Goal: Task Accomplishment & Management: Manage account settings

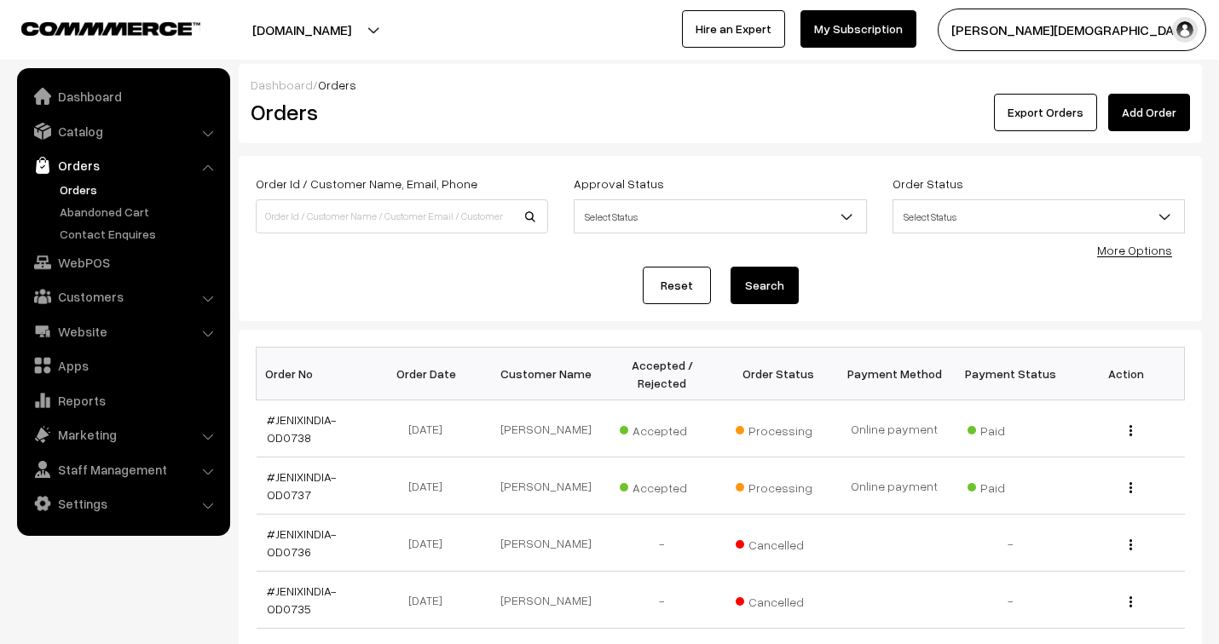
scroll to position [164, 0]
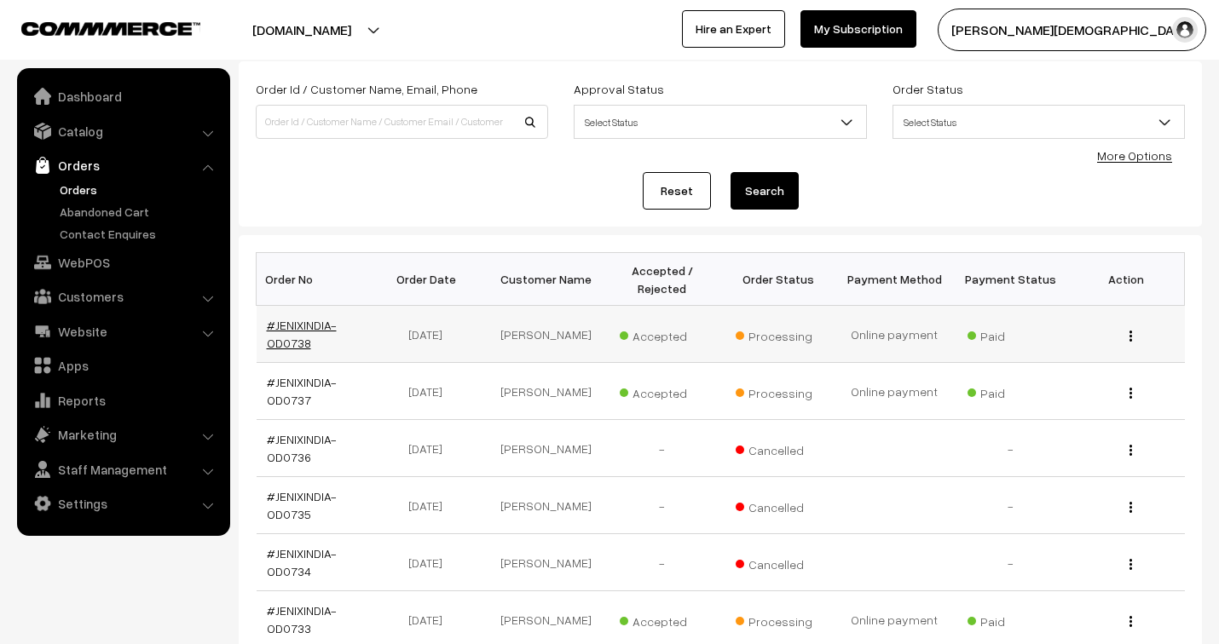
click at [301, 321] on link "#JENIXINDIA-OD0738" at bounding box center [302, 334] width 70 height 32
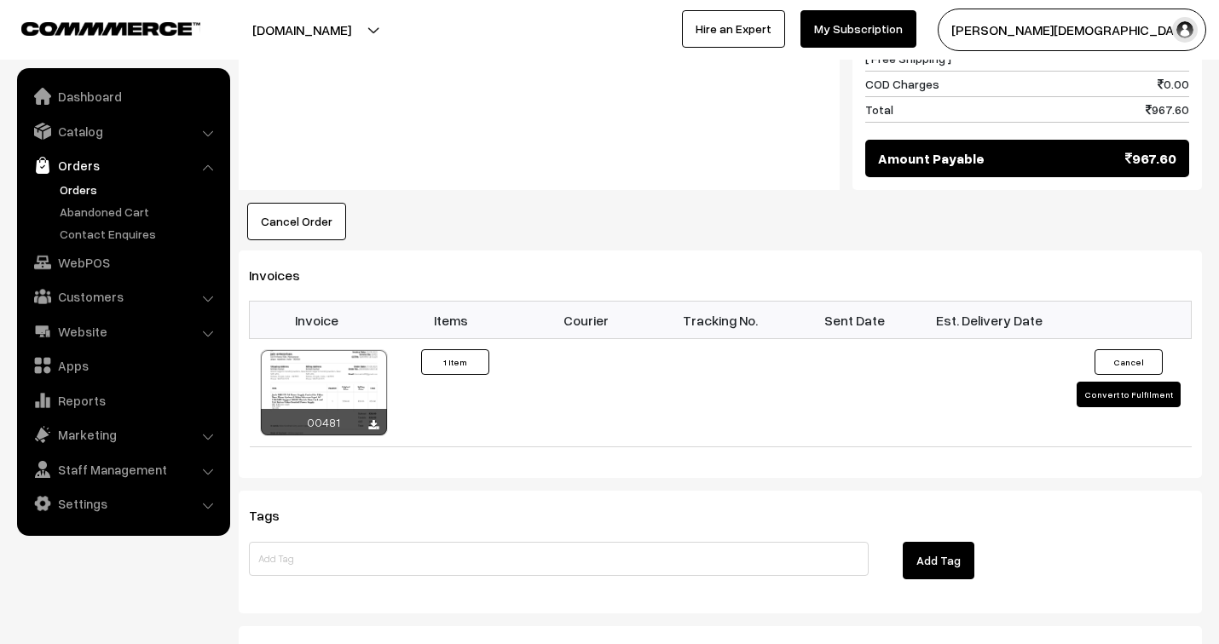
scroll to position [1042, 0]
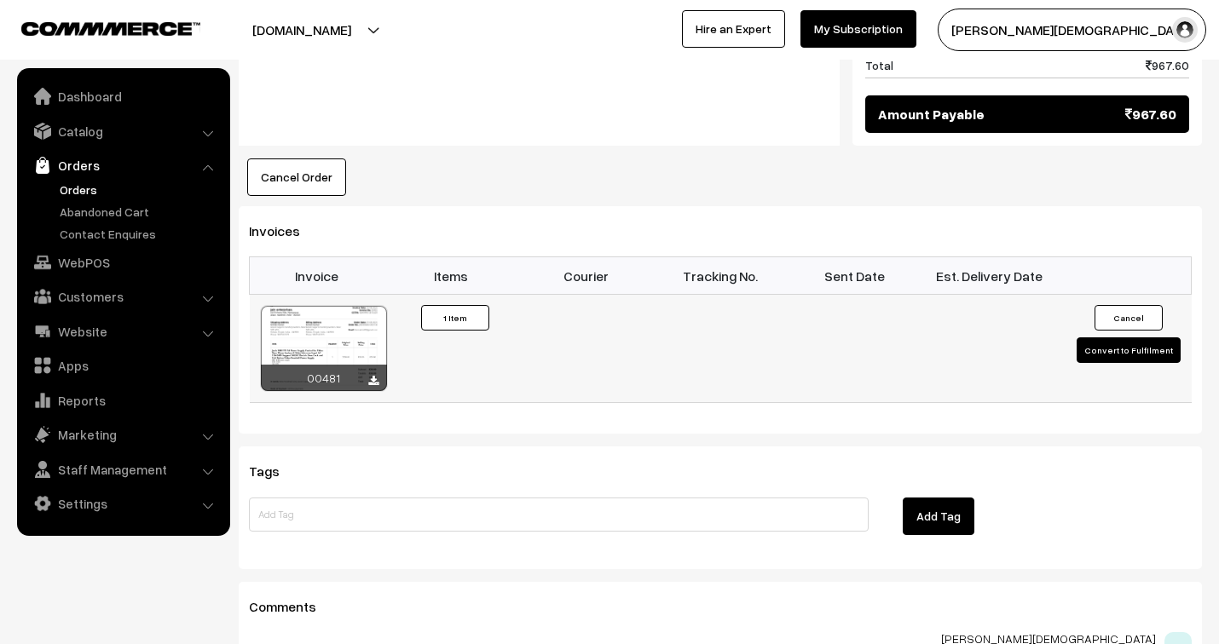
click at [1144, 338] on button "Convert to Fulfilment" at bounding box center [1129, 351] width 104 height 26
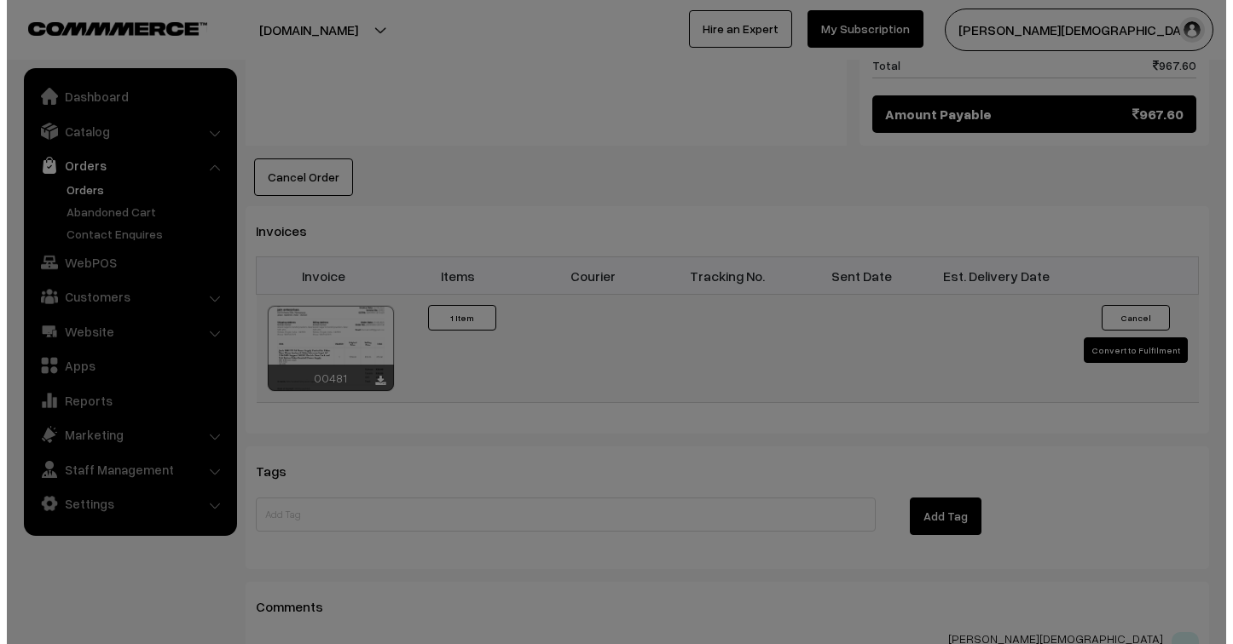
scroll to position [1024, 0]
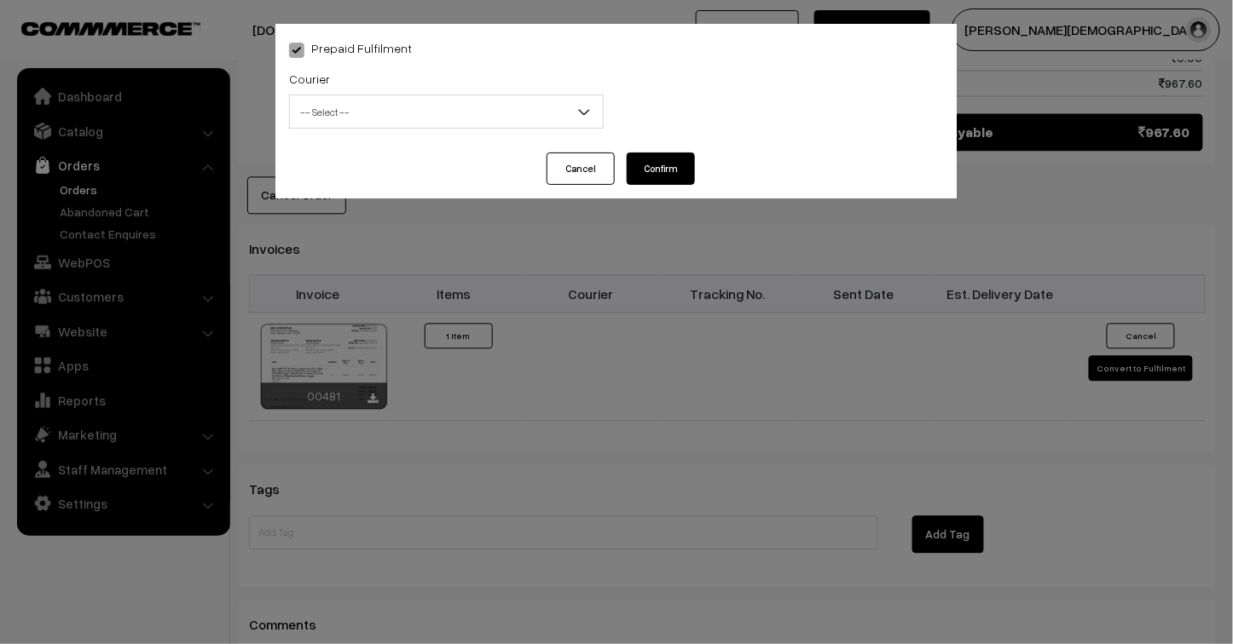
click at [368, 113] on span "-- Select --" at bounding box center [446, 112] width 313 height 30
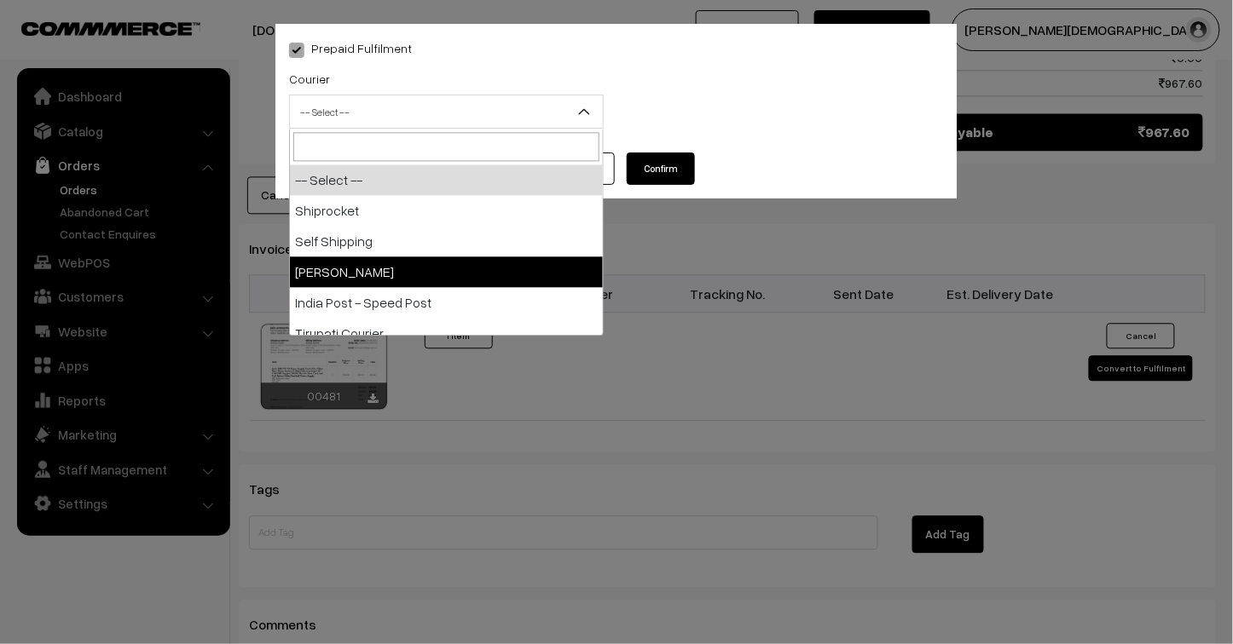
select select "3"
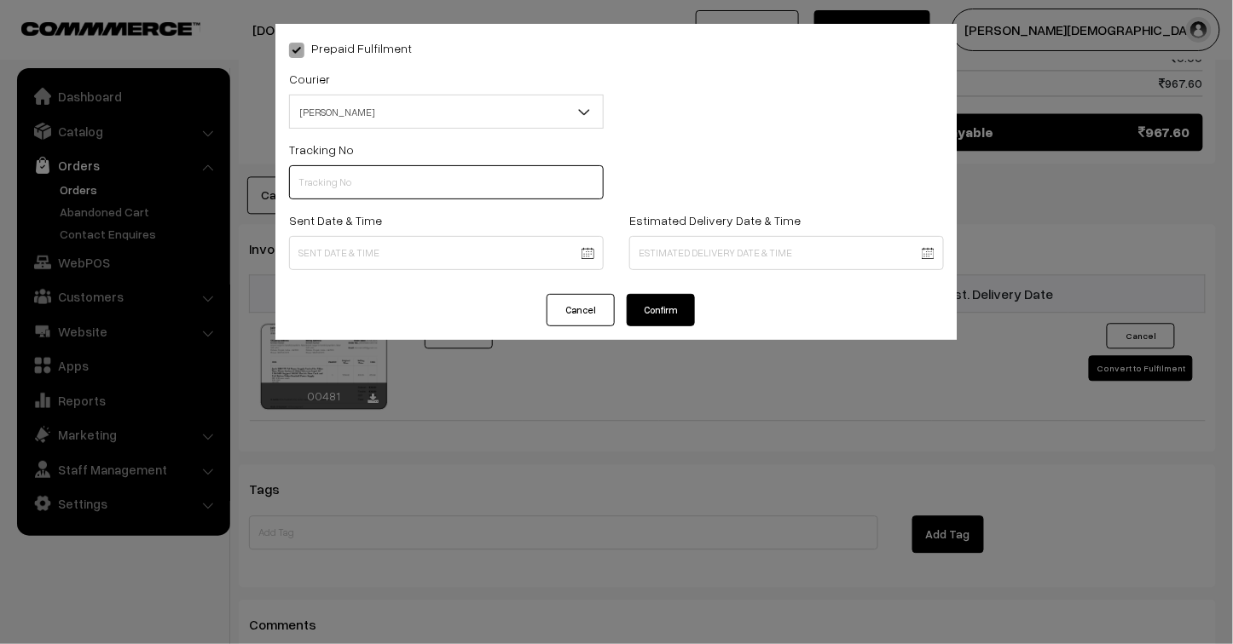
click at [325, 183] on input "text" at bounding box center [446, 182] width 315 height 34
type input "25103200096450"
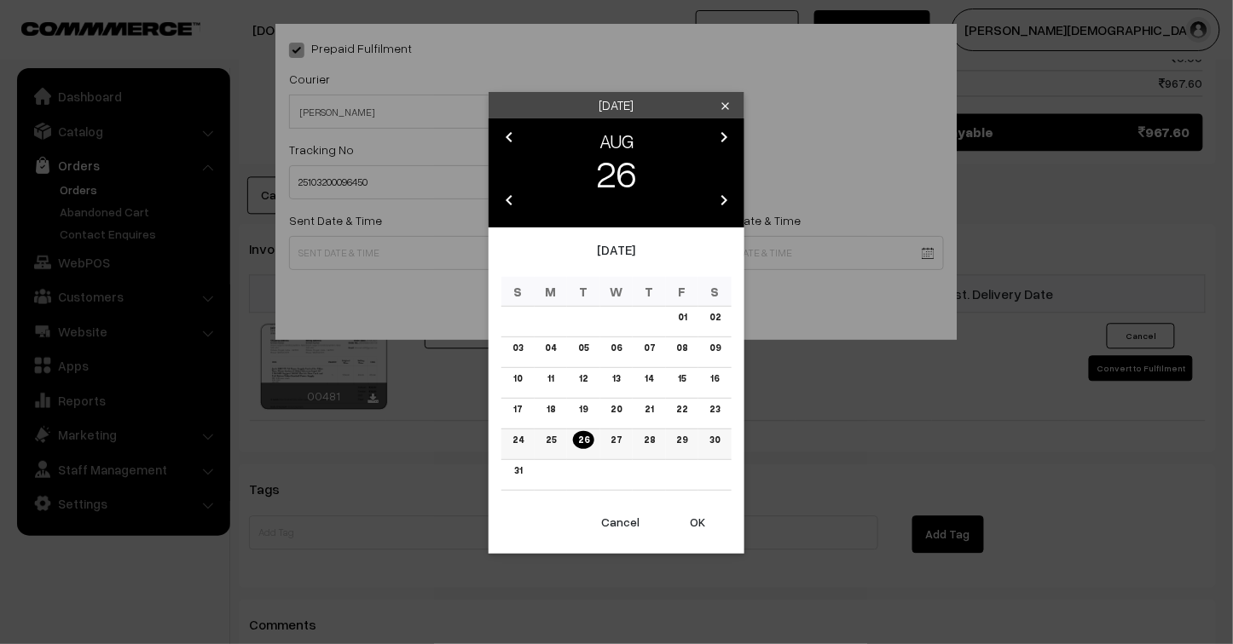
click at [552, 438] on link "25" at bounding box center [550, 440] width 20 height 18
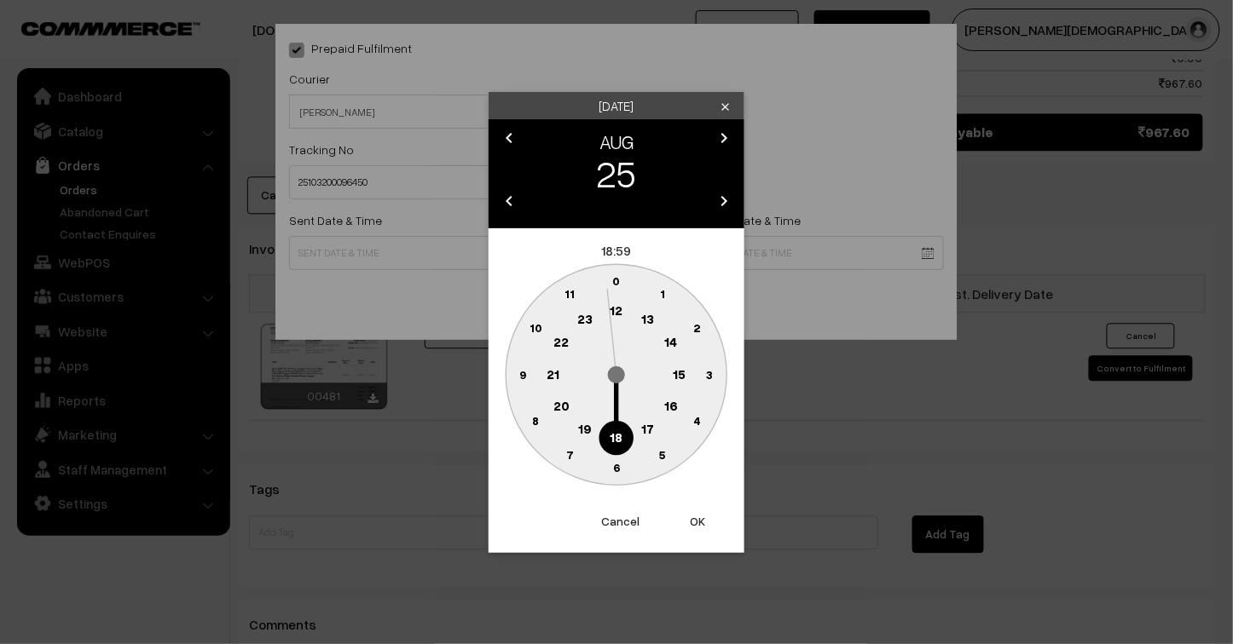
click at [692, 514] on button "OK" at bounding box center [697, 522] width 68 height 38
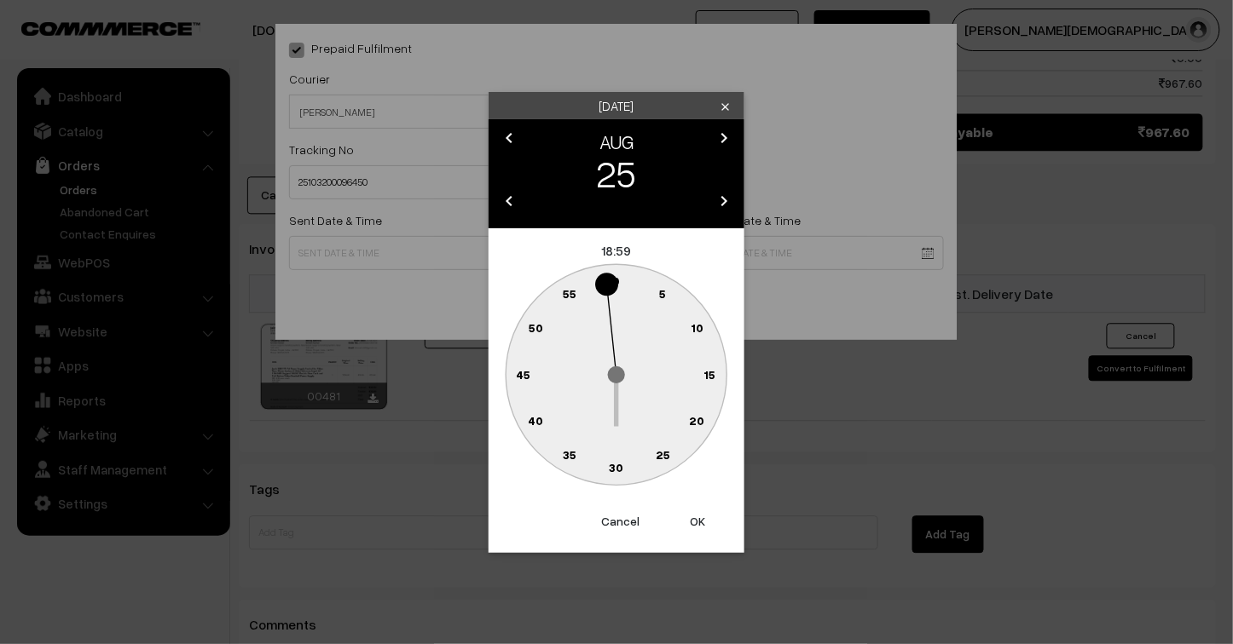
click at [703, 518] on button "OK" at bounding box center [697, 522] width 68 height 38
type input "25-08-2025 18:59"
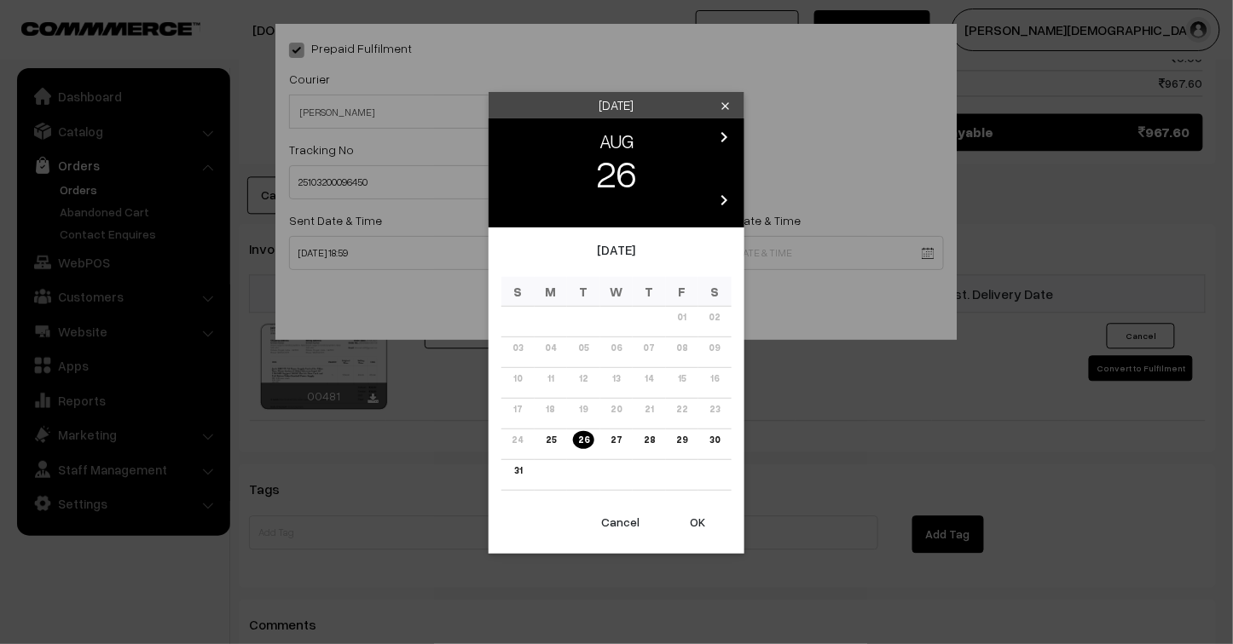
click at [685, 438] on link "29" at bounding box center [681, 440] width 21 height 18
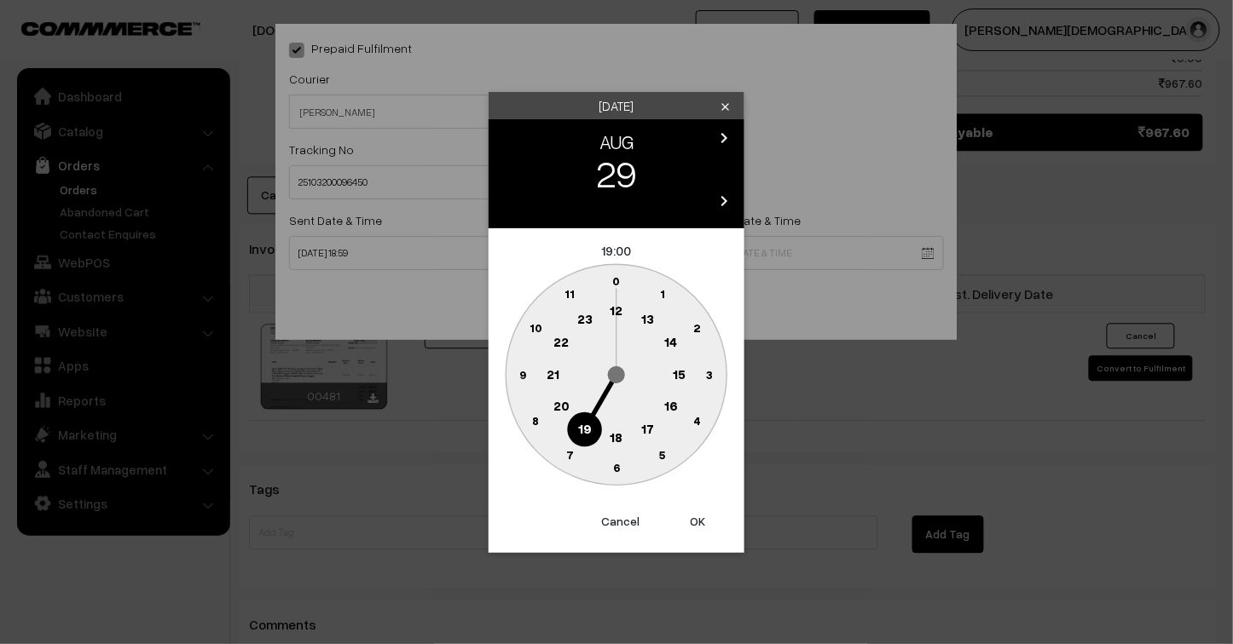
click at [697, 529] on button "OK" at bounding box center [697, 522] width 68 height 38
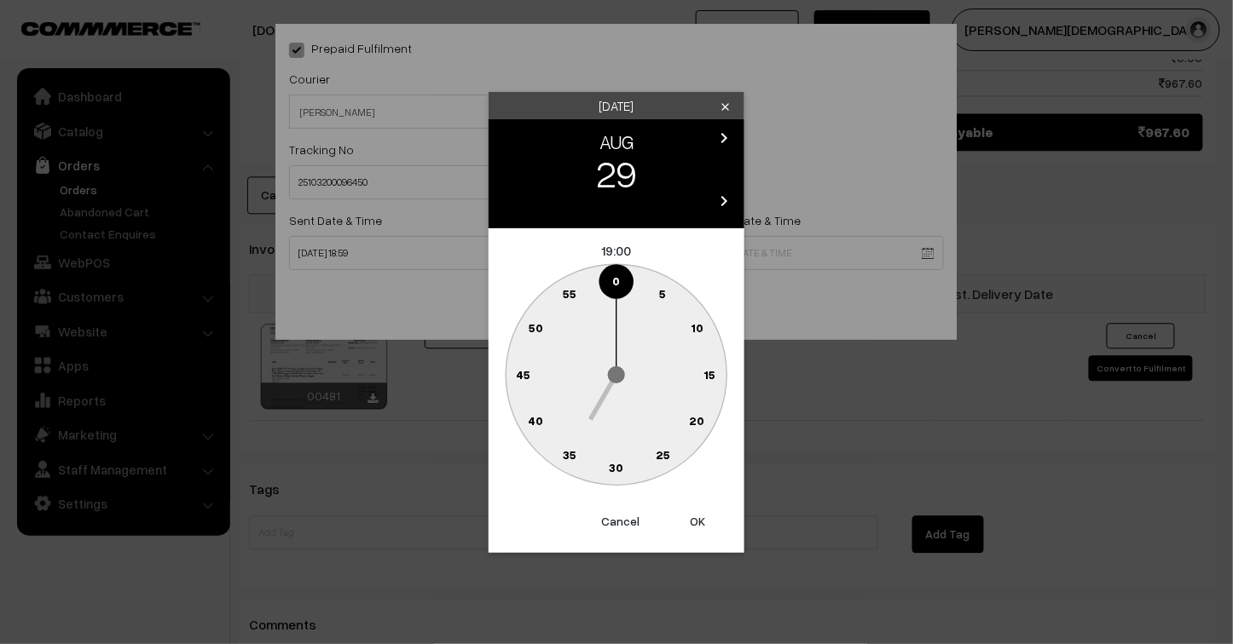
click at [697, 529] on button "OK" at bounding box center [697, 522] width 68 height 38
type input "29-08-2025 19:00"
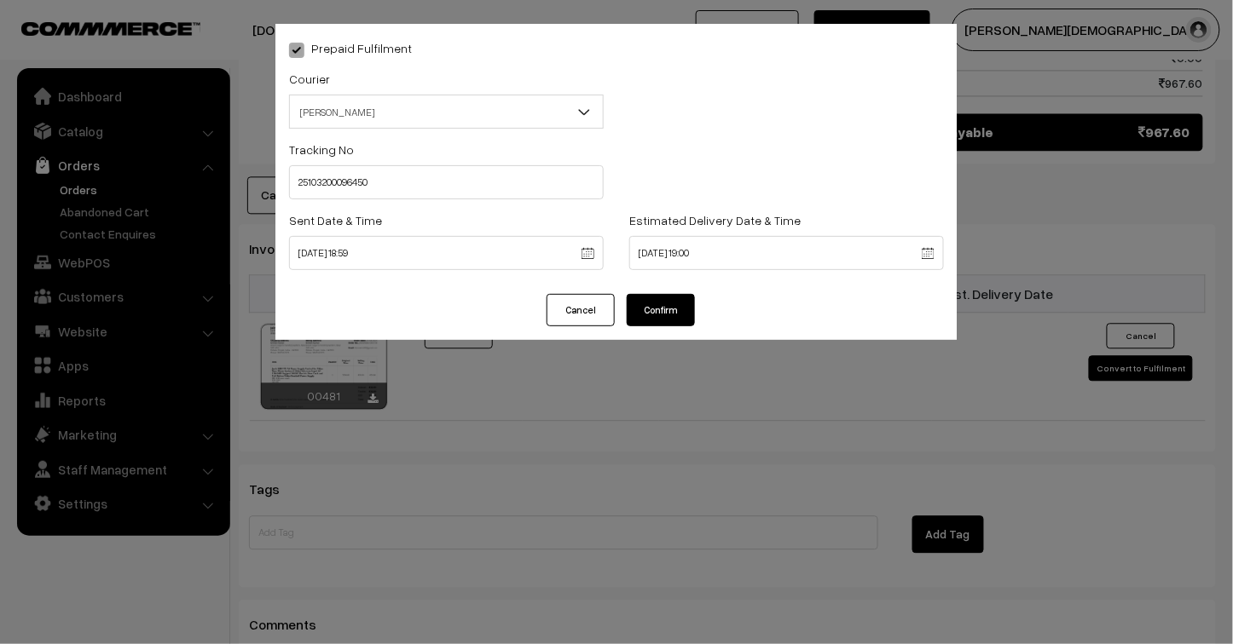
click at [667, 312] on button "Confirm" at bounding box center [661, 310] width 68 height 32
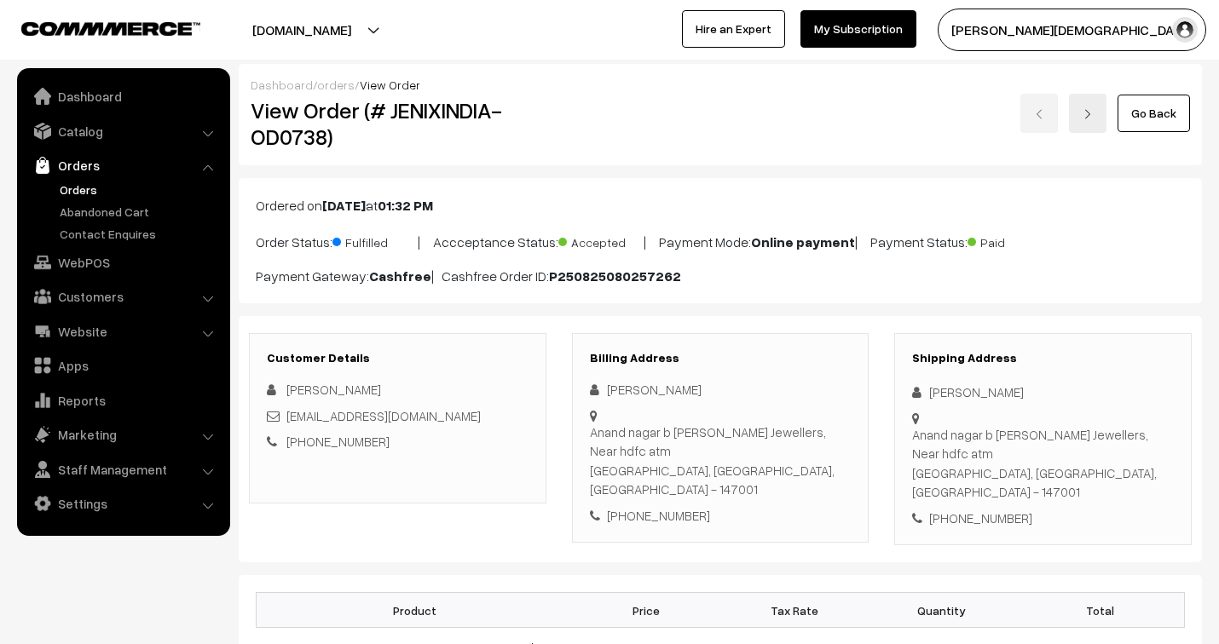
click at [332, 82] on link "orders" at bounding box center [336, 85] width 38 height 14
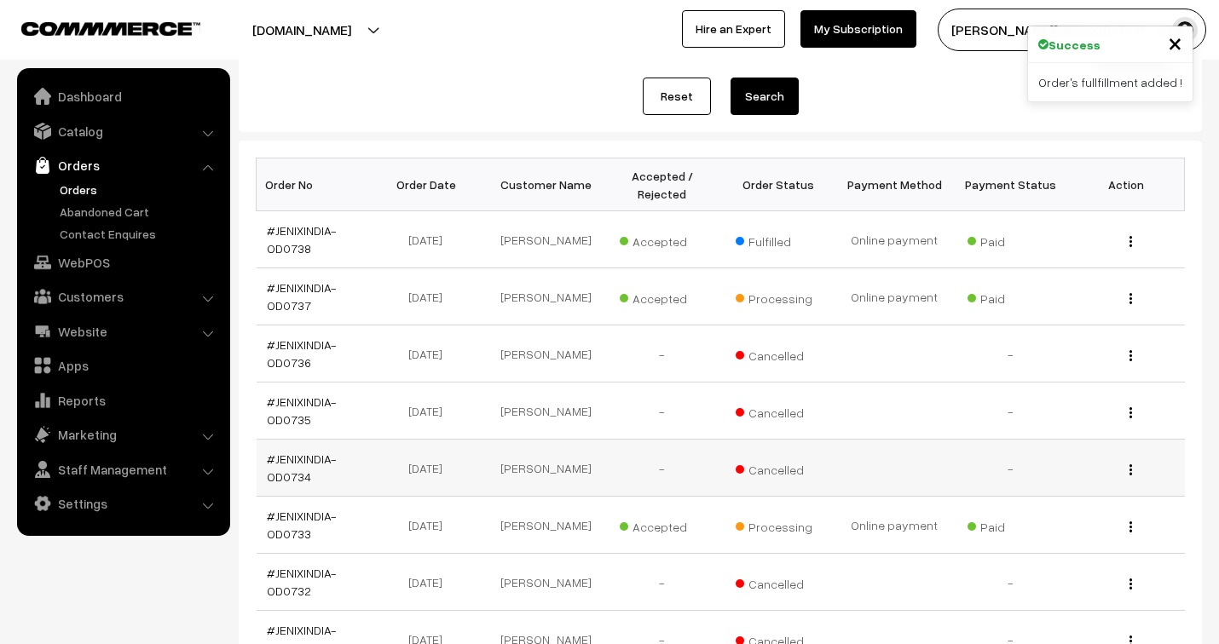
scroll to position [189, 0]
click at [301, 292] on link "#JENIXINDIA-OD0737" at bounding box center [302, 296] width 70 height 32
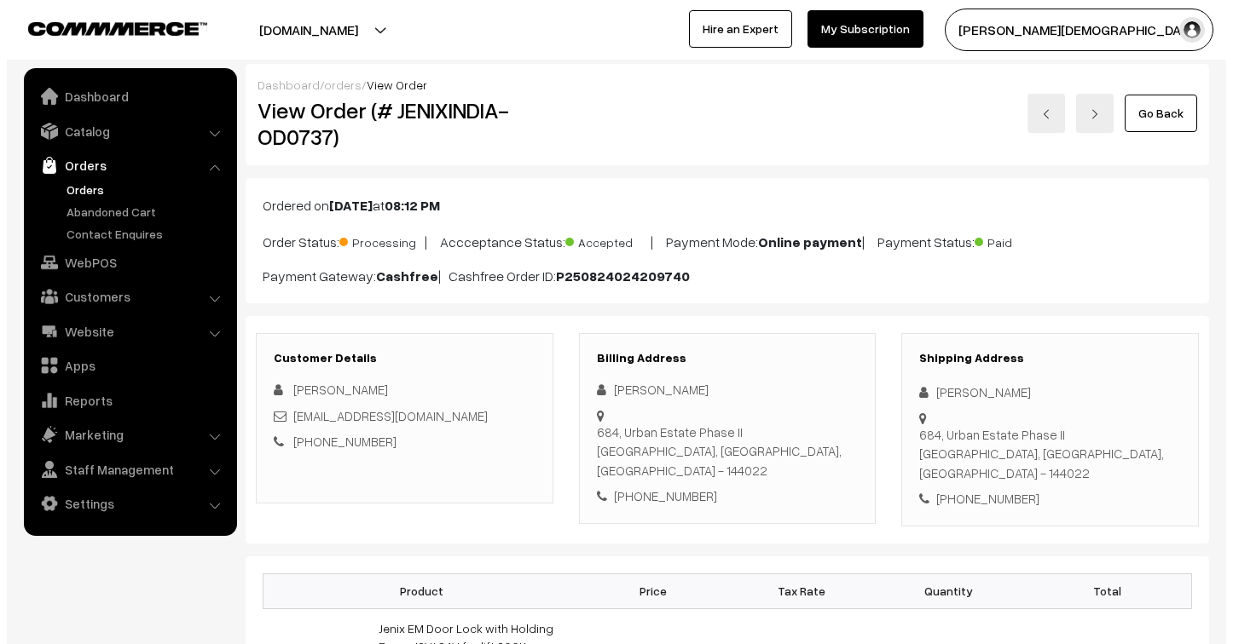
scroll to position [1042, 0]
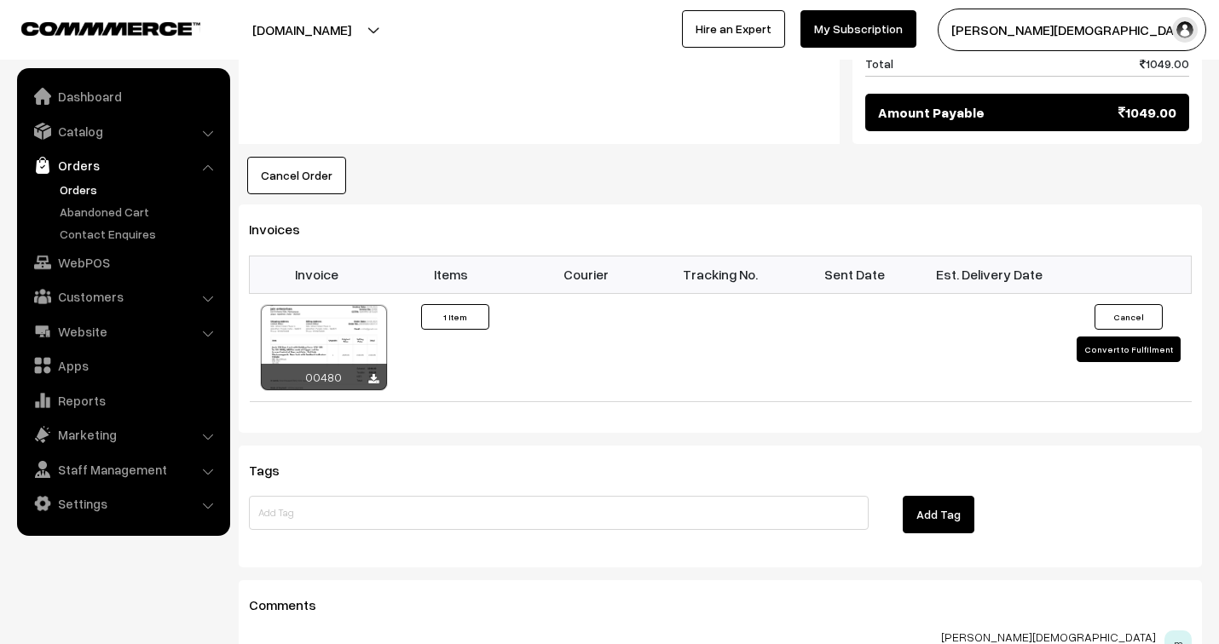
click at [1113, 337] on button "Convert to Fulfilment" at bounding box center [1129, 350] width 104 height 26
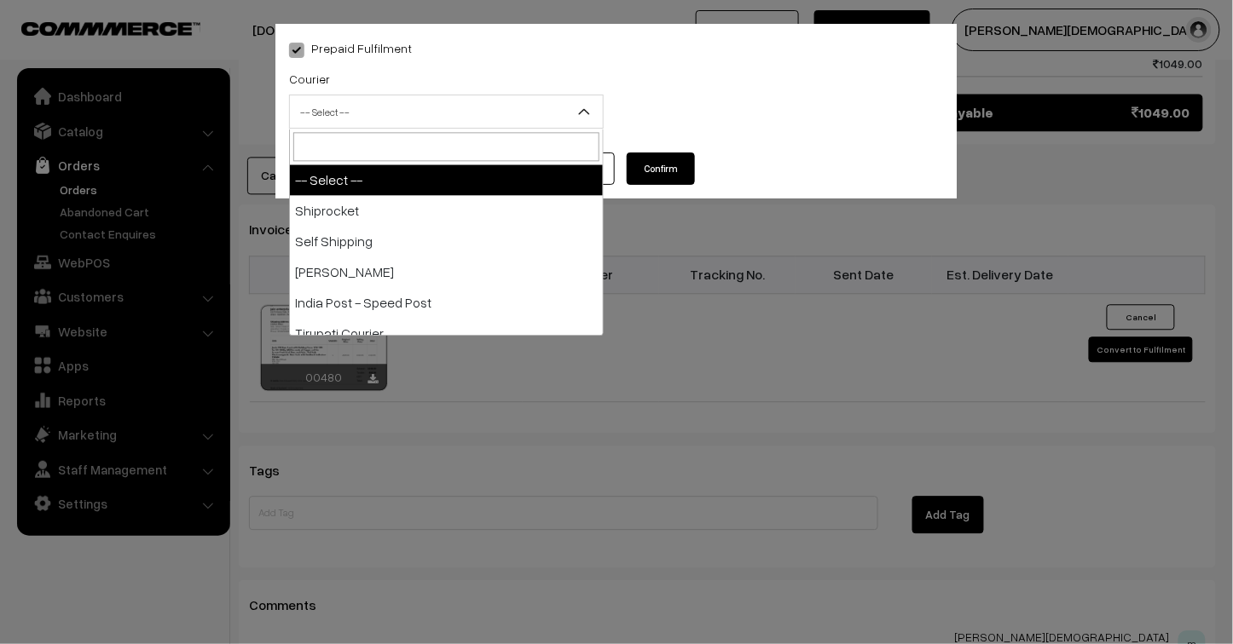
click at [360, 113] on span "-- Select --" at bounding box center [446, 112] width 313 height 30
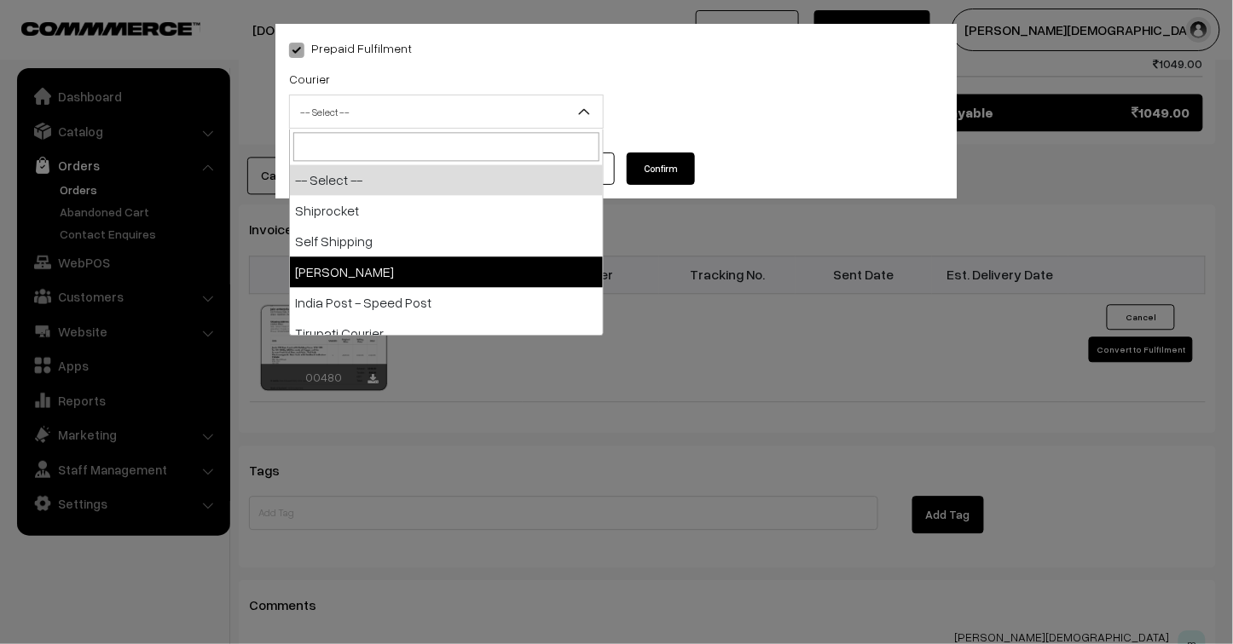
select select "3"
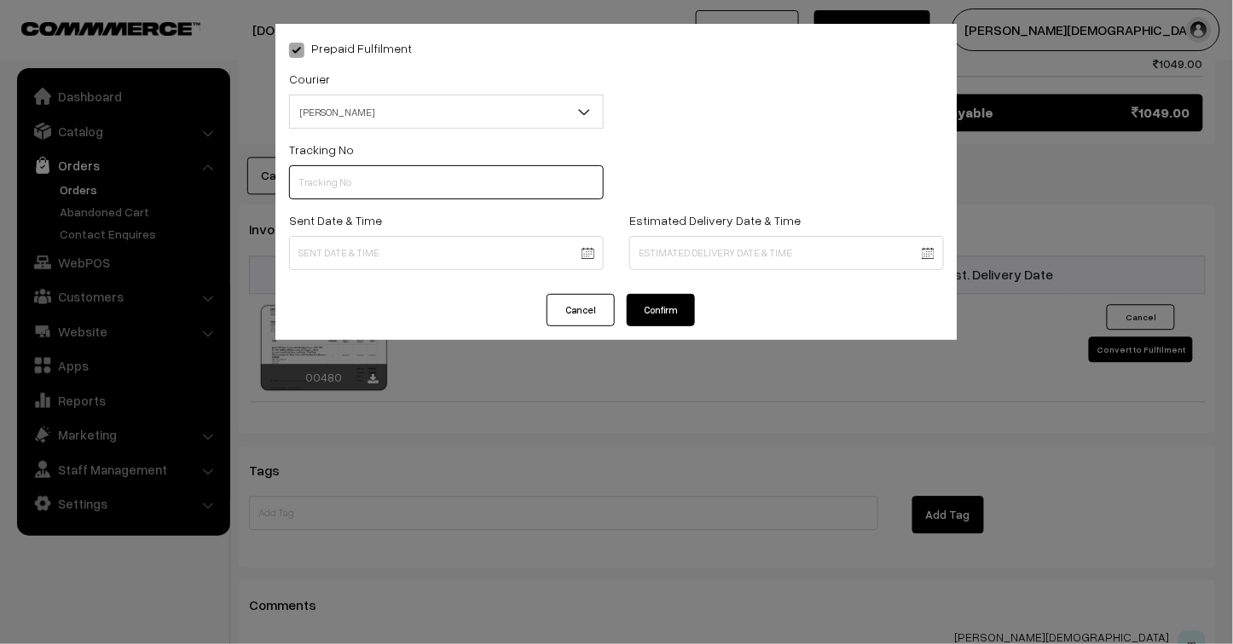
click at [361, 181] on input "text" at bounding box center [446, 182] width 315 height 34
type input "25103200096448"
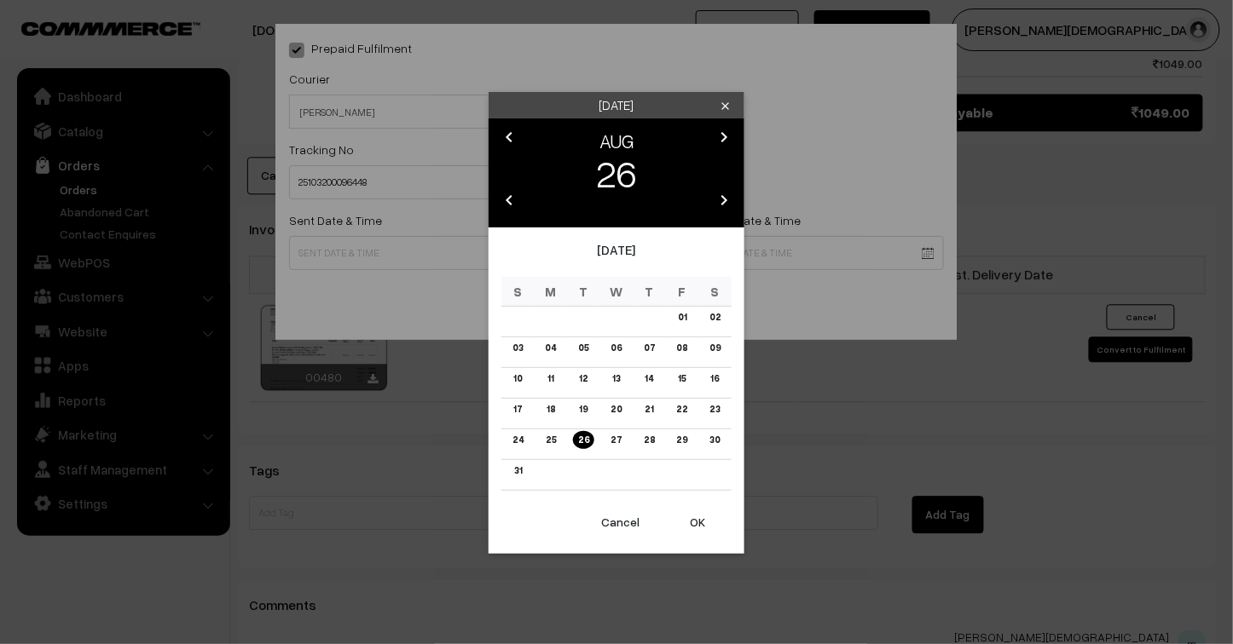
click at [546, 433] on link "25" at bounding box center [550, 440] width 20 height 18
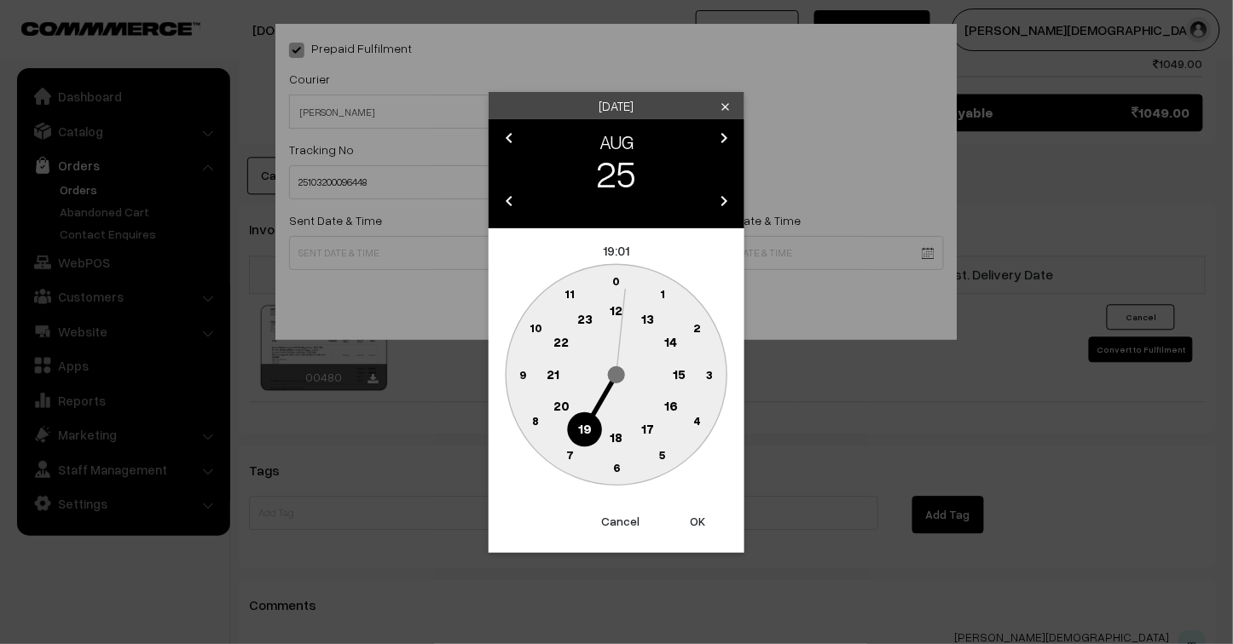
click at [577, 311] on text "23" at bounding box center [584, 318] width 15 height 15
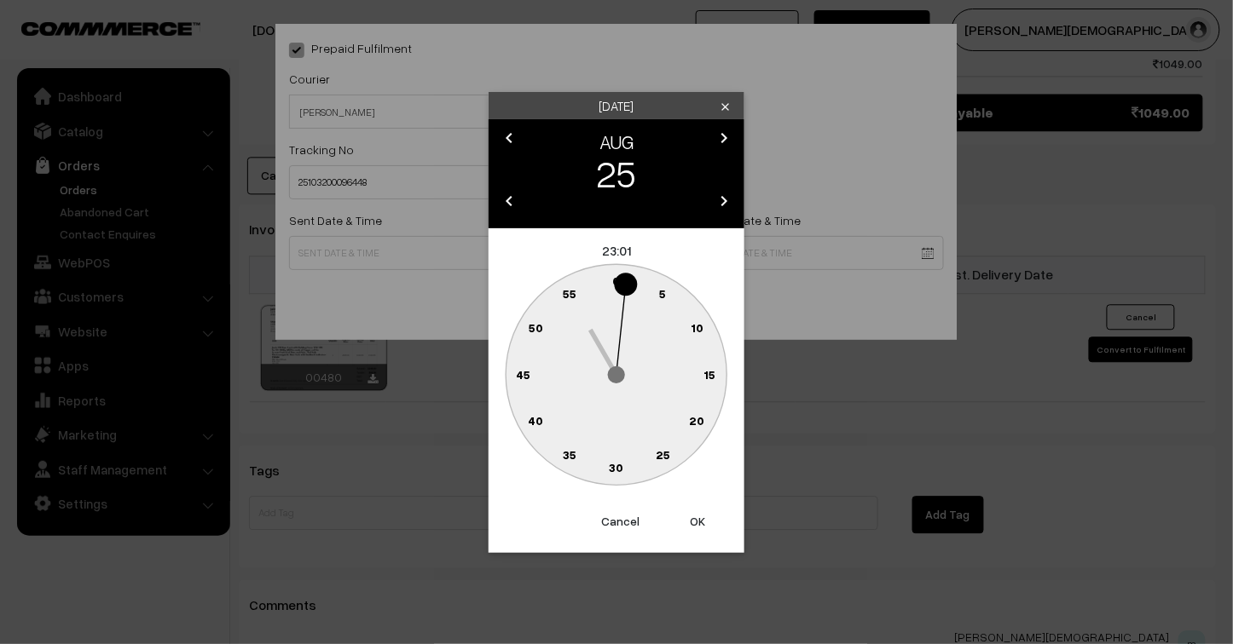
click at [695, 524] on button "OK" at bounding box center [697, 522] width 68 height 38
type input "25-08-2025 23:01"
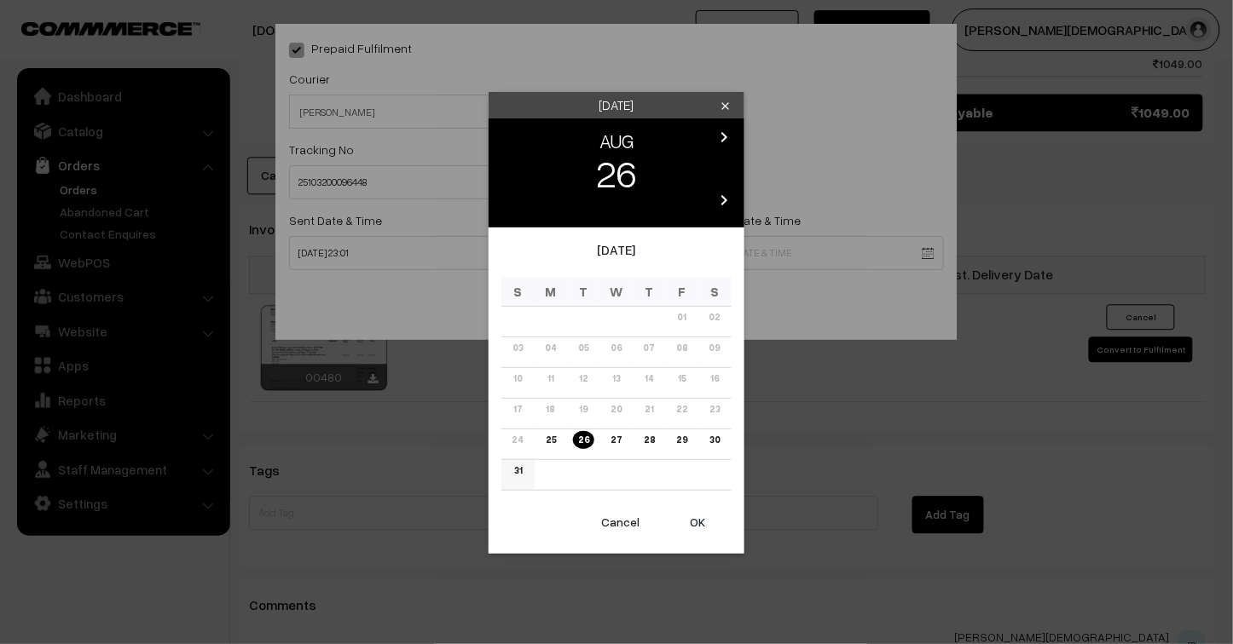
click at [517, 472] on link "31" at bounding box center [518, 471] width 18 height 18
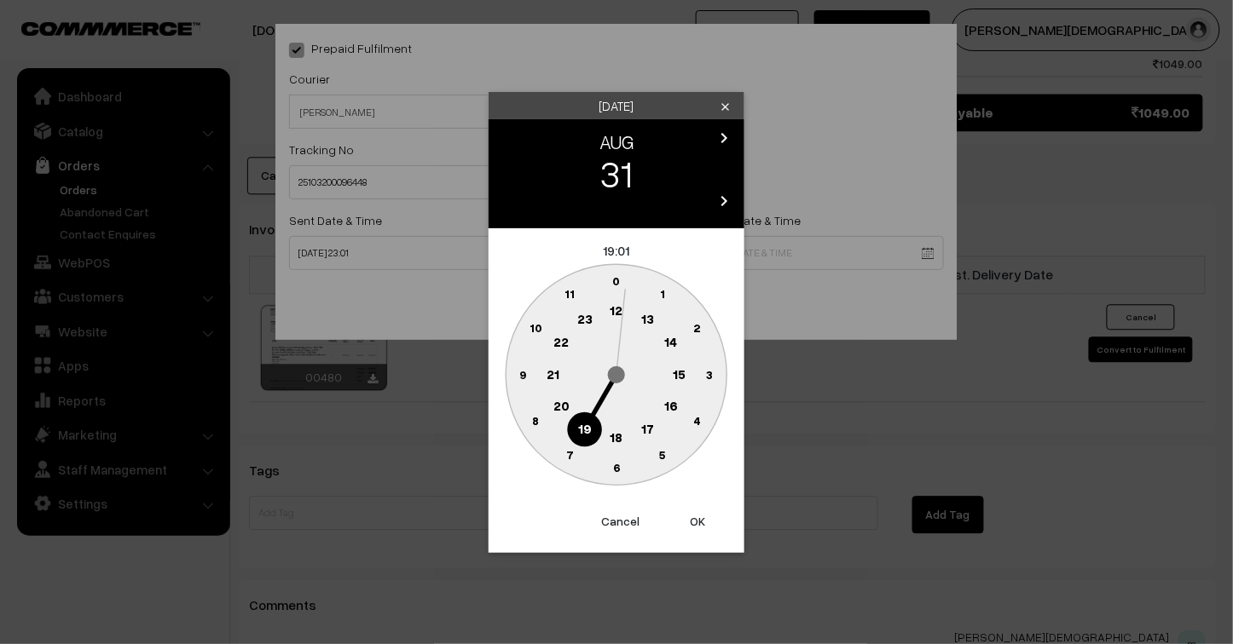
click at [700, 522] on button "OK" at bounding box center [697, 522] width 68 height 38
click at [699, 522] on button "OK" at bounding box center [697, 522] width 68 height 38
type input "31-08-2025 19:01"
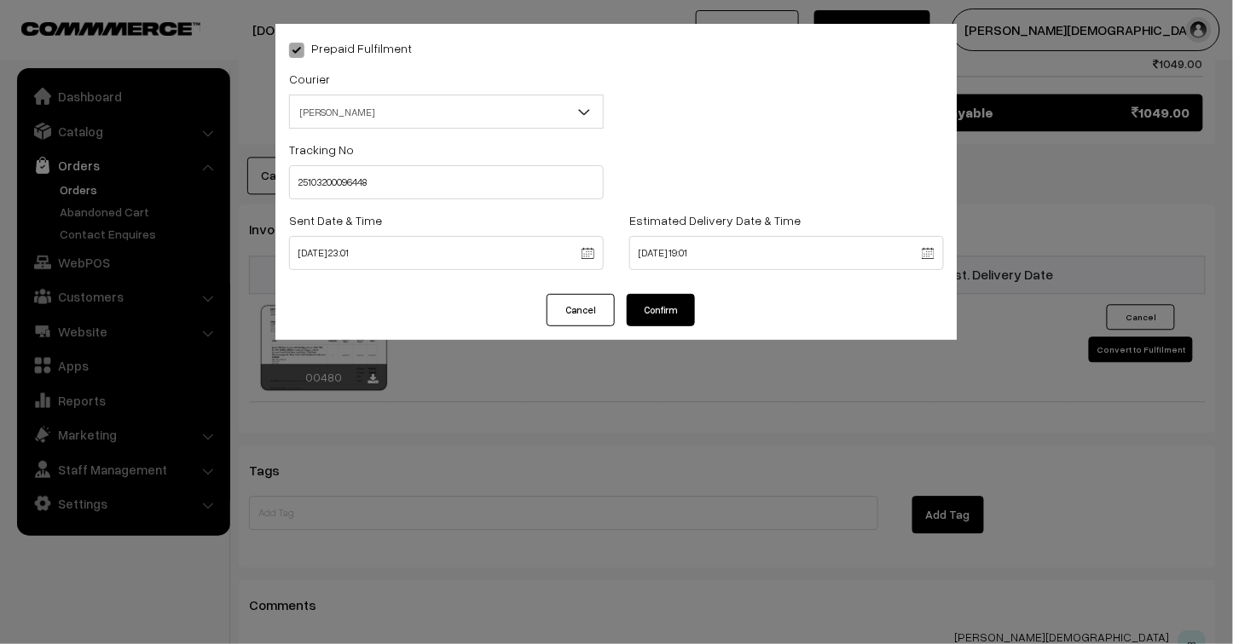
click at [659, 309] on button "Confirm" at bounding box center [661, 310] width 68 height 32
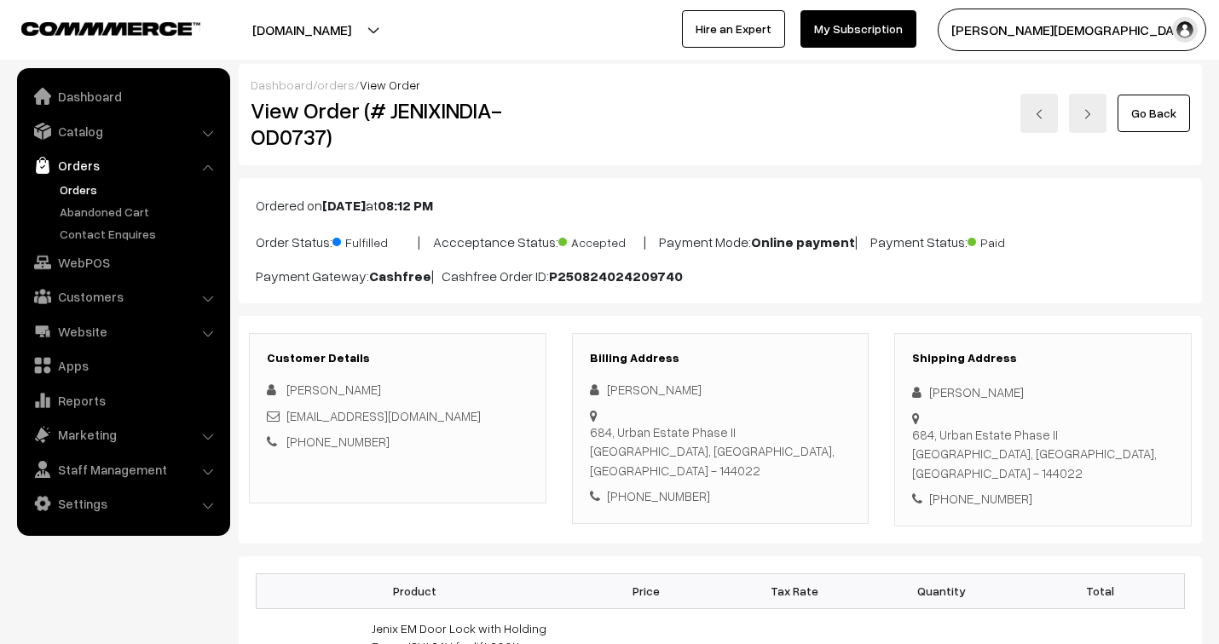
click at [330, 85] on link "orders" at bounding box center [336, 85] width 38 height 14
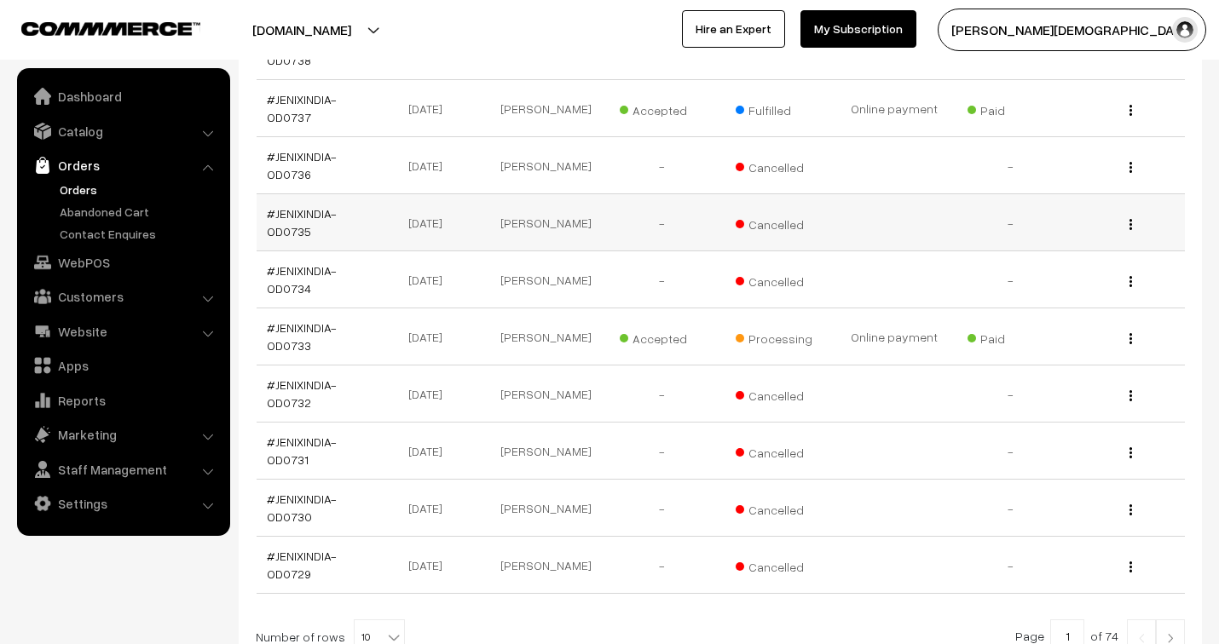
scroll to position [379, 0]
click at [294, 332] on link "#JENIXINDIA-OD0733" at bounding box center [302, 336] width 70 height 32
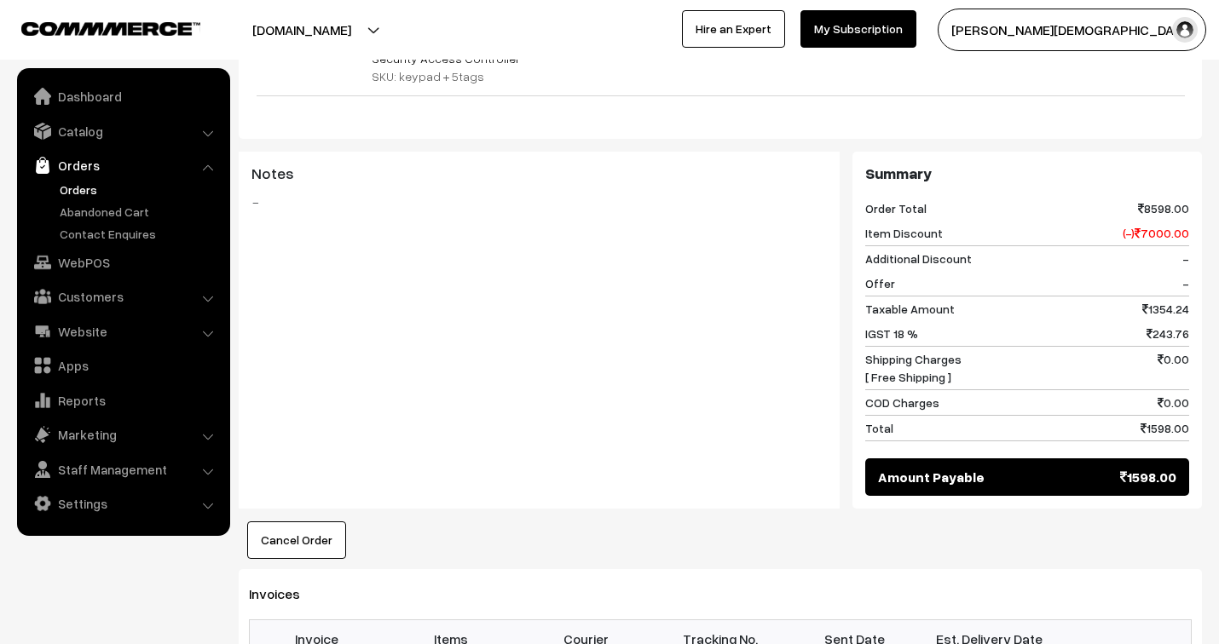
scroll to position [853, 0]
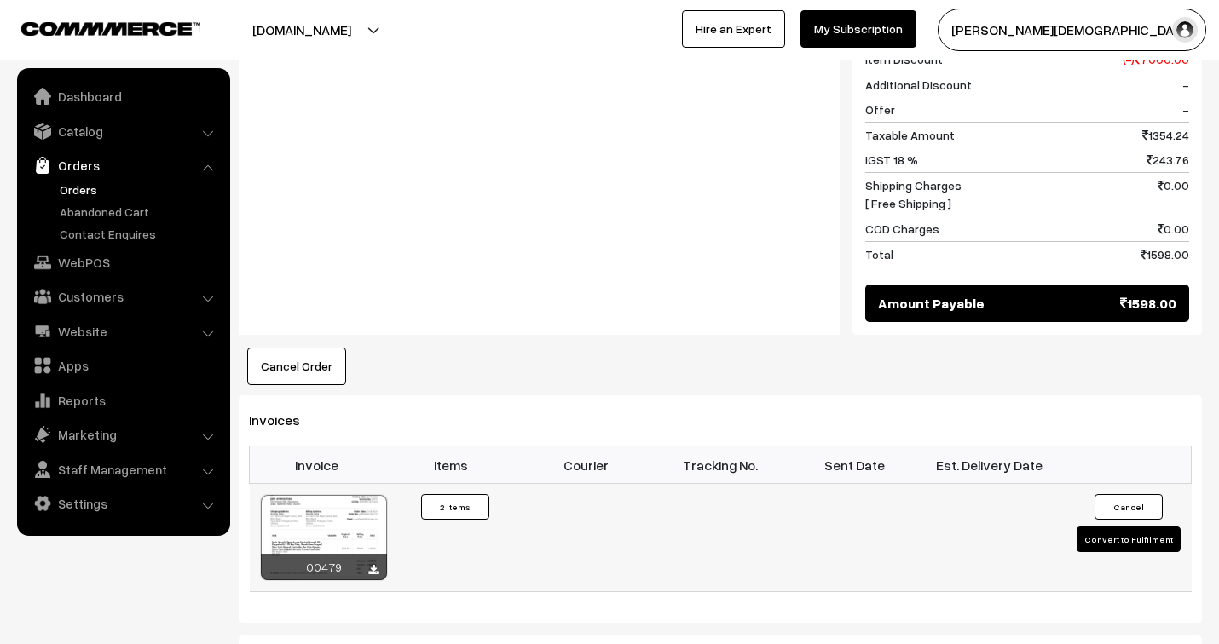
click at [1134, 527] on button "Convert to Fulfilment" at bounding box center [1129, 540] width 104 height 26
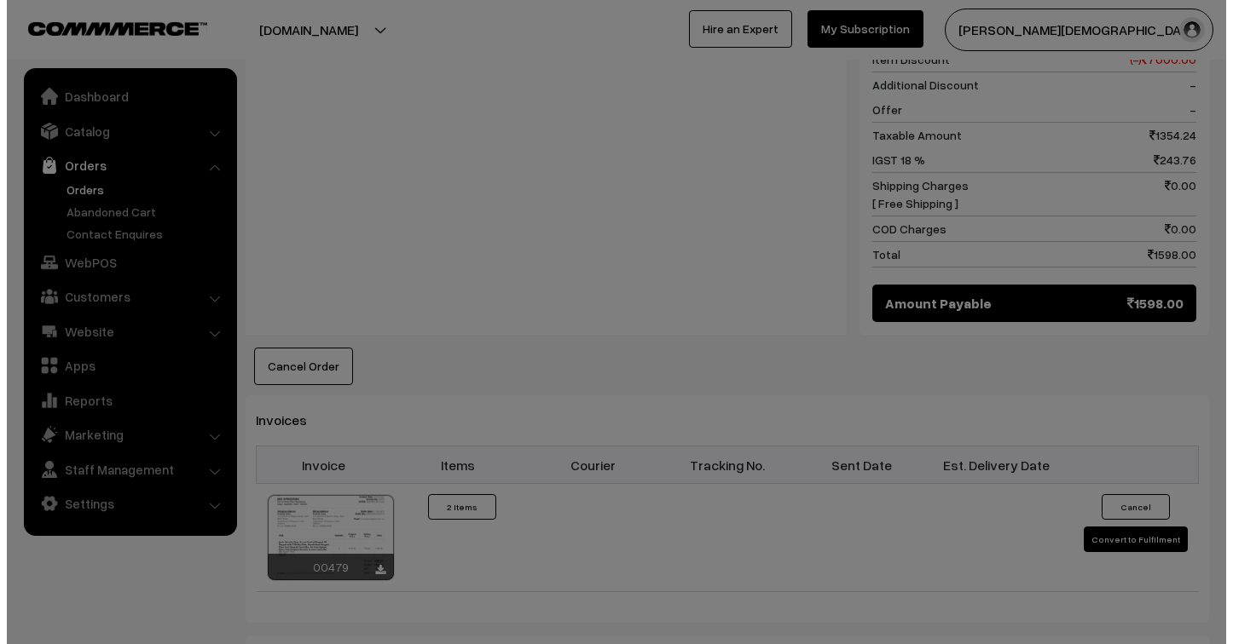
scroll to position [848, 0]
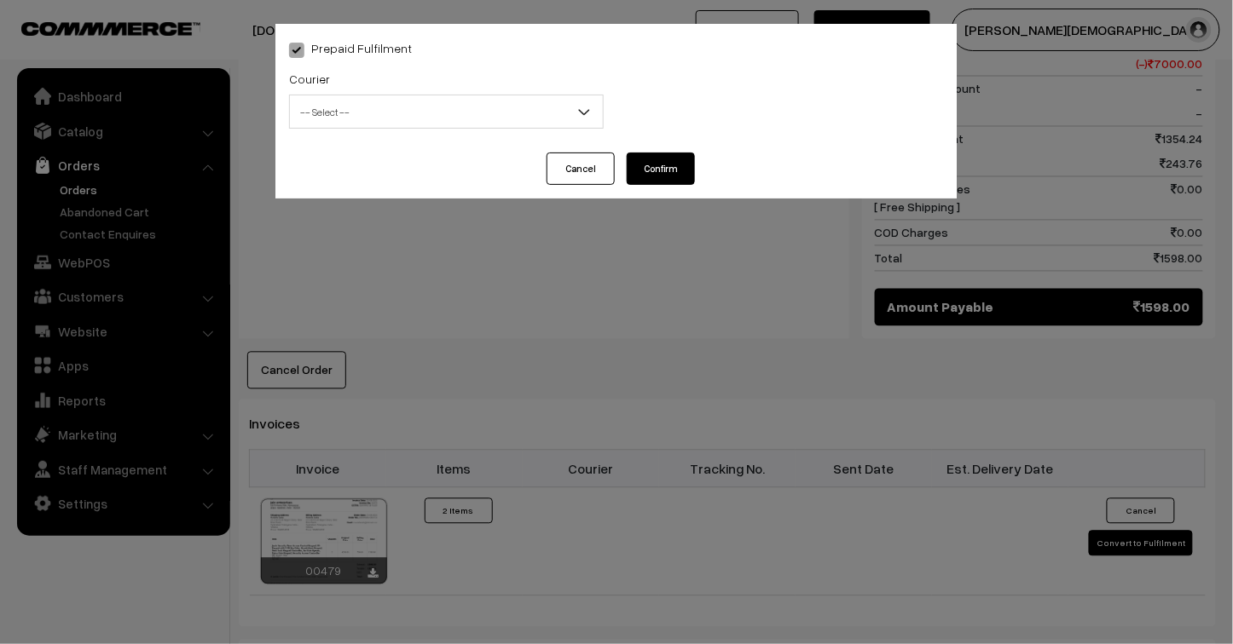
click at [331, 112] on span "-- Select --" at bounding box center [446, 112] width 313 height 30
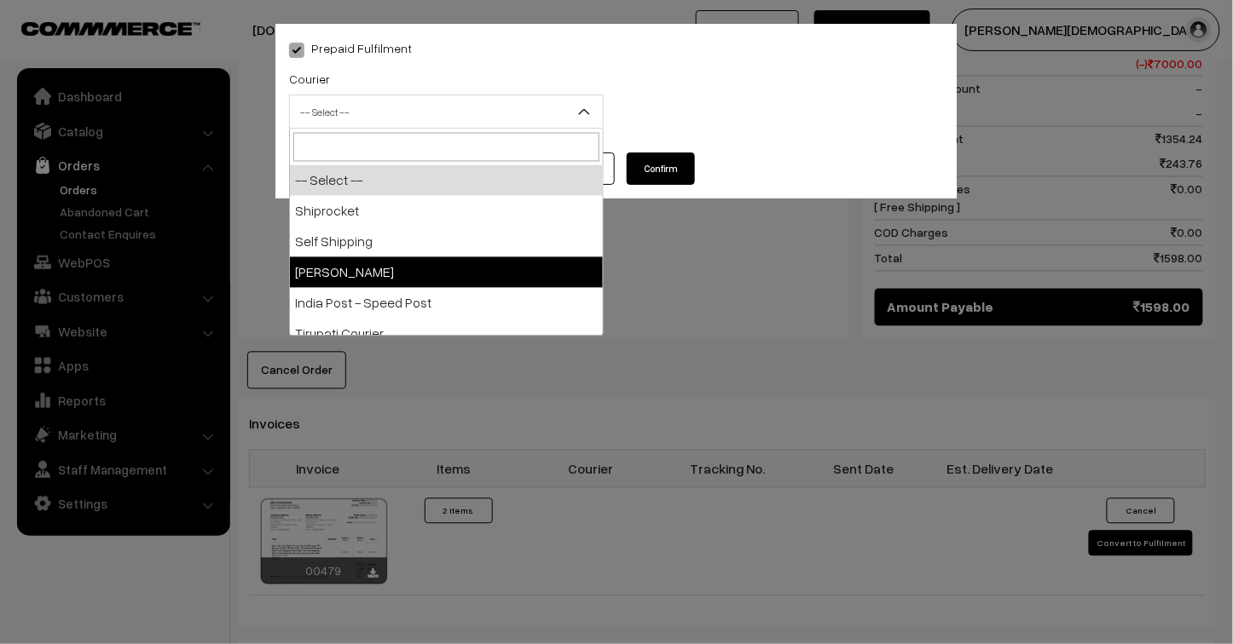
select select "3"
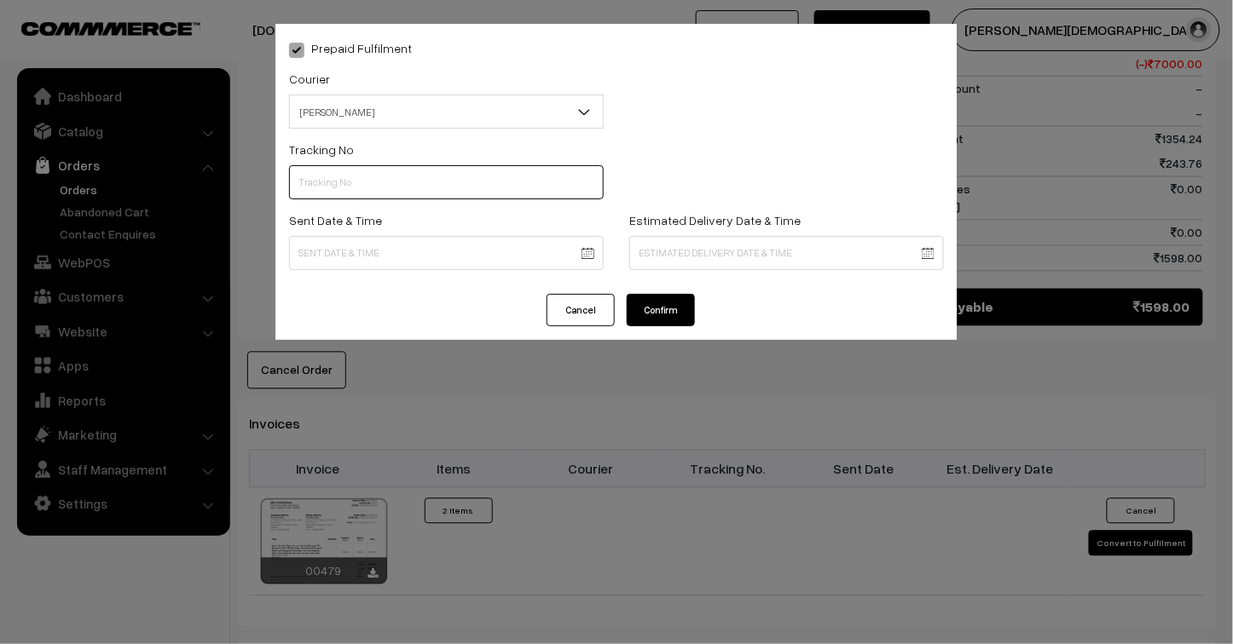
click at [367, 180] on input "text" at bounding box center [446, 182] width 315 height 34
type input "25103200096449"
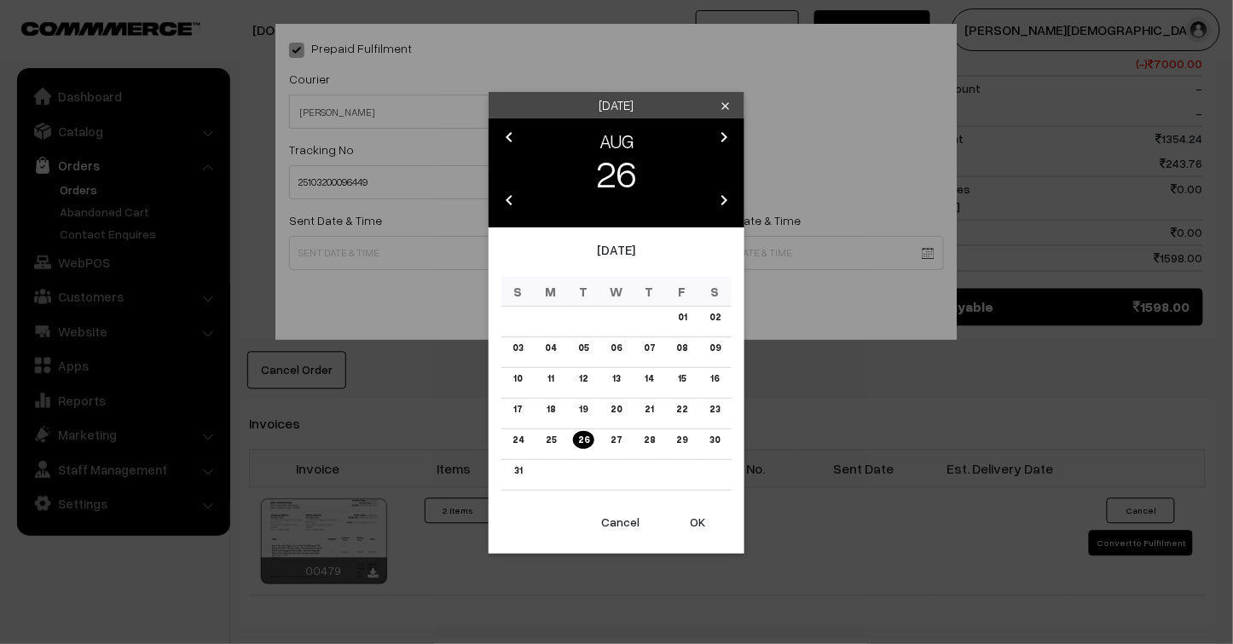
click at [305, 253] on body "Thank you for showing interest. Our team will call you shortly. Close jenixindi…" at bounding box center [616, 106] width 1233 height 1909
click at [552, 436] on link "25" at bounding box center [550, 440] width 20 height 18
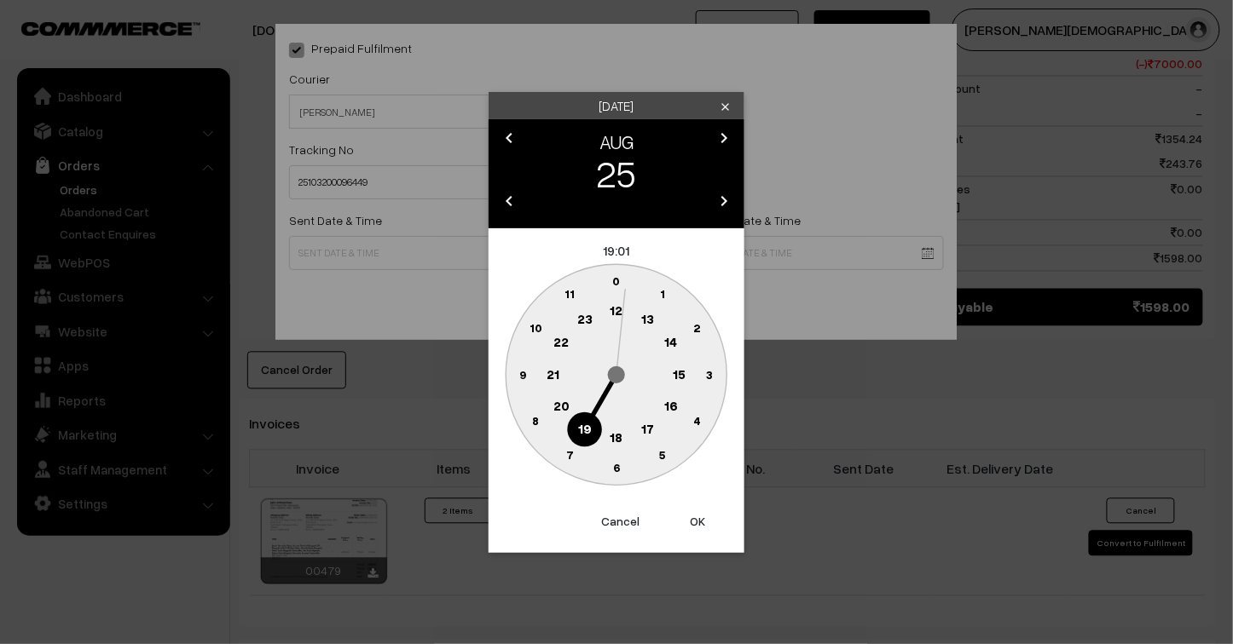
click at [584, 312] on text "23" at bounding box center [584, 318] width 15 height 15
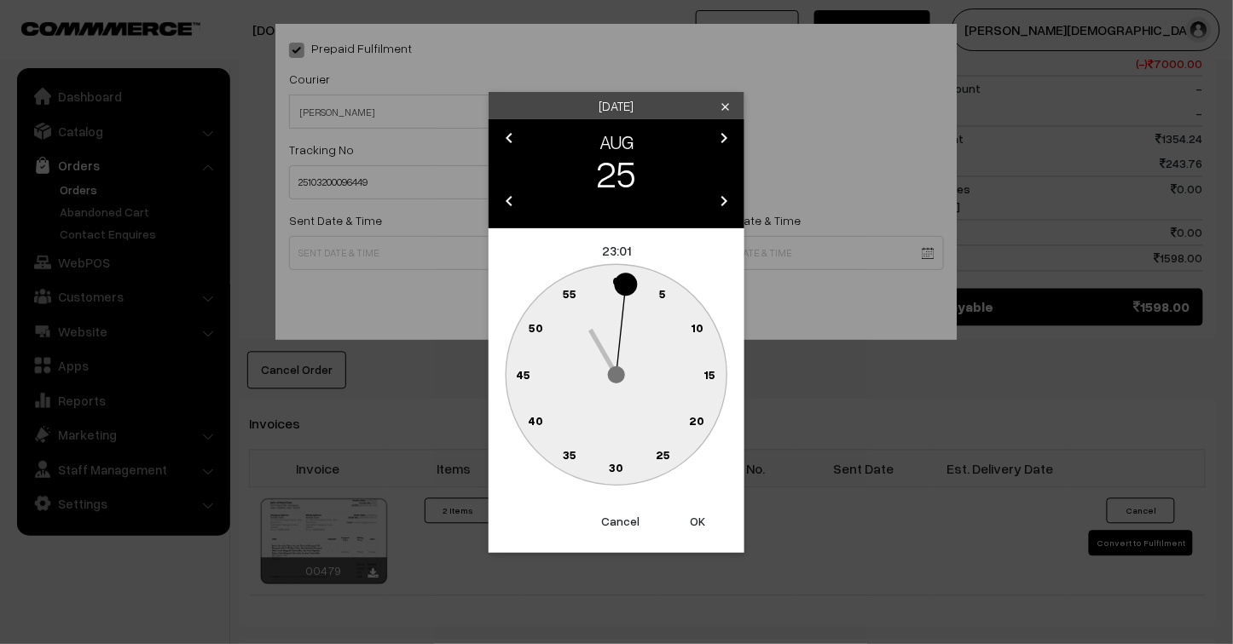
click at [697, 518] on button "OK" at bounding box center [697, 522] width 68 height 38
type input "25-08-2025 23:01"
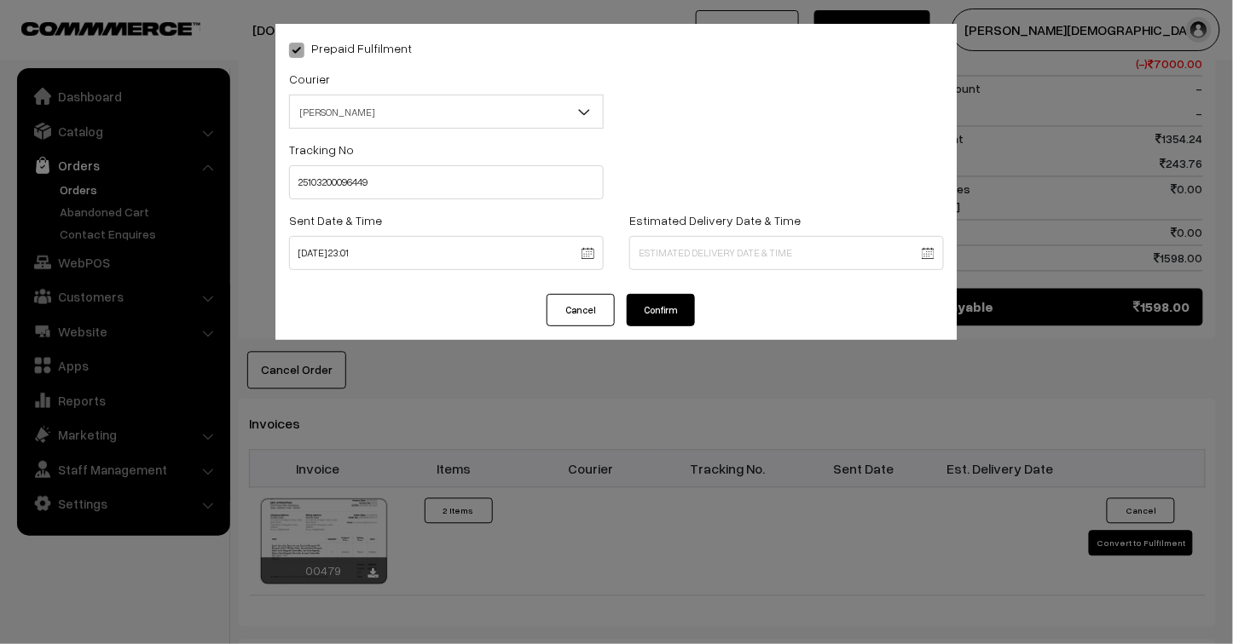
click at [662, 257] on body "Thank you for showing interest. Our team will call you shortly. Close jenixindi…" at bounding box center [616, 106] width 1233 height 1909
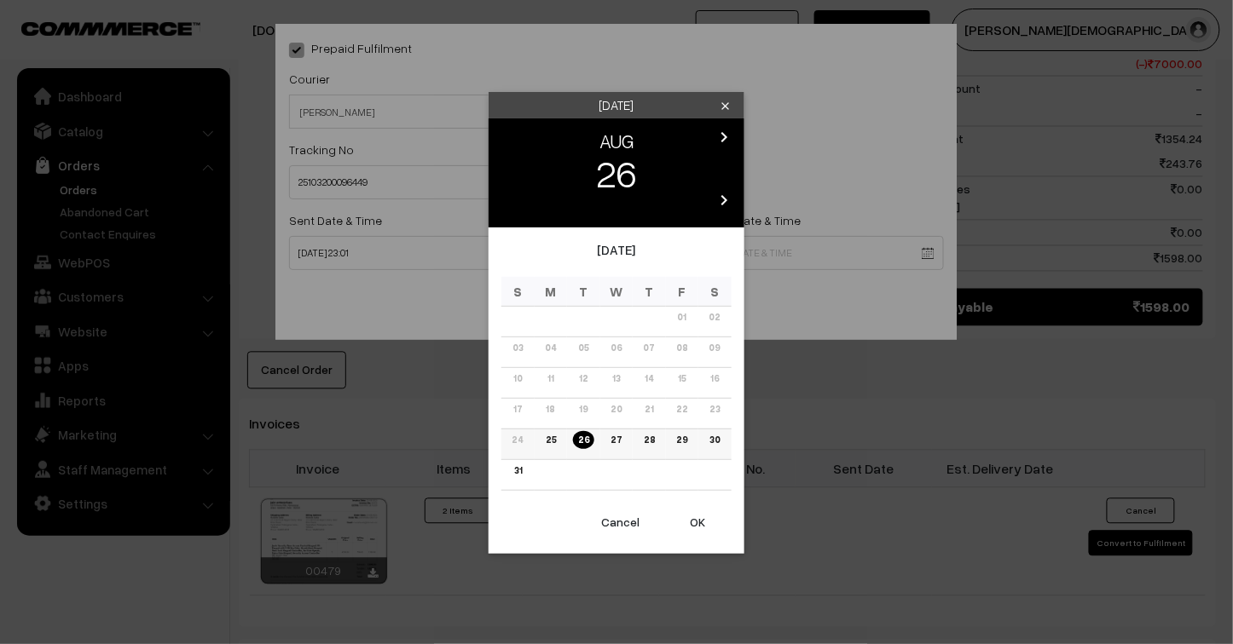
click at [717, 443] on link "30" at bounding box center [714, 440] width 20 height 18
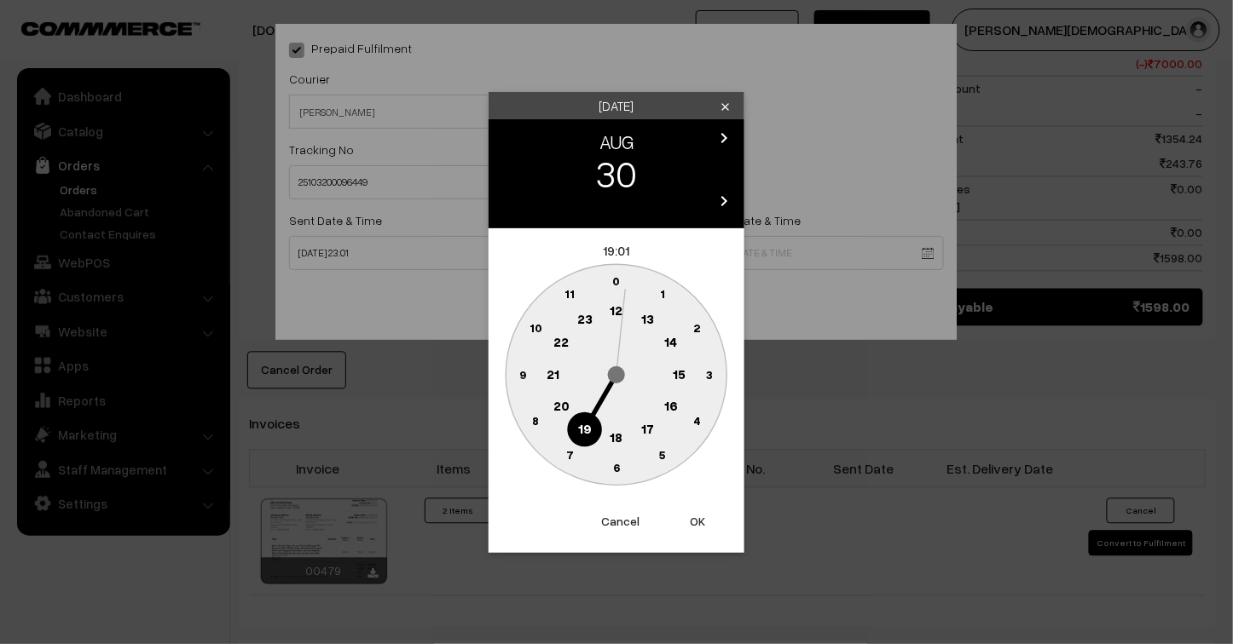
click at [695, 520] on button "OK" at bounding box center [697, 522] width 68 height 38
click at [694, 521] on button "OK" at bounding box center [697, 522] width 68 height 38
type input "30-08-2025 19:01"
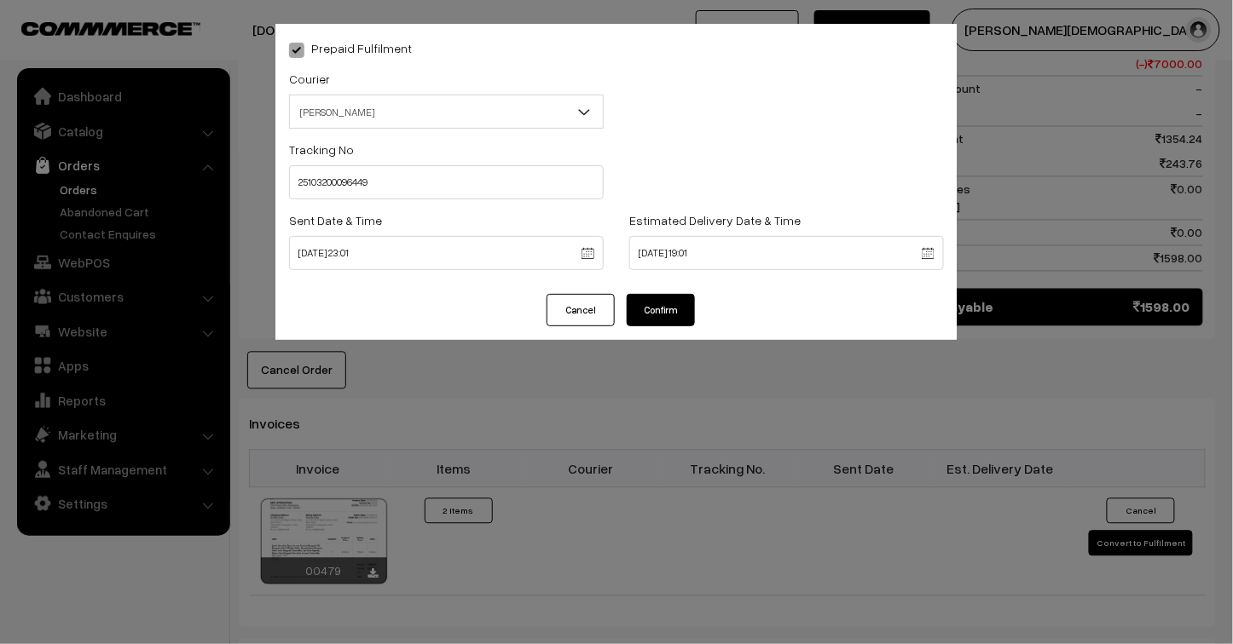
click at [662, 307] on button "Confirm" at bounding box center [661, 310] width 68 height 32
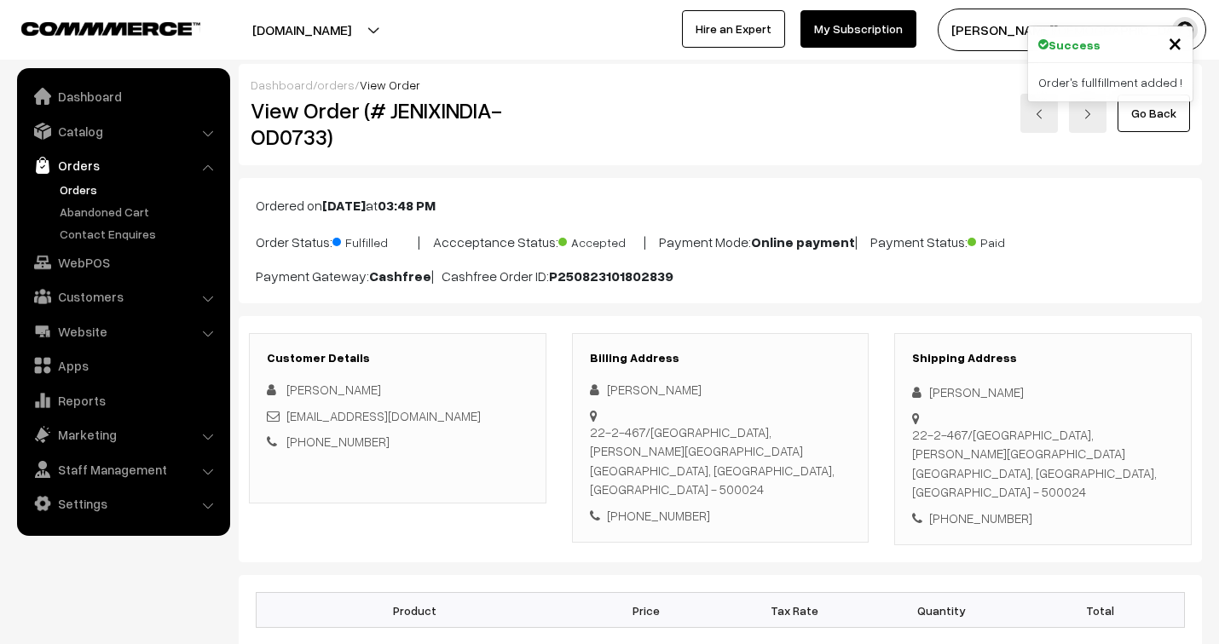
click at [338, 82] on link "orders" at bounding box center [336, 85] width 38 height 14
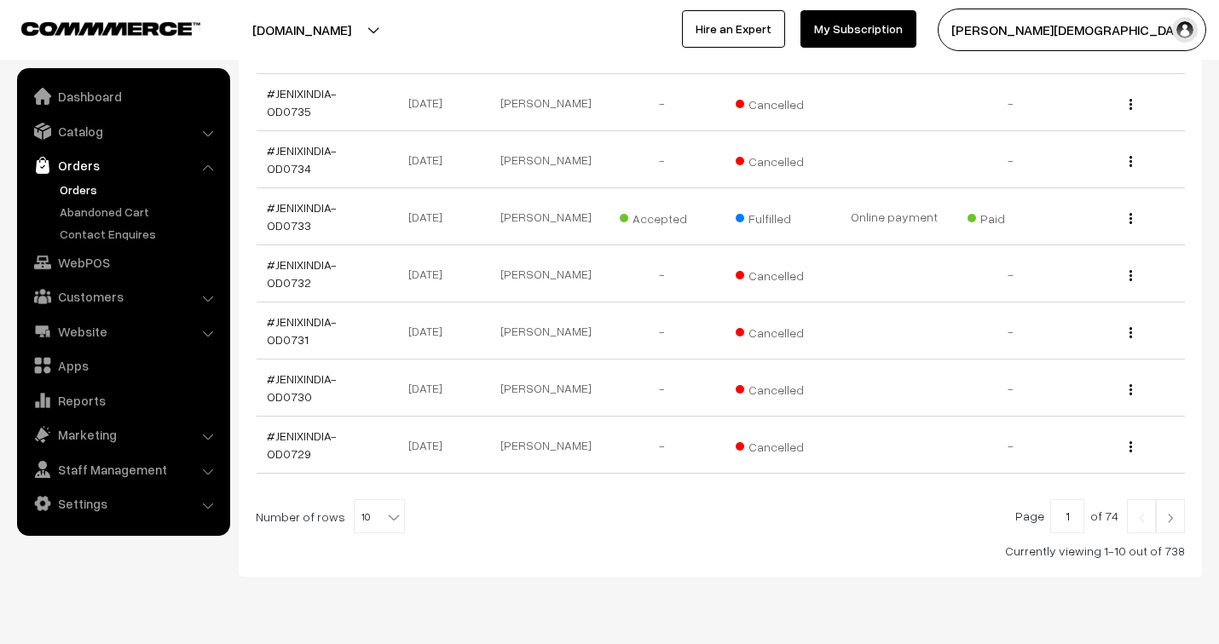
scroll to position [542, 0]
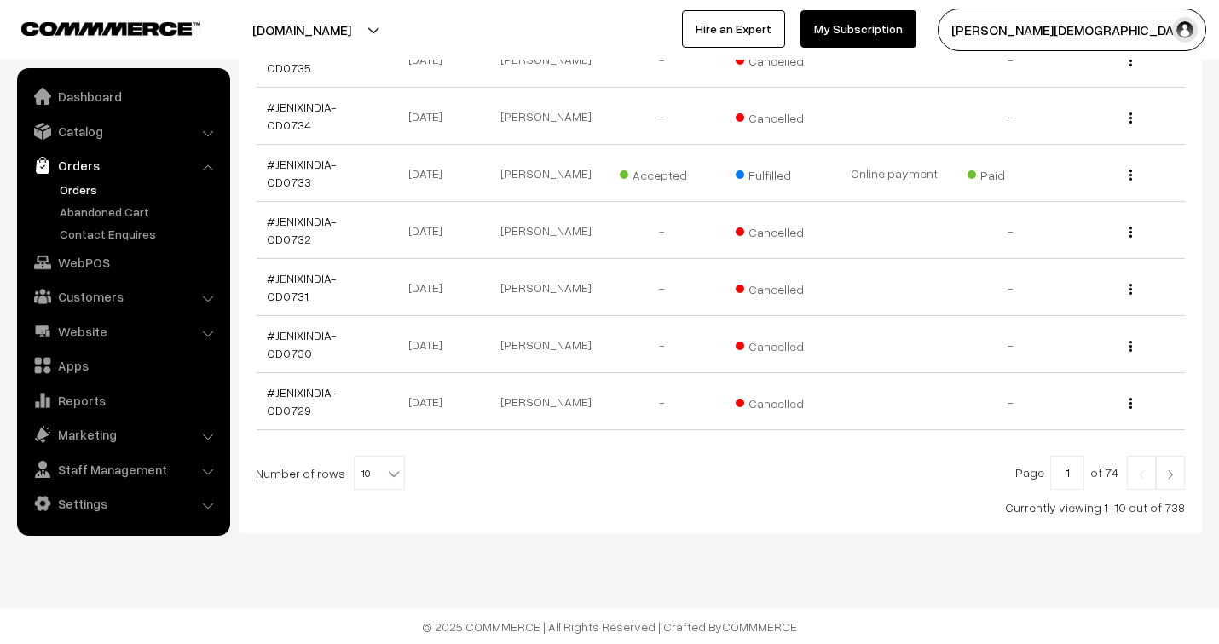
click at [385, 472] on b at bounding box center [393, 473] width 17 height 17
click at [1171, 483] on link at bounding box center [1170, 473] width 29 height 34
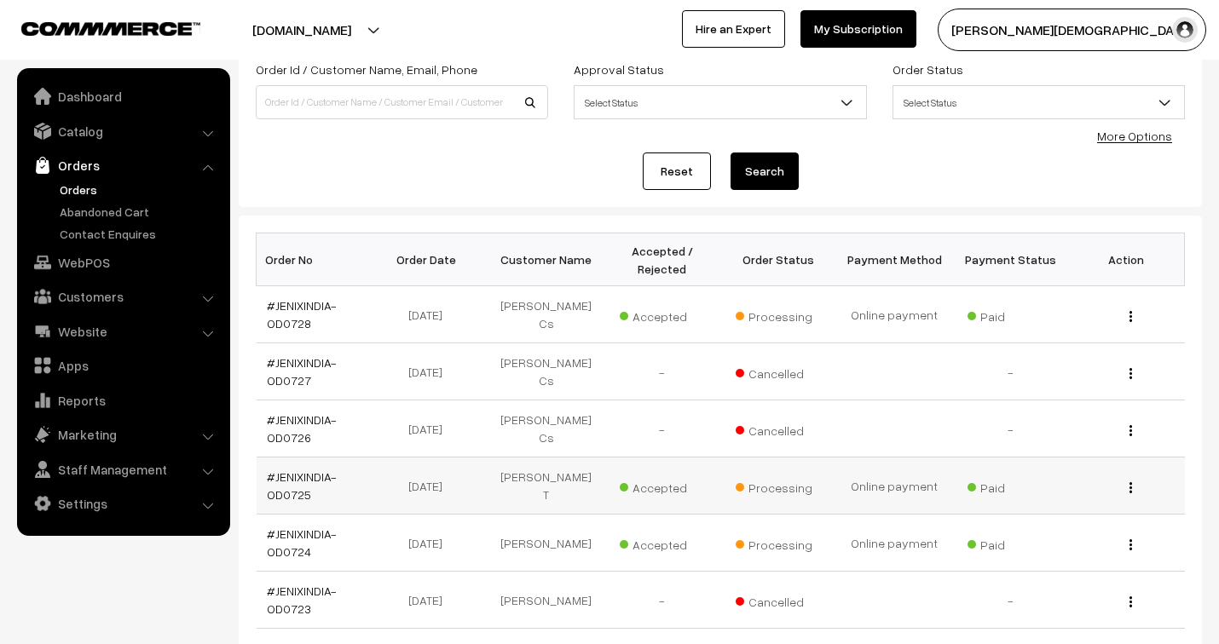
scroll to position [95, 0]
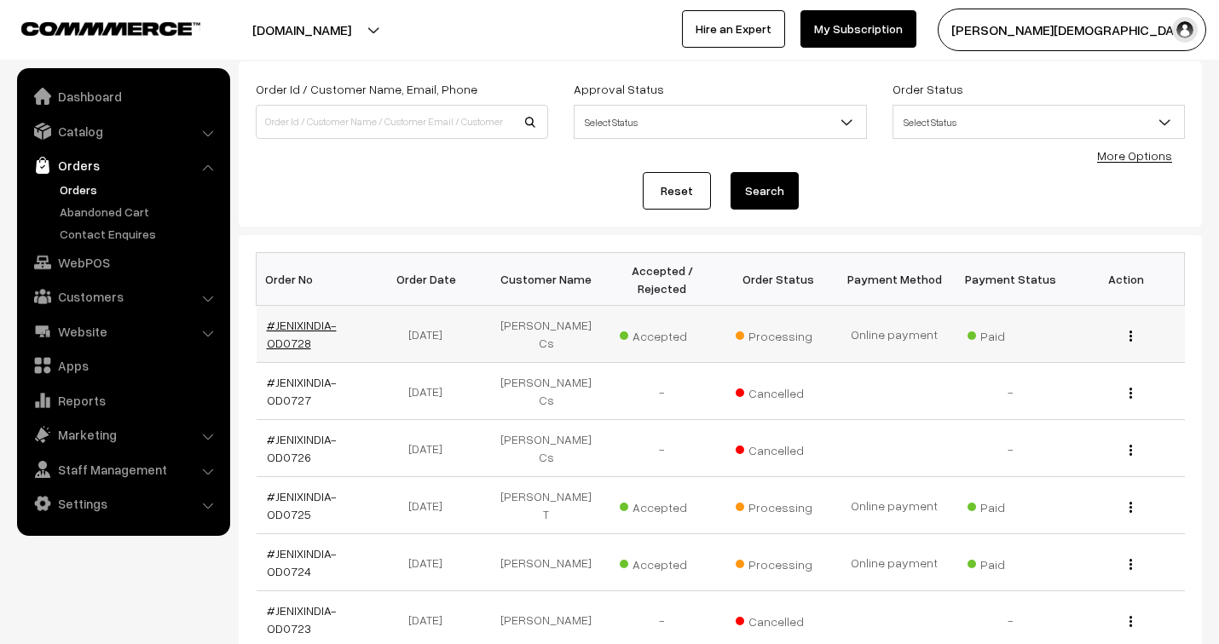
click at [308, 328] on link "#JENIXINDIA-OD0728" at bounding box center [302, 334] width 70 height 32
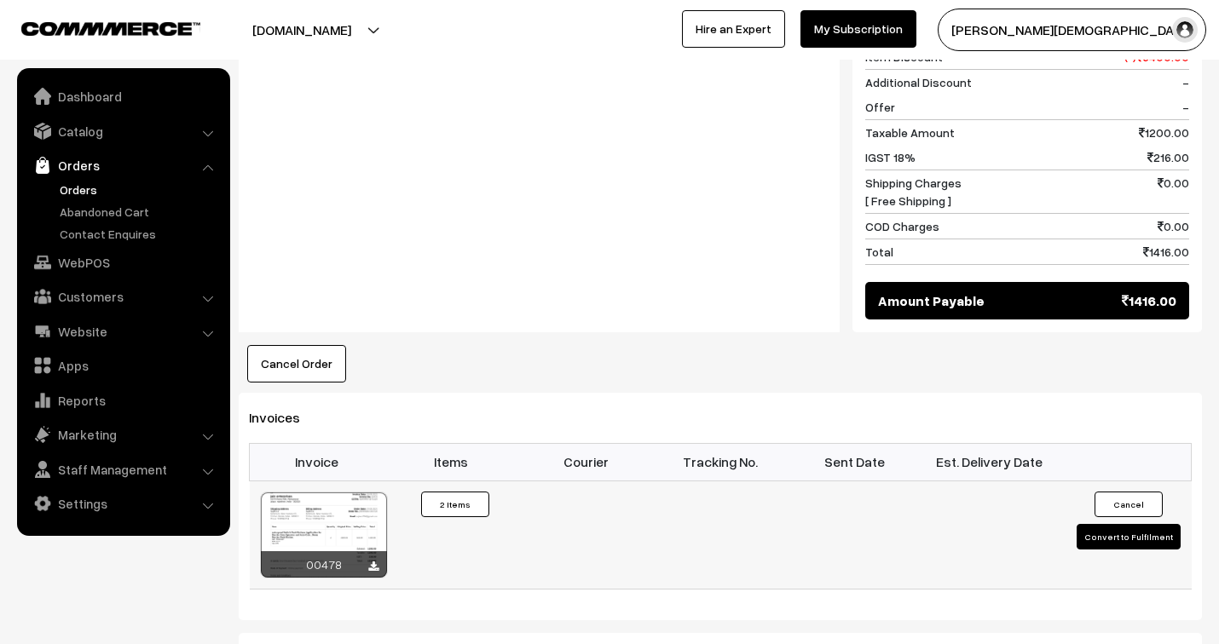
scroll to position [853, 0]
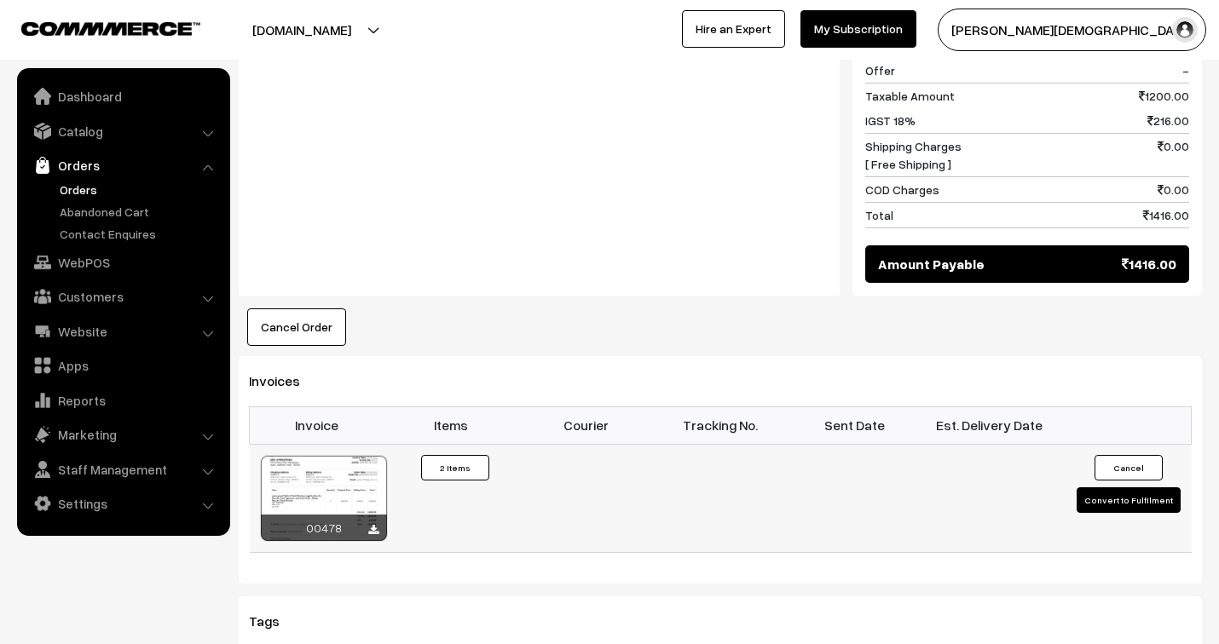
click at [1135, 488] on button "Convert to Fulfilment" at bounding box center [1129, 501] width 104 height 26
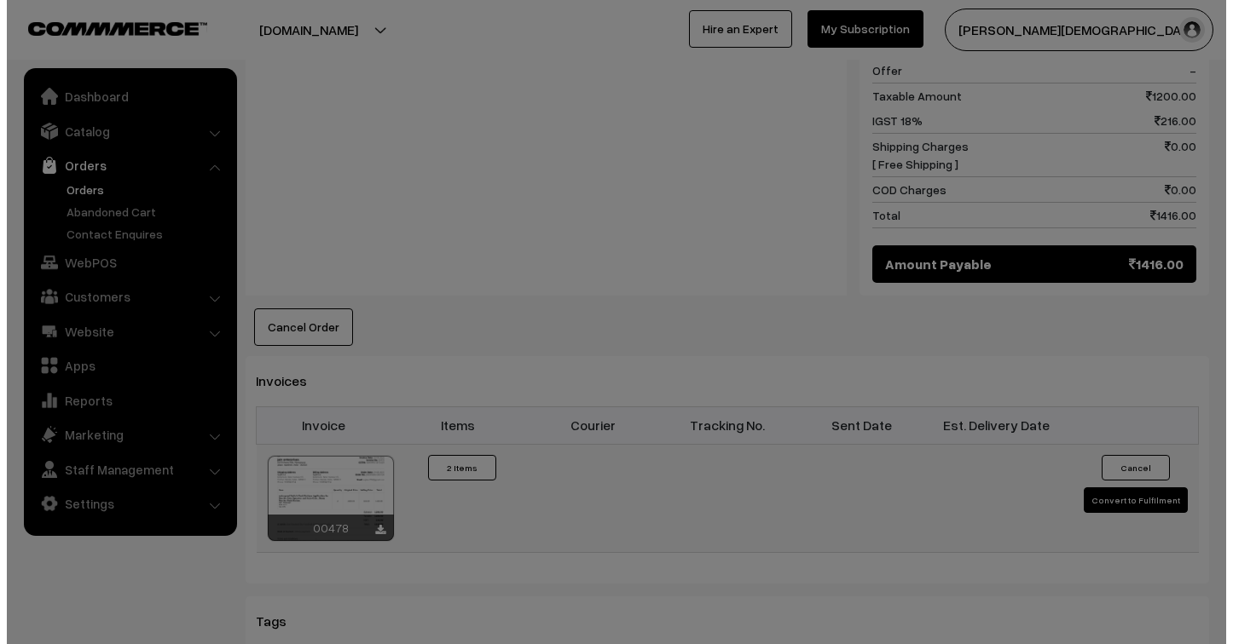
scroll to position [855, 0]
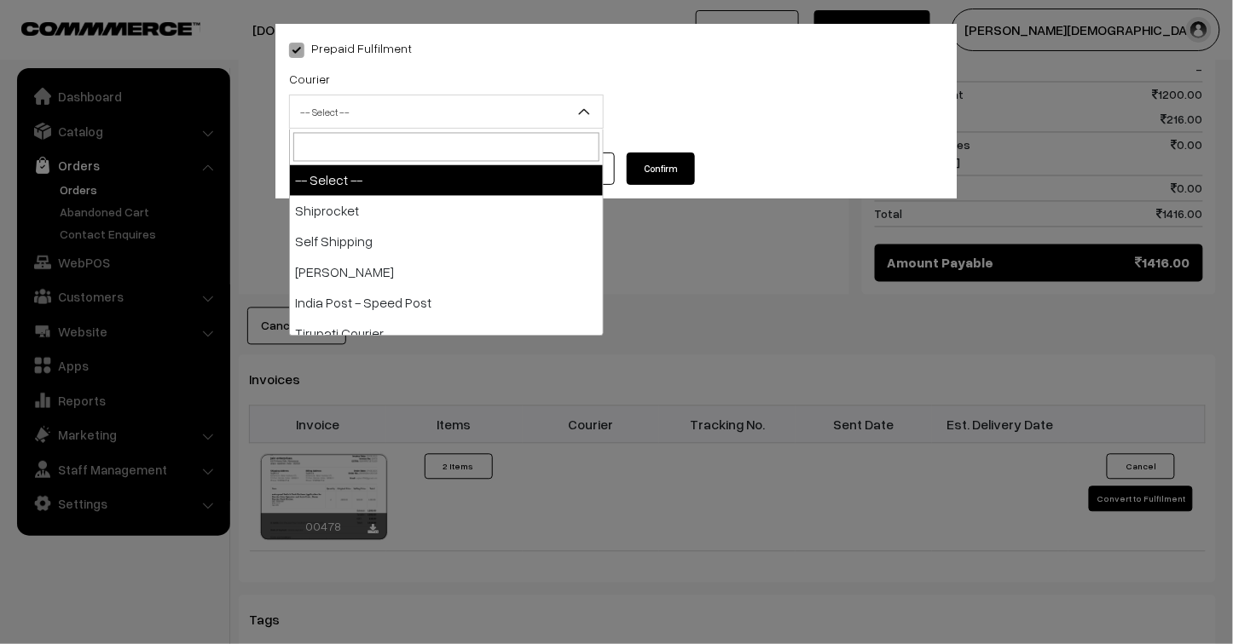
click at [474, 100] on span "-- Select --" at bounding box center [446, 112] width 313 height 30
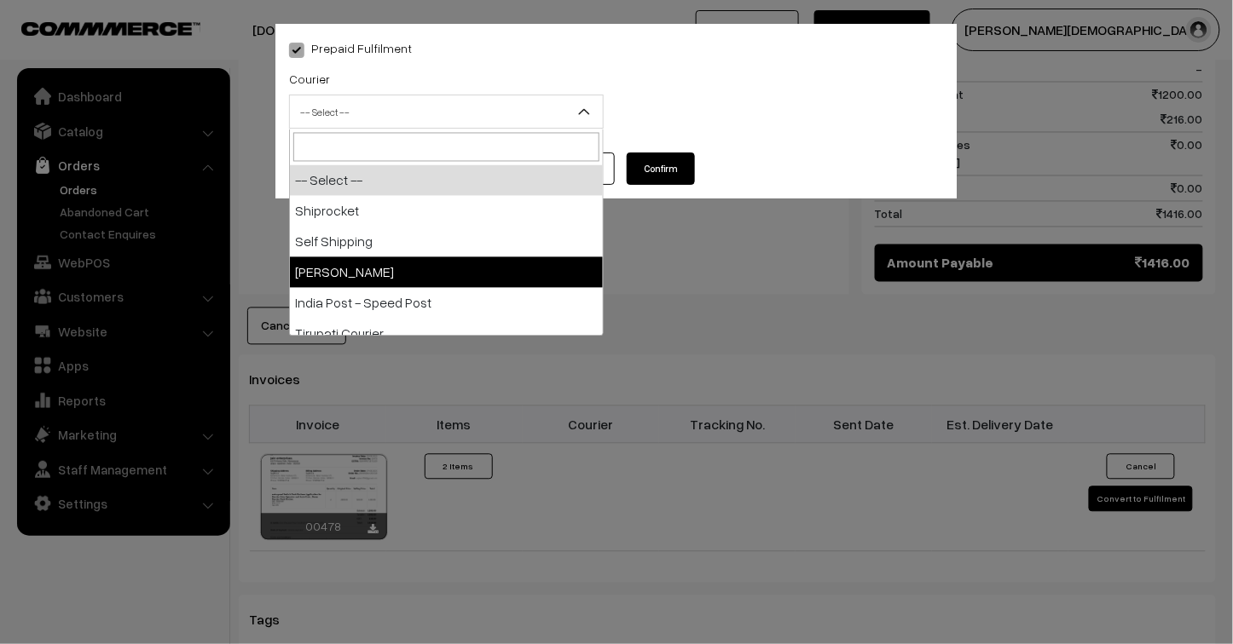
select select "3"
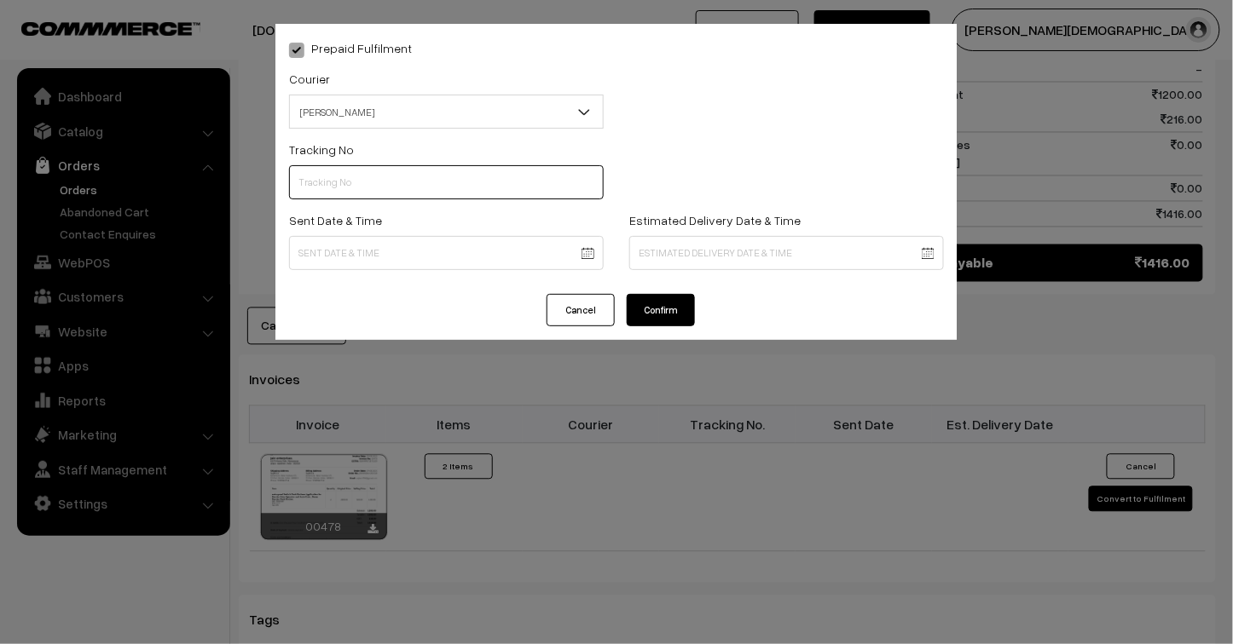
click at [367, 176] on input "text" at bounding box center [446, 182] width 315 height 34
type input "25103200096445"
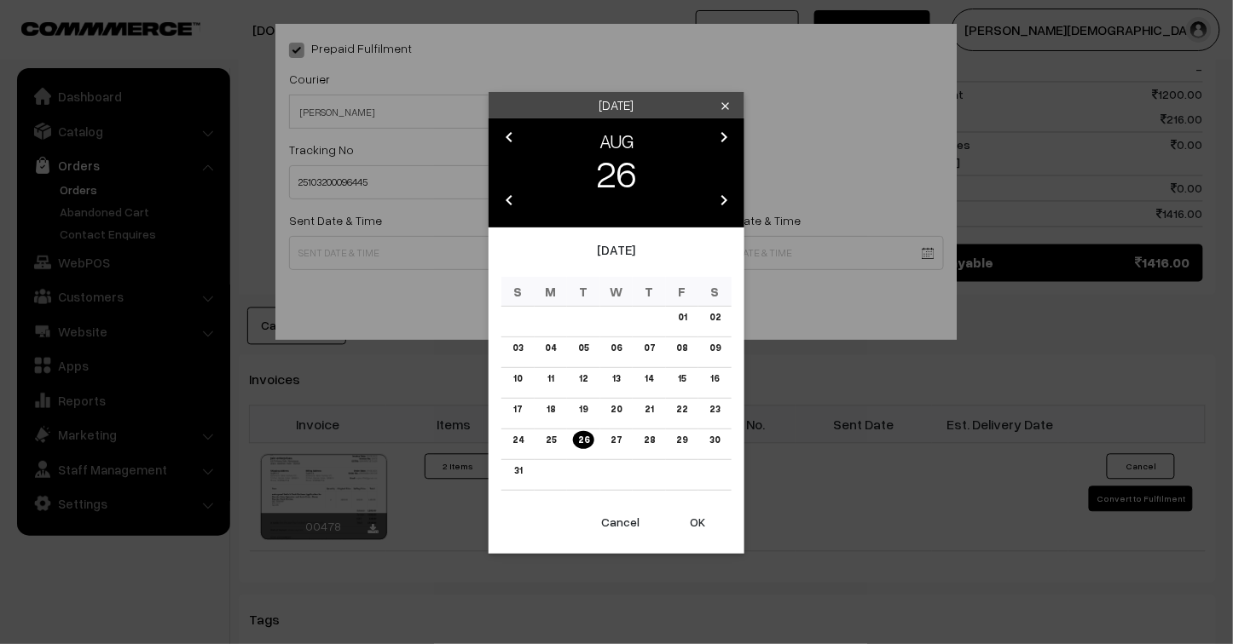
click at [405, 250] on body "Thank you for showing interest. Our team will call you shortly. Close jenixindi…" at bounding box center [616, 80] width 1233 height 1871
click at [610, 409] on link "20" at bounding box center [615, 410] width 21 height 18
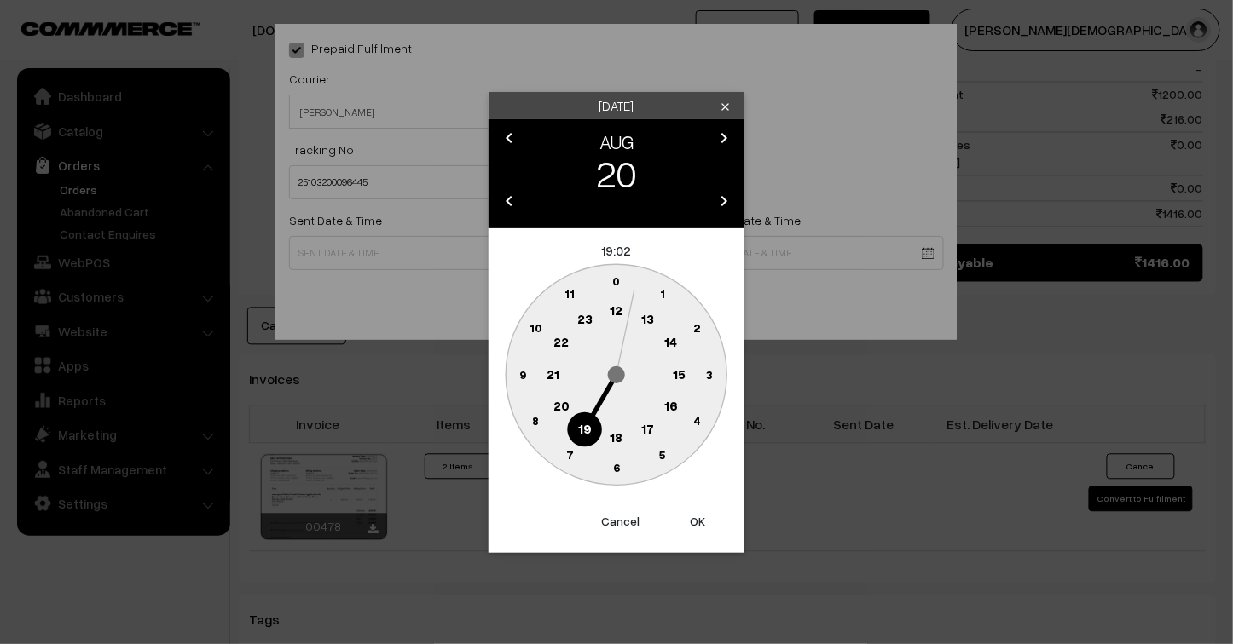
click at [590, 322] on text "23" at bounding box center [584, 318] width 15 height 15
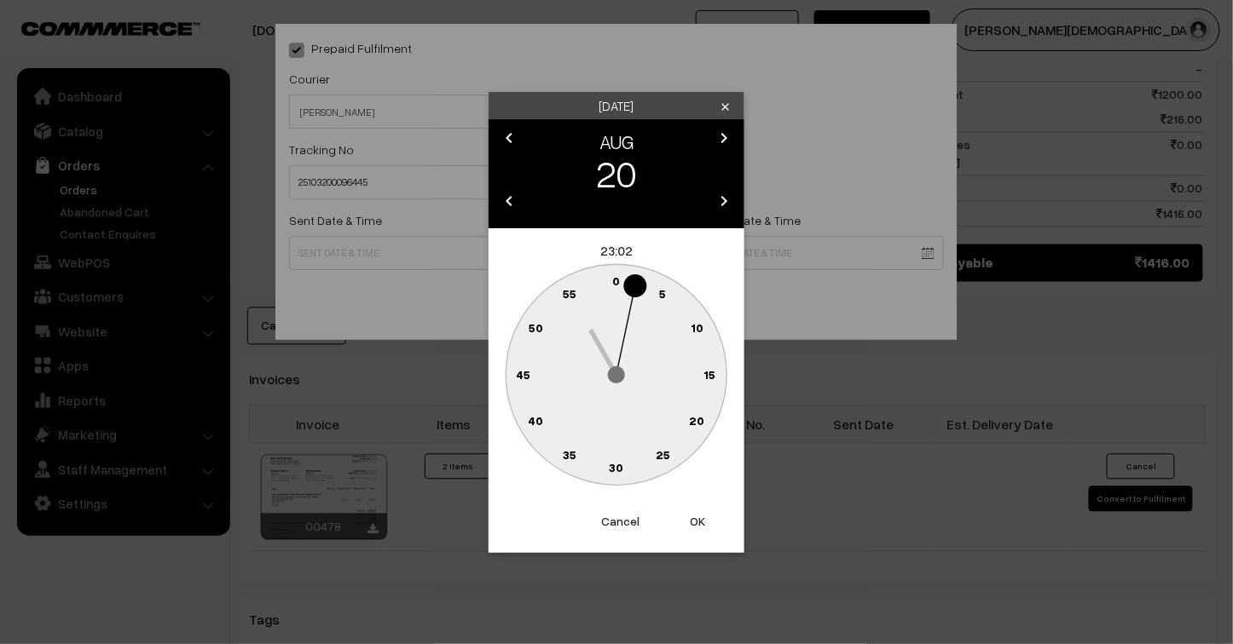
click at [694, 522] on button "OK" at bounding box center [697, 522] width 68 height 38
type input "20-08-2025 23:02"
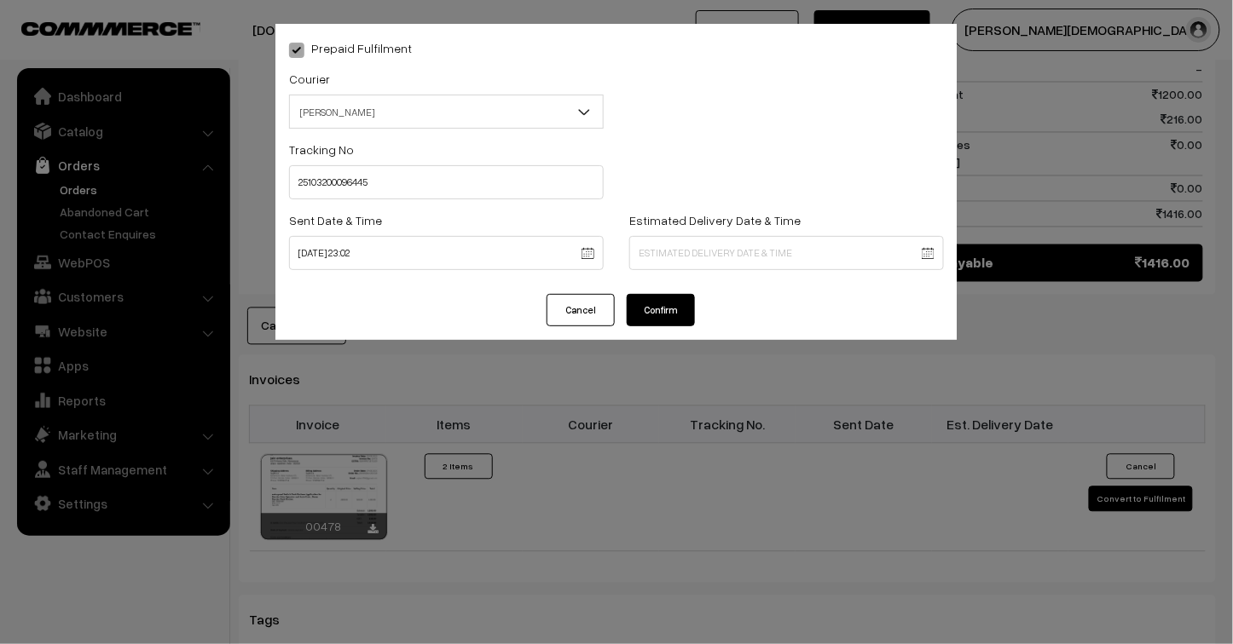
click at [648, 261] on body "Thank you for showing interest. Our team will call you shortly. Close [DOMAIN_N…" at bounding box center [616, 80] width 1233 height 1871
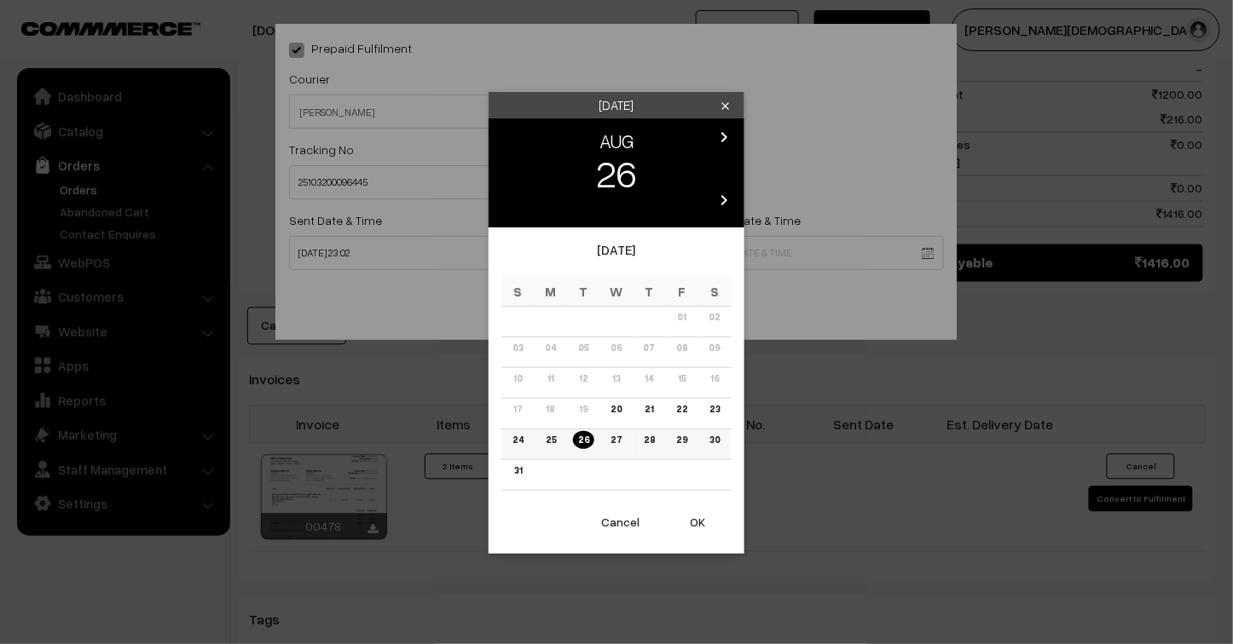
click at [617, 441] on link "27" at bounding box center [615, 440] width 21 height 18
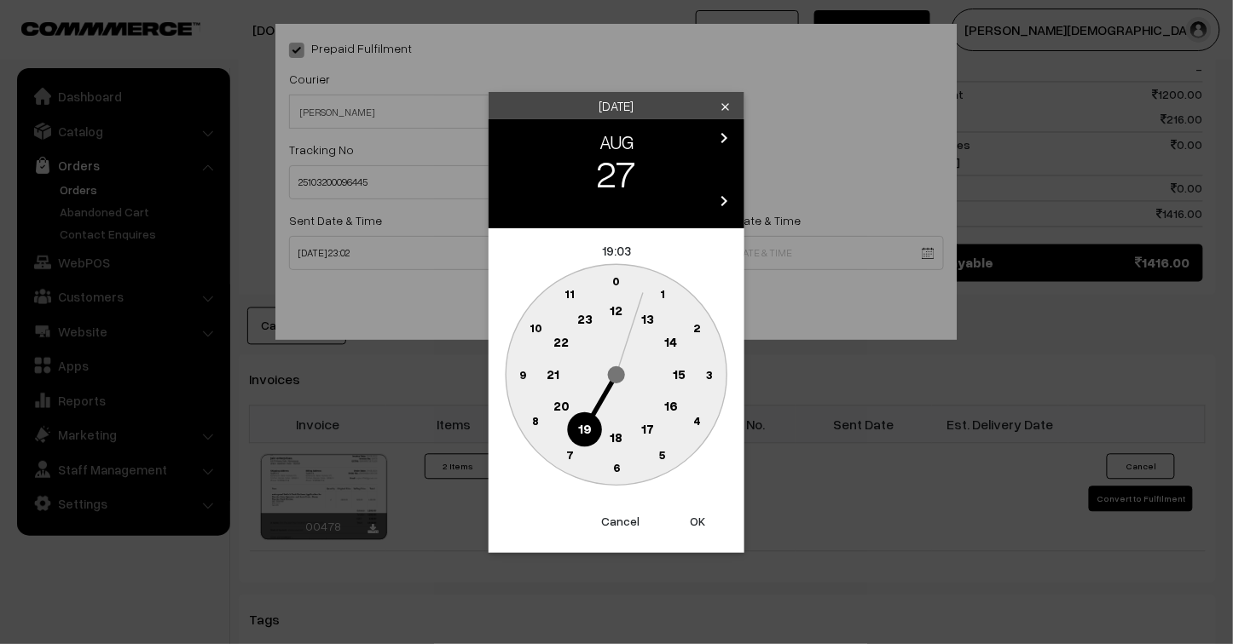
click at [697, 517] on button "OK" at bounding box center [697, 522] width 68 height 38
click at [697, 520] on button "OK" at bounding box center [697, 522] width 68 height 38
type input "27-08-2025 19:03"
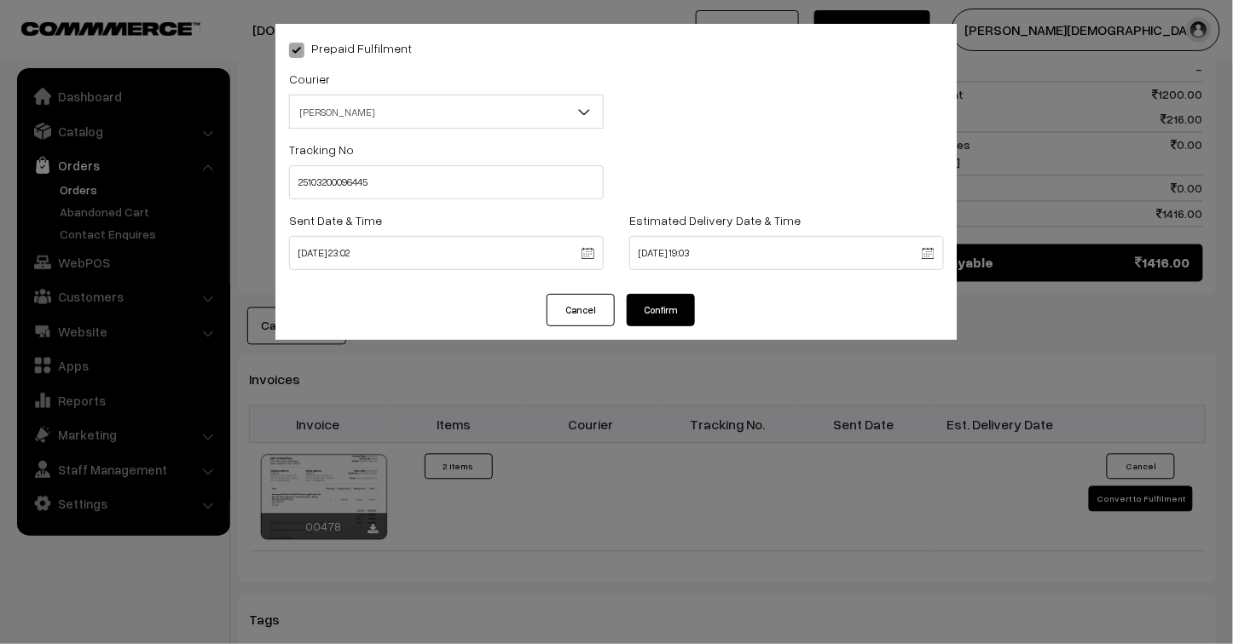
click at [670, 309] on button "Confirm" at bounding box center [661, 310] width 68 height 32
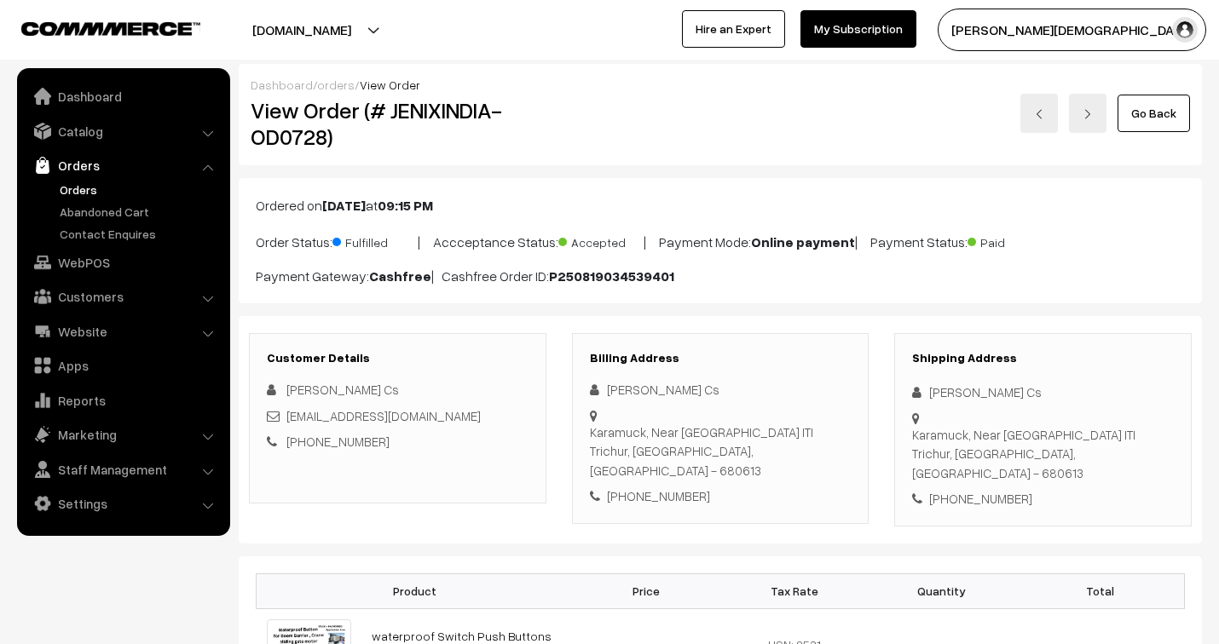
click at [335, 85] on link "orders" at bounding box center [336, 85] width 38 height 14
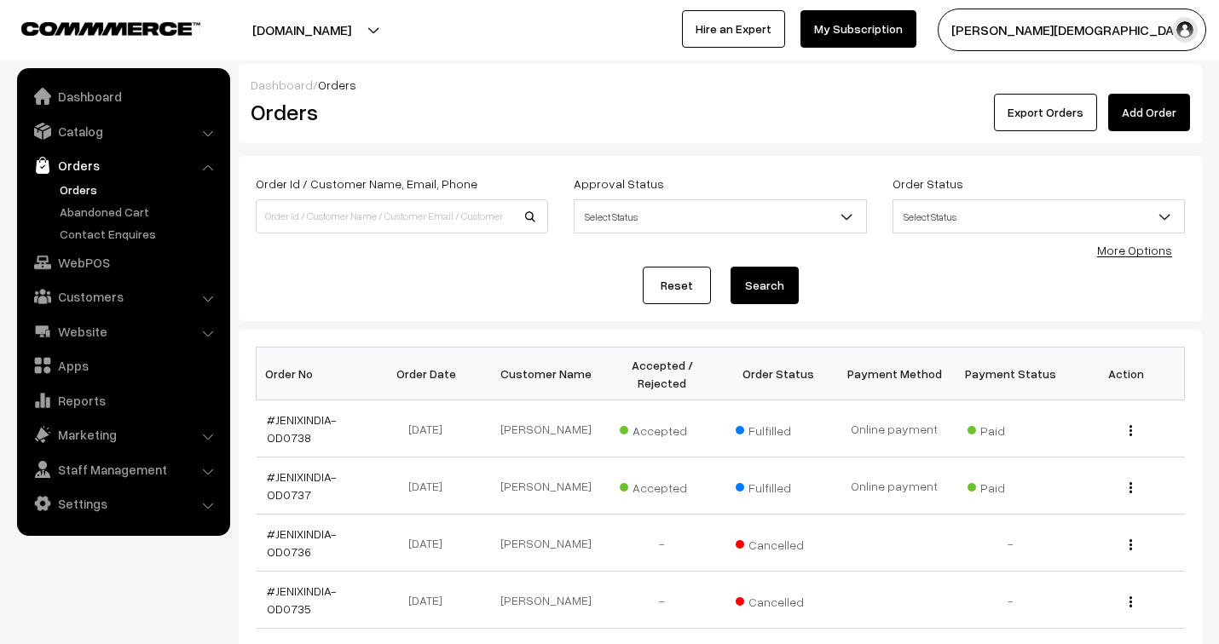
scroll to position [542, 0]
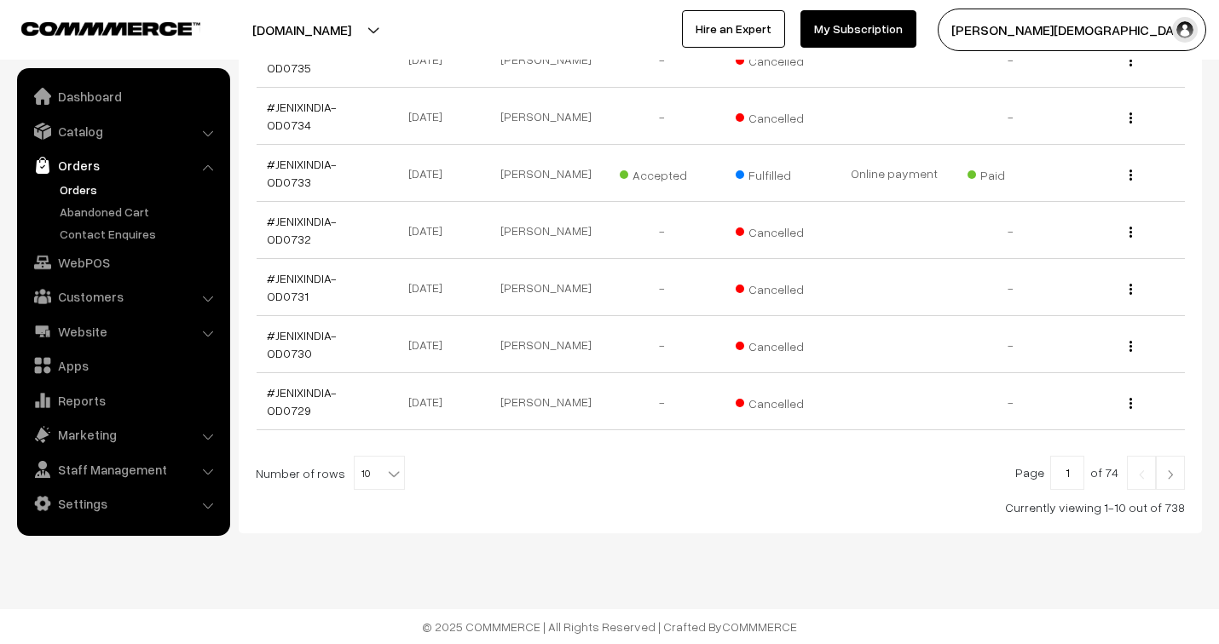
click at [385, 475] on b at bounding box center [393, 473] width 17 height 17
select select "100"
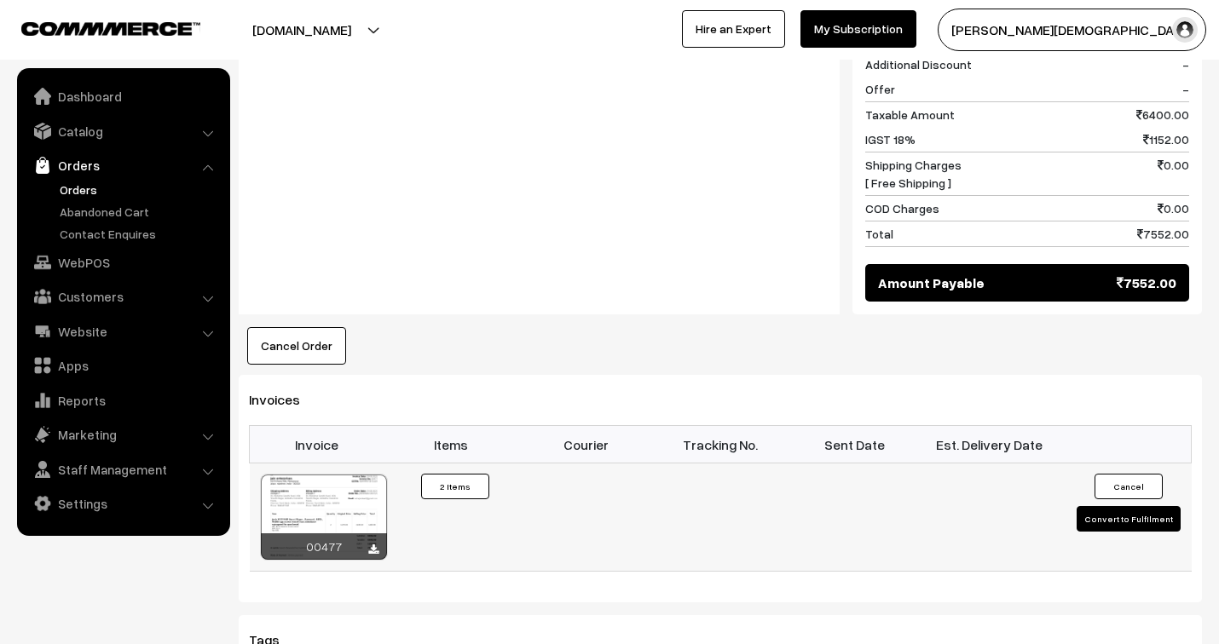
scroll to position [1042, 0]
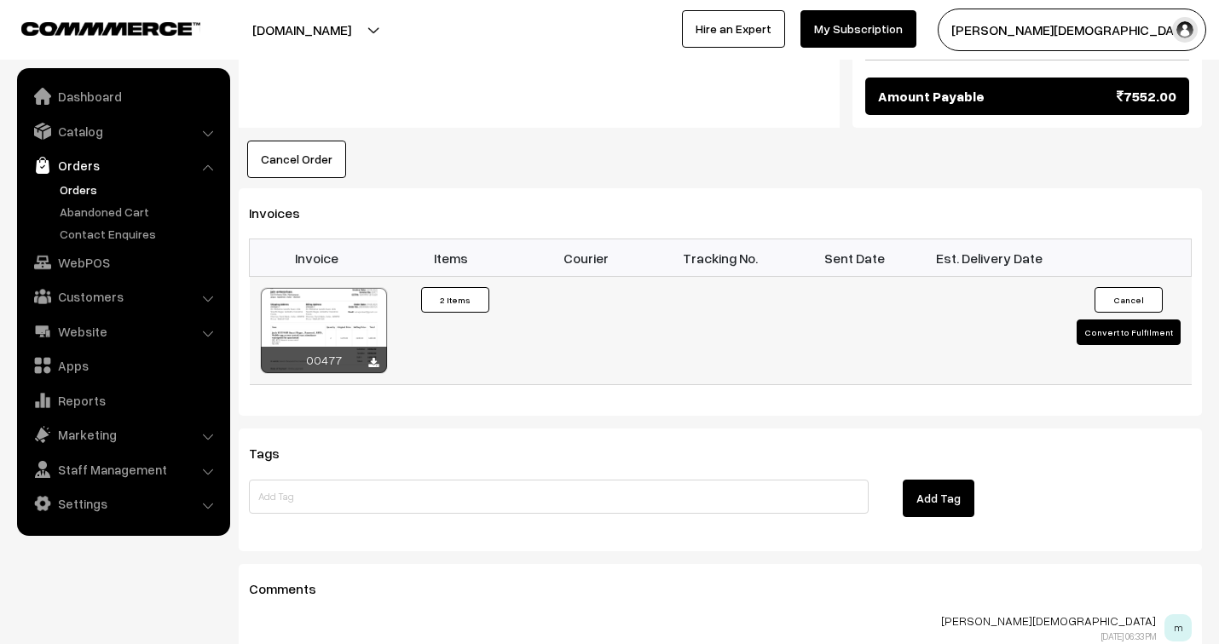
click at [1124, 320] on button "Convert to Fulfilment" at bounding box center [1129, 333] width 104 height 26
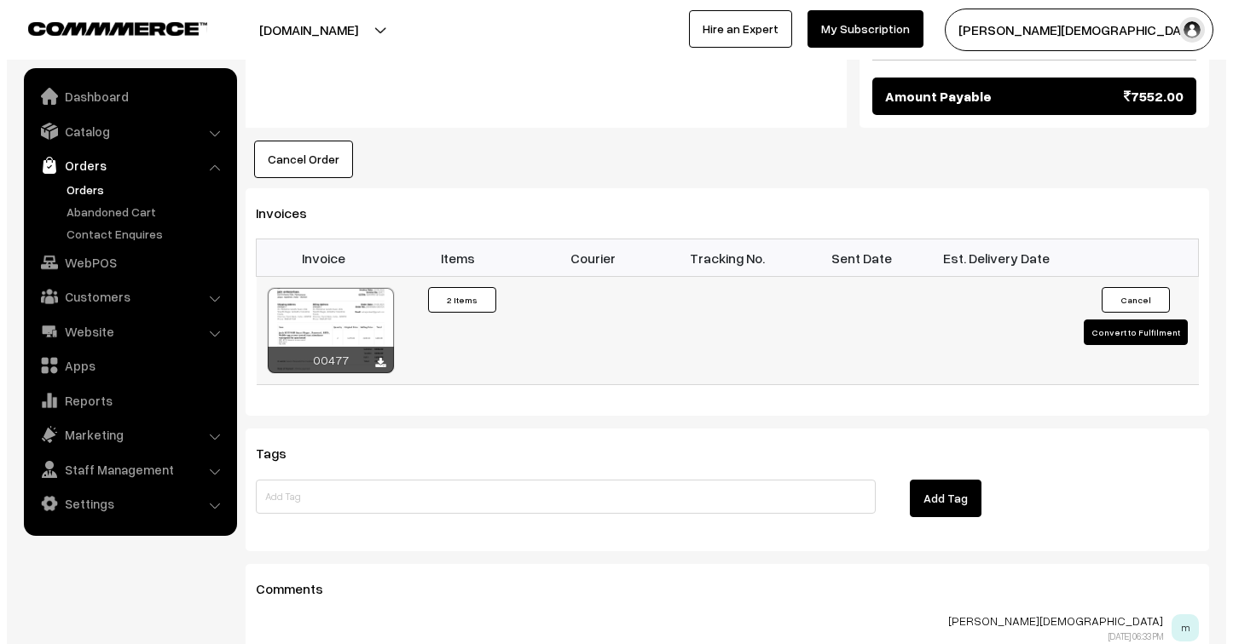
scroll to position [1043, 0]
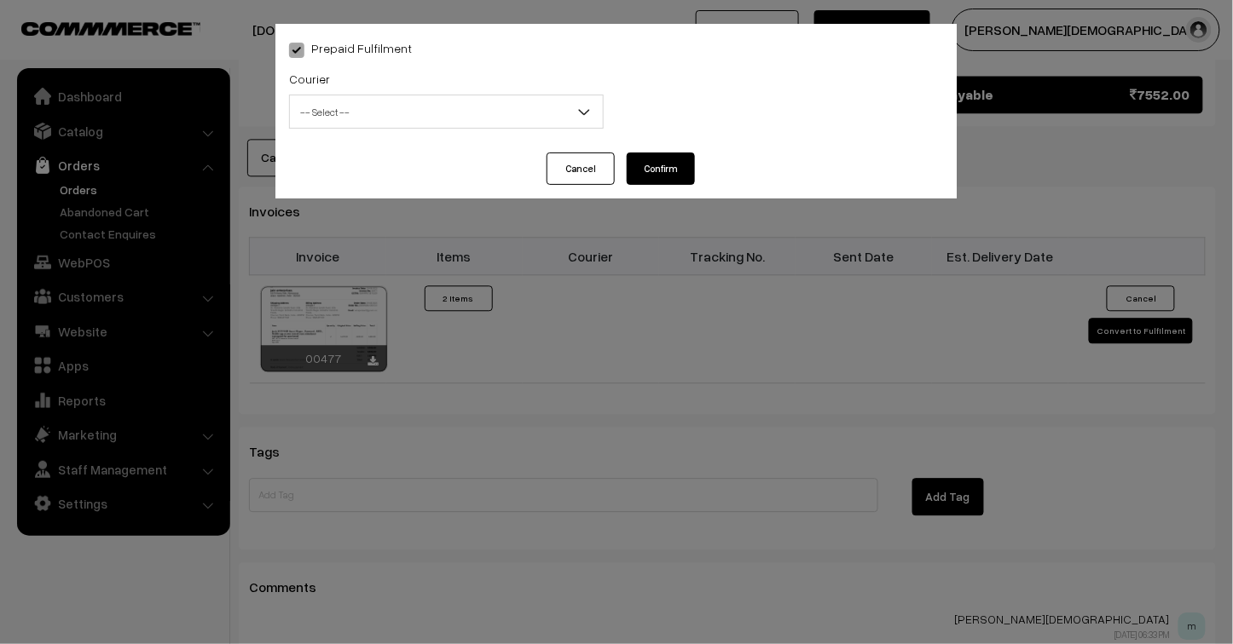
click at [407, 103] on span "-- Select --" at bounding box center [446, 112] width 313 height 30
select select "3"
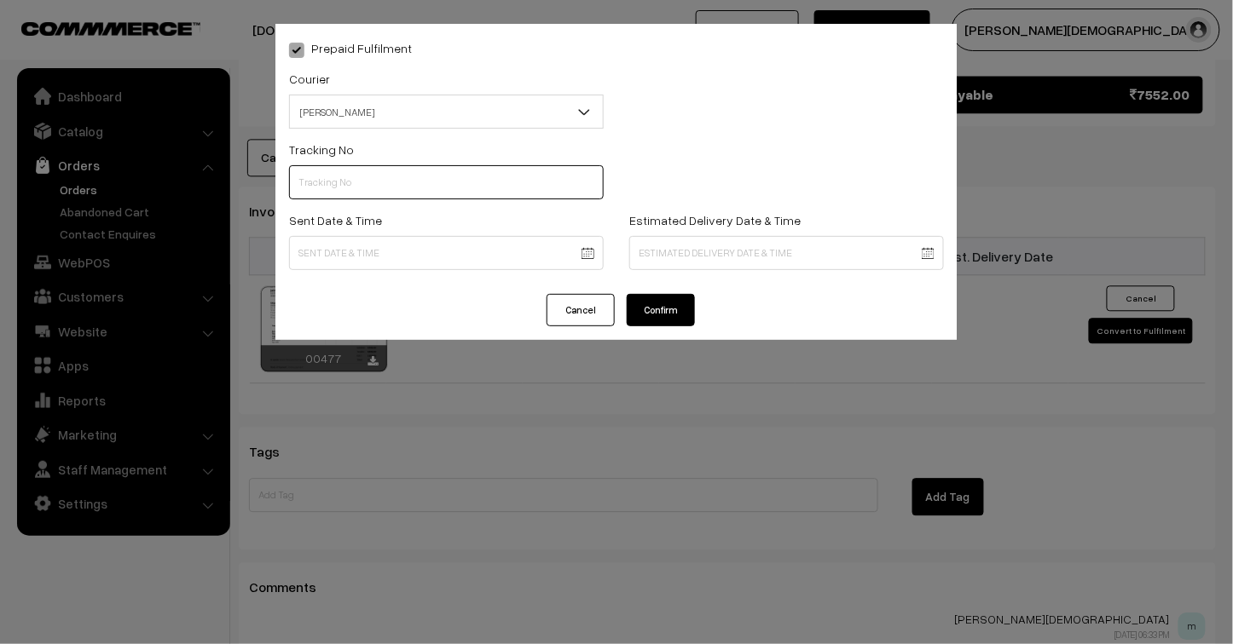
drag, startPoint x: 353, startPoint y: 188, endPoint x: 398, endPoint y: 176, distance: 46.5
click at [353, 188] on input "text" at bounding box center [446, 182] width 315 height 34
type input "25103200096444"
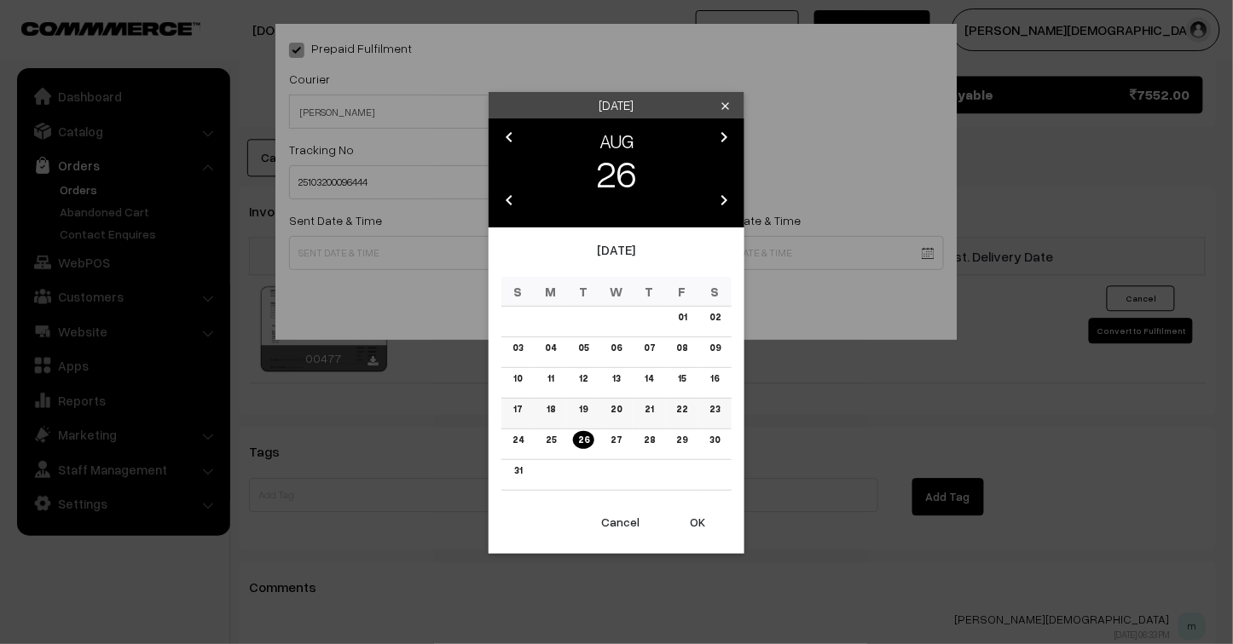
click at [589, 410] on link "19" at bounding box center [583, 410] width 19 height 18
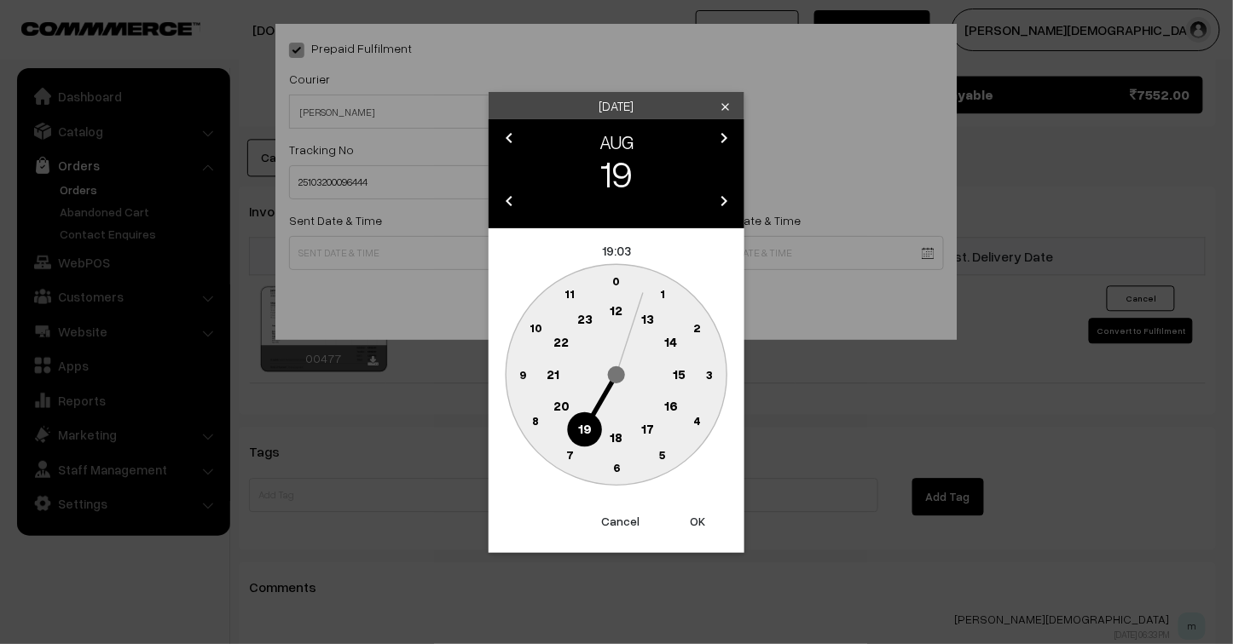
click at [585, 325] on text "23" at bounding box center [584, 318] width 15 height 15
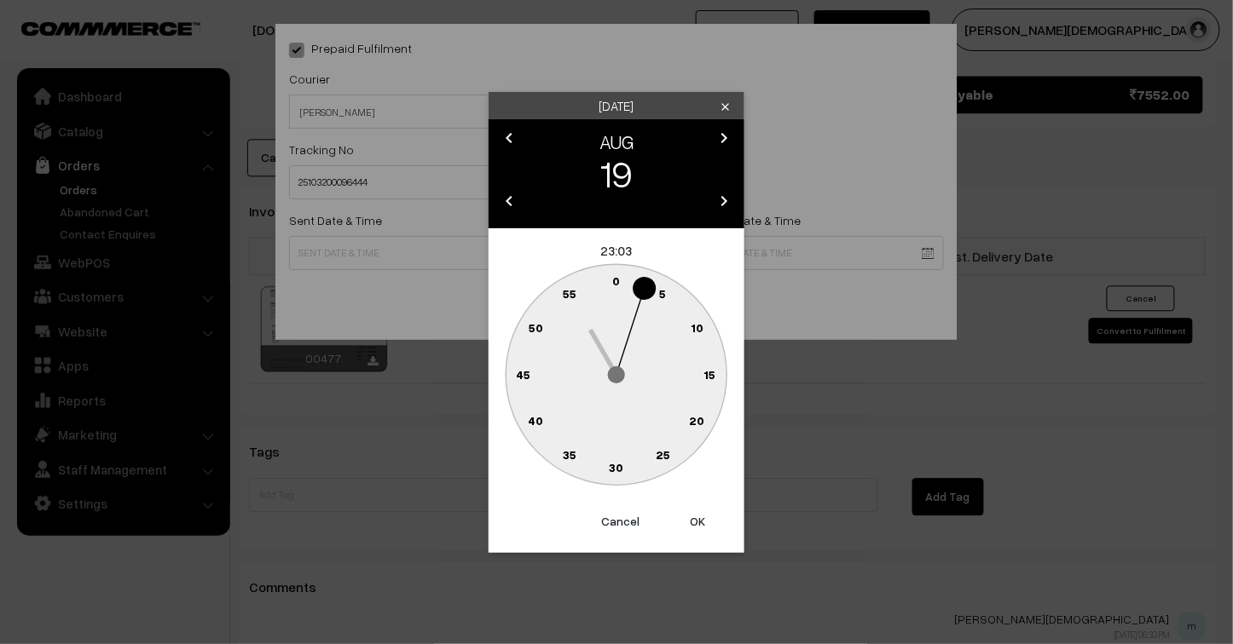
click at [702, 516] on button "OK" at bounding box center [697, 522] width 68 height 38
type input "19-08-2025 23:03"
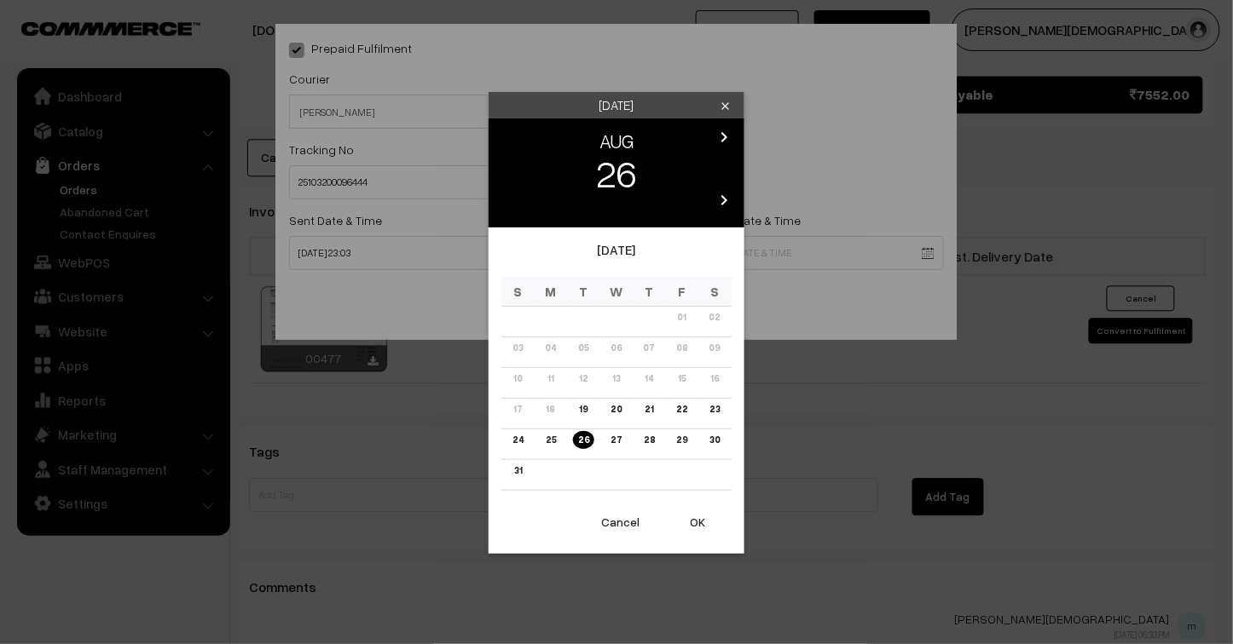
click at [705, 527] on button "OK" at bounding box center [697, 523] width 68 height 38
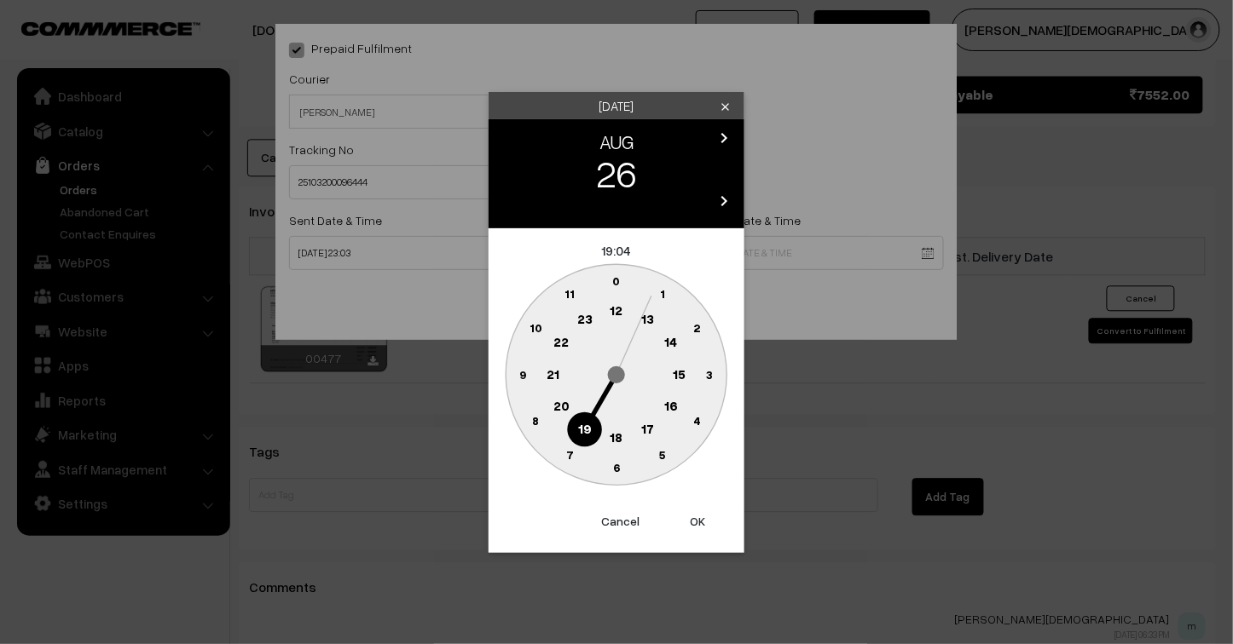
click at [705, 527] on button "OK" at bounding box center [697, 522] width 68 height 38
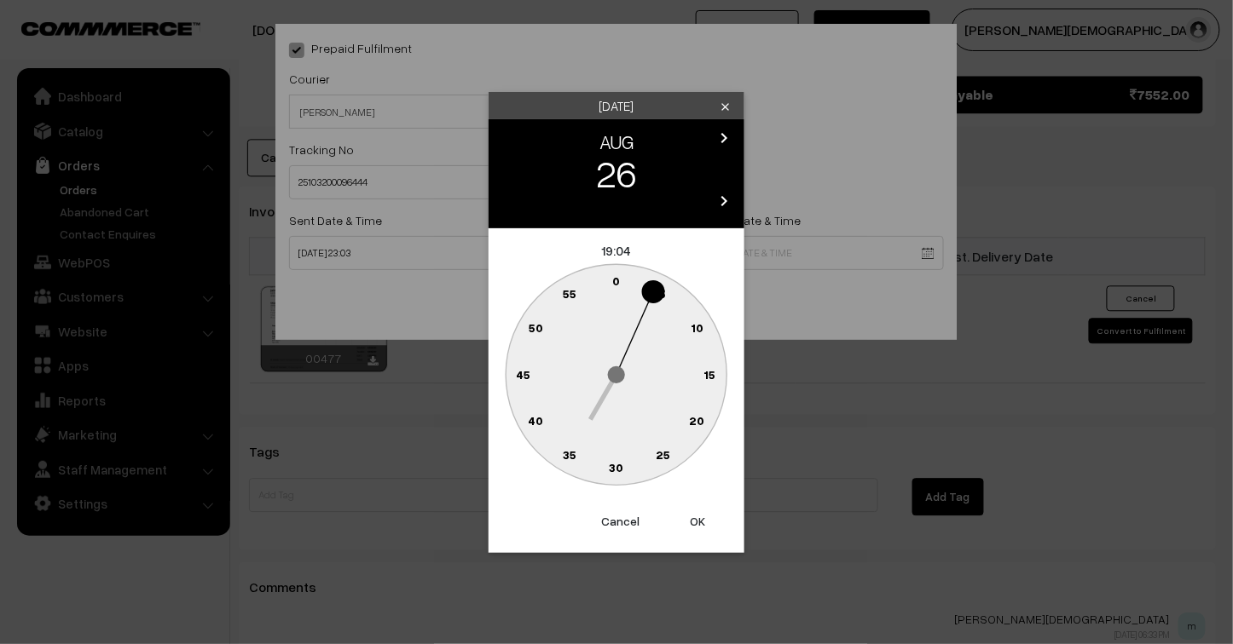
click at [702, 523] on button "OK" at bounding box center [697, 522] width 68 height 38
type input "26-08-2025 19:04"
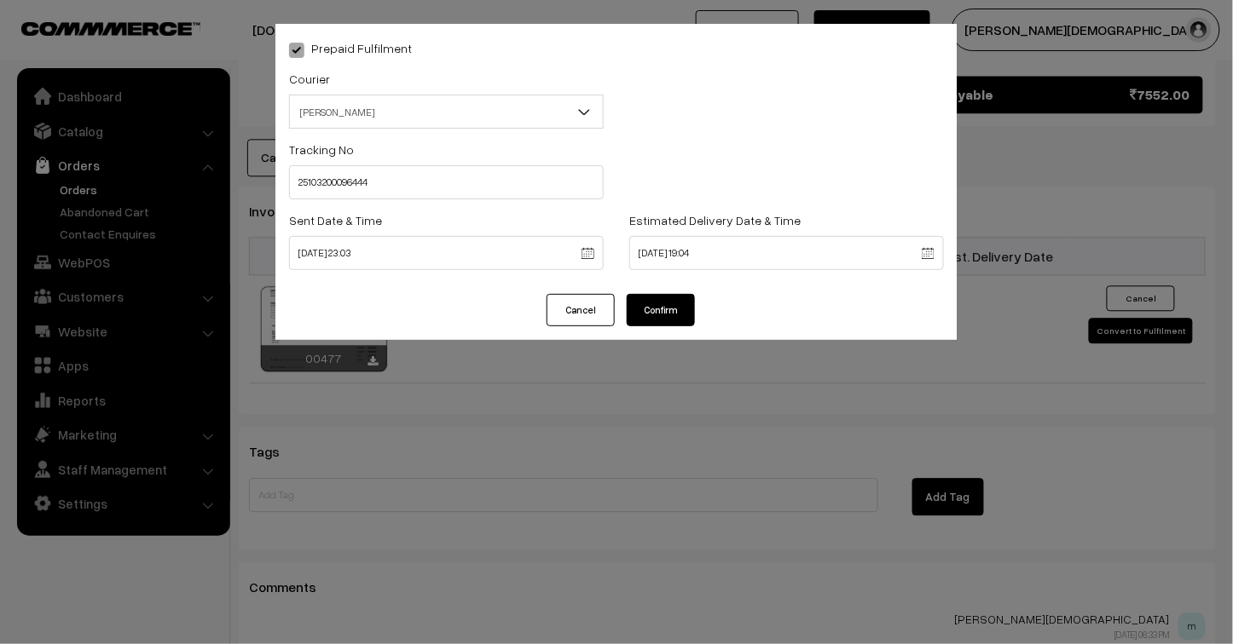
click at [657, 314] on button "Confirm" at bounding box center [661, 310] width 68 height 32
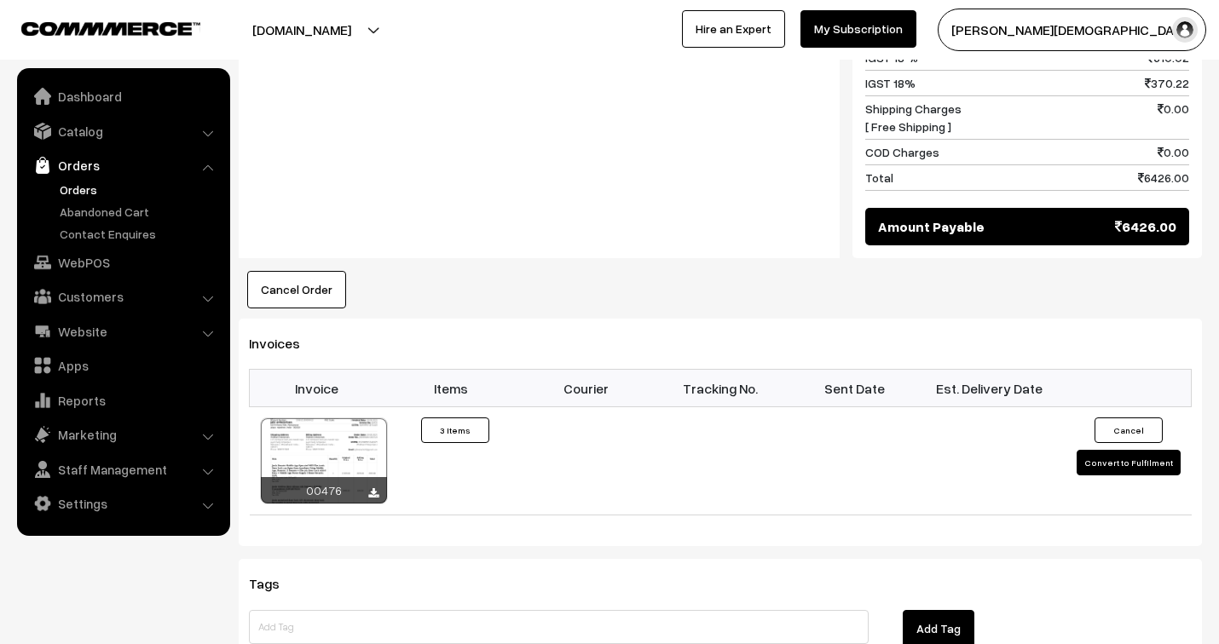
scroll to position [1231, 0]
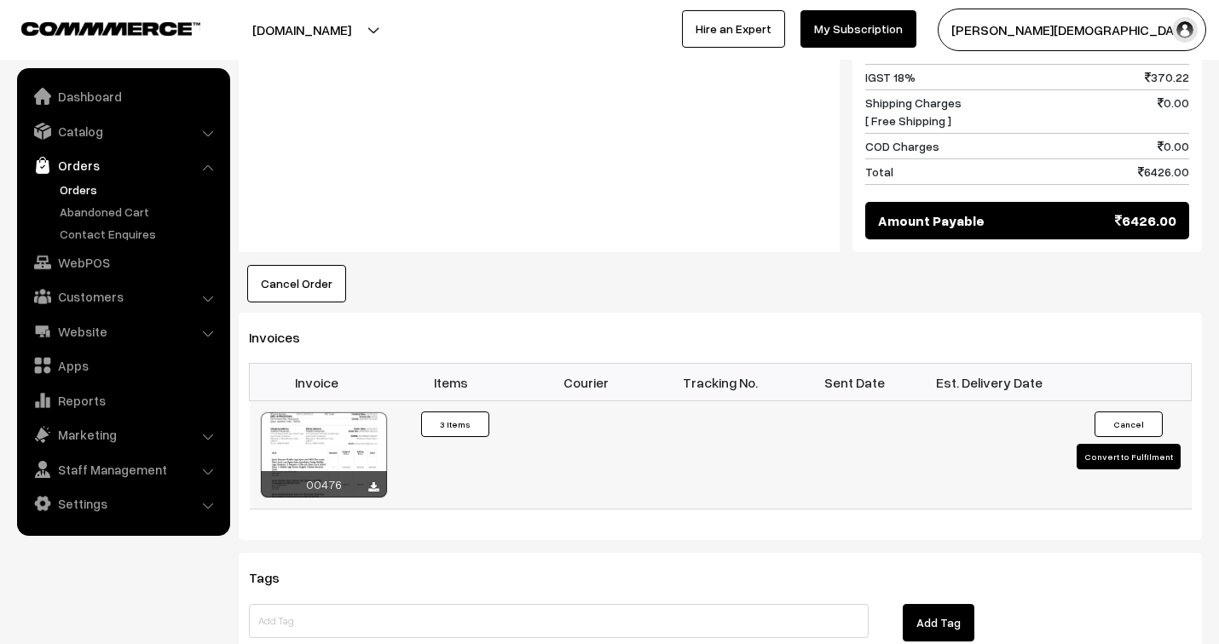
click at [1120, 444] on button "Convert to Fulfilment" at bounding box center [1129, 457] width 104 height 26
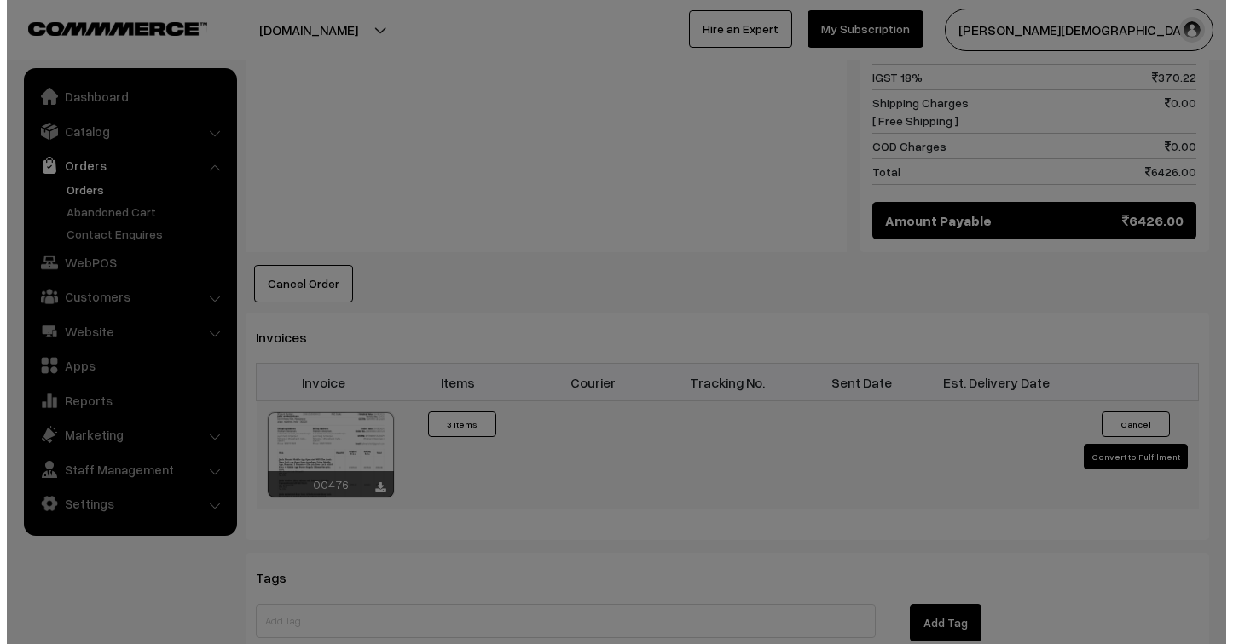
scroll to position [1233, 0]
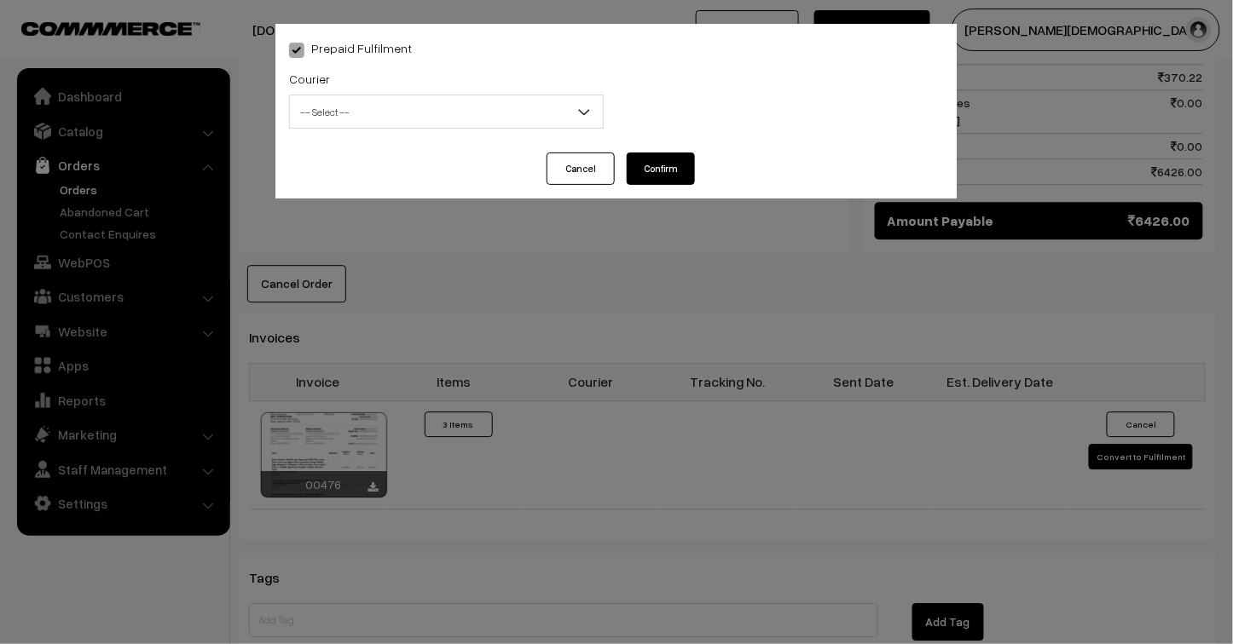
click at [465, 124] on span "-- Select --" at bounding box center [446, 112] width 313 height 30
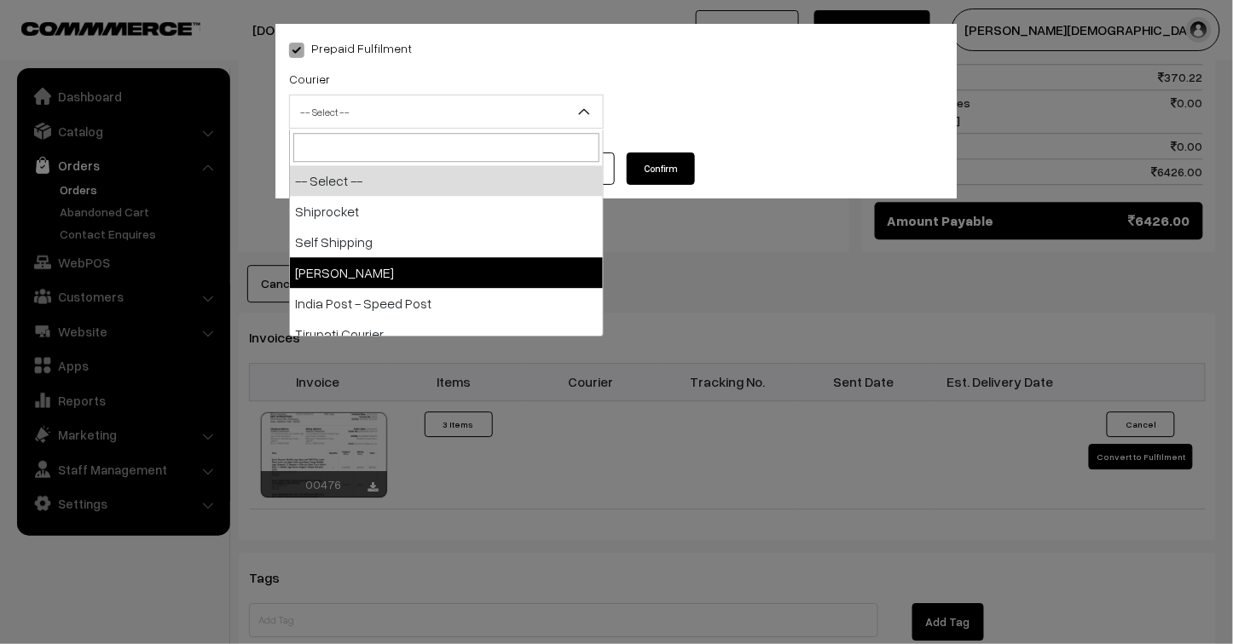
select select "3"
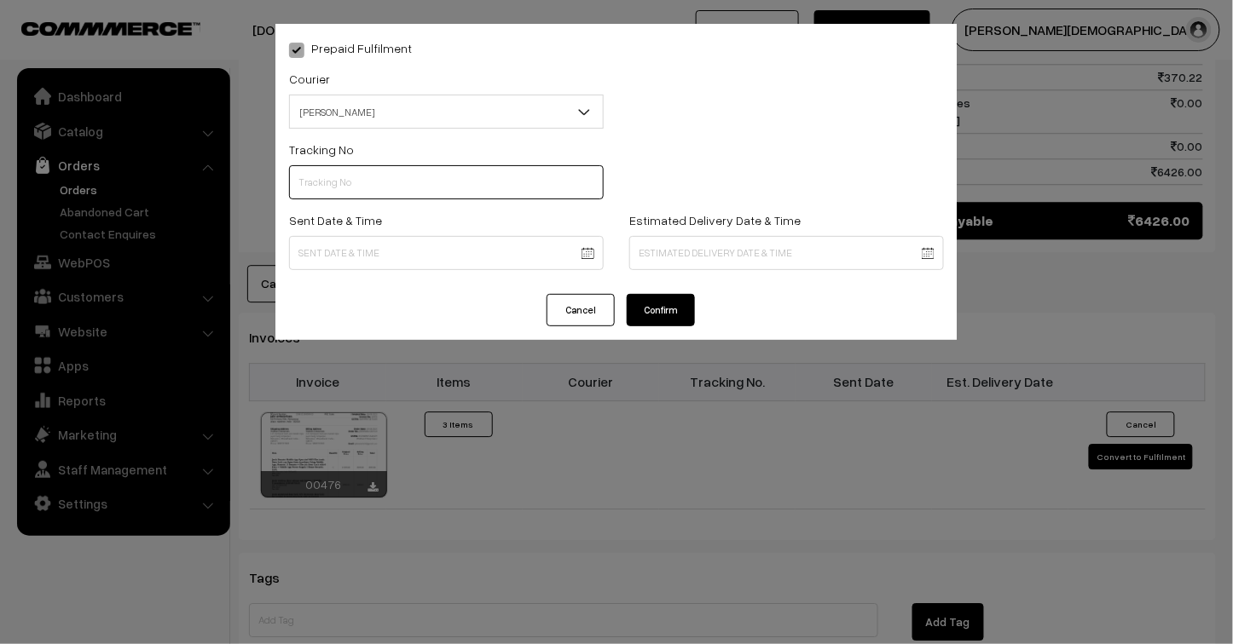
click at [367, 179] on input "text" at bounding box center [446, 182] width 315 height 34
type input "25103200096414"
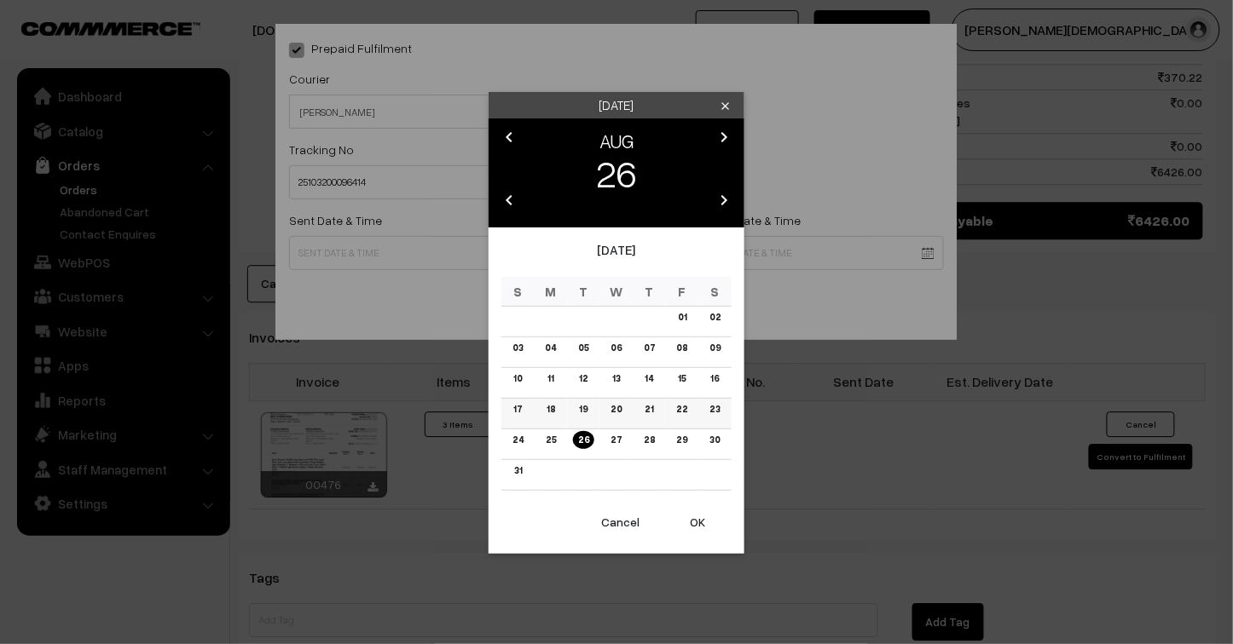
click at [550, 409] on link "18" at bounding box center [550, 410] width 19 height 18
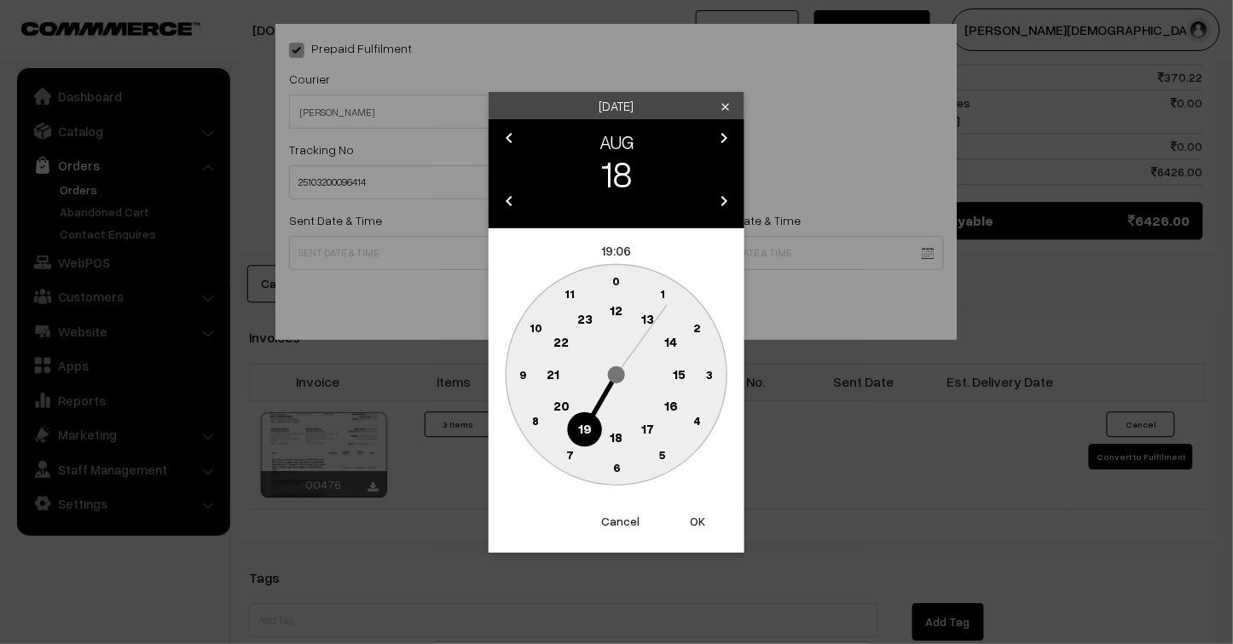
click at [592, 314] on text "23" at bounding box center [584, 318] width 15 height 15
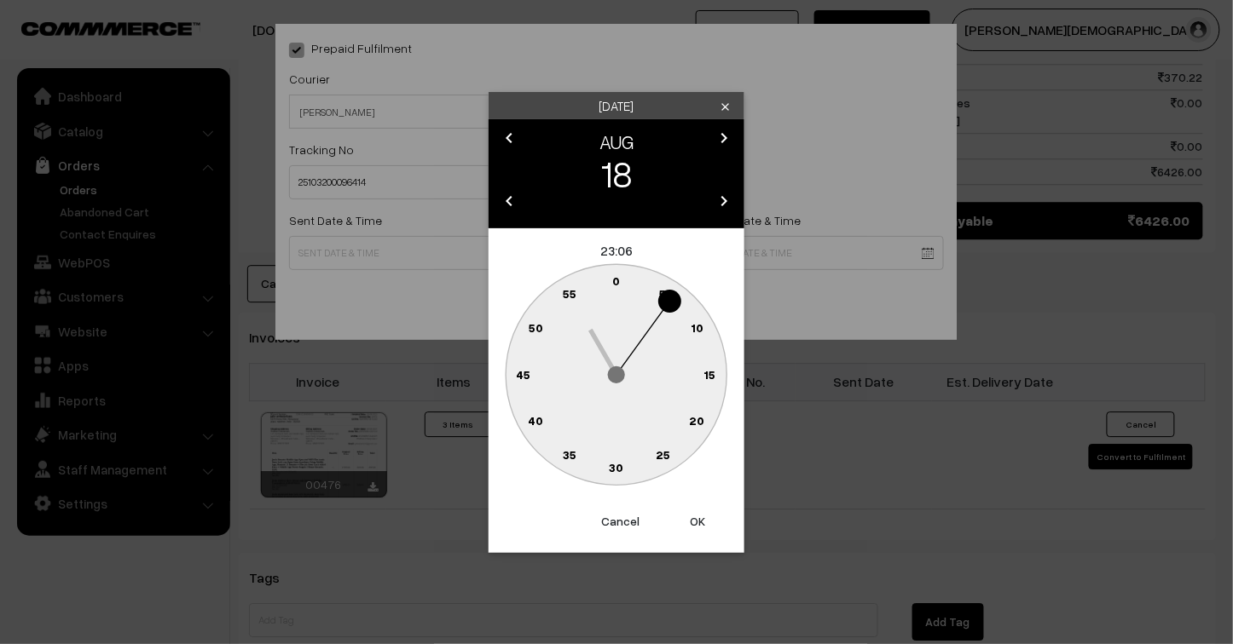
click at [693, 523] on button "OK" at bounding box center [697, 522] width 68 height 38
type input "18-08-2025 23:06"
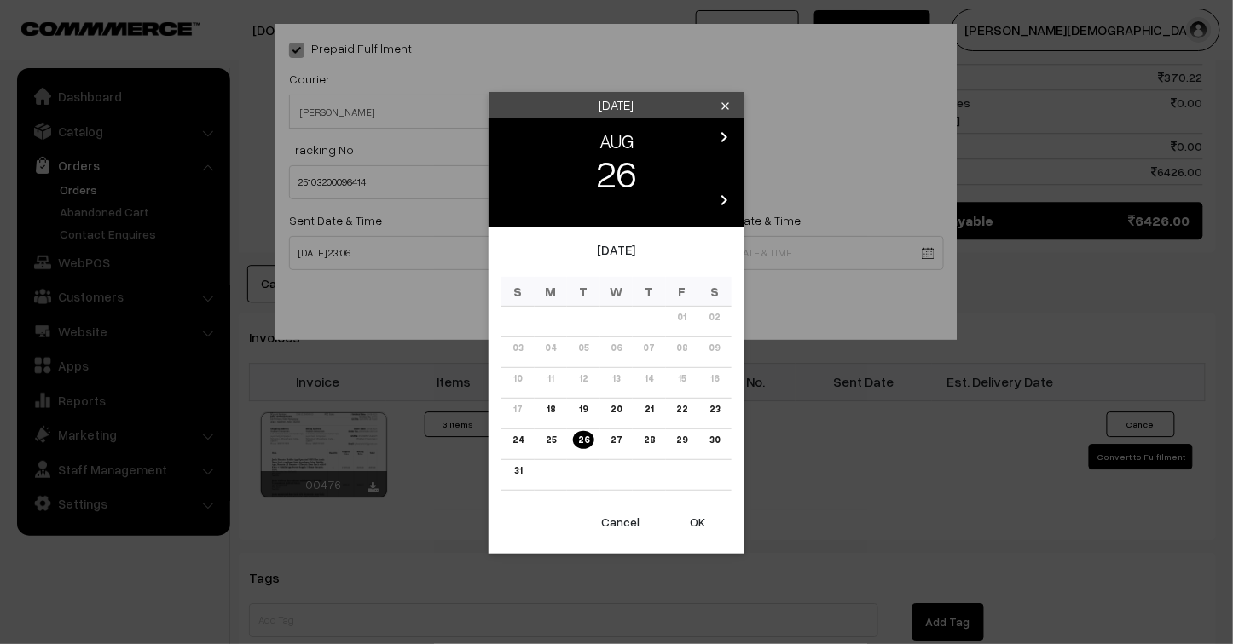
click at [714, 408] on link "23" at bounding box center [714, 410] width 20 height 18
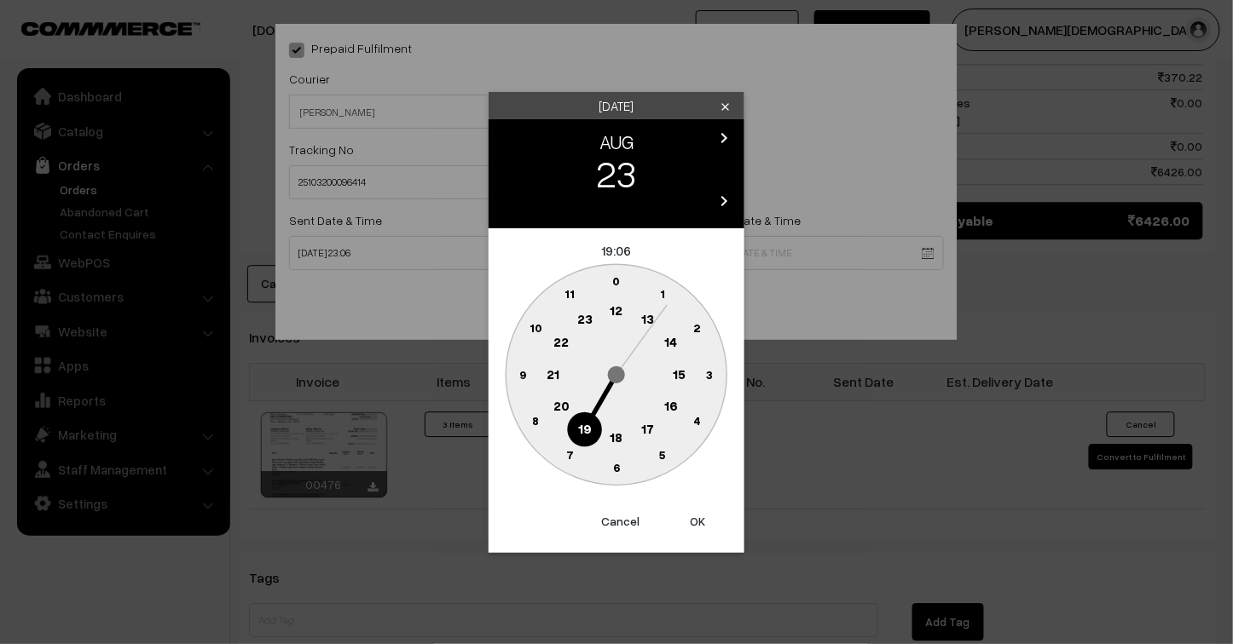
click at [697, 521] on button "OK" at bounding box center [697, 522] width 68 height 38
type input "23-08-2025 19:06"
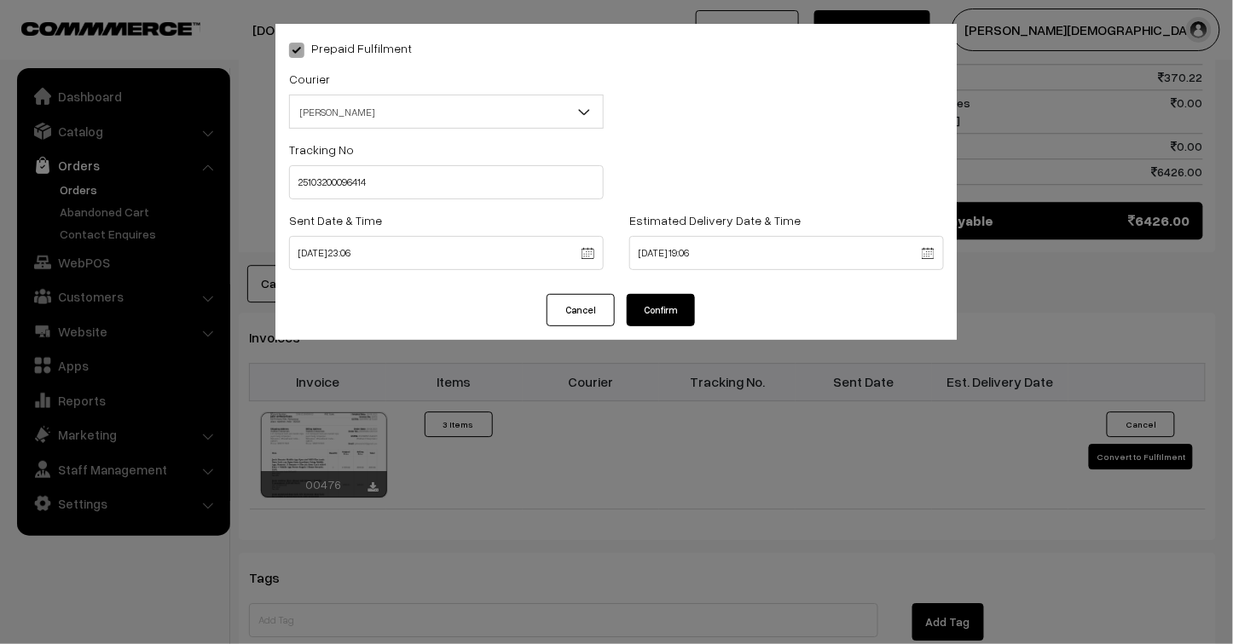
click at [658, 308] on button "Confirm" at bounding box center [661, 310] width 68 height 32
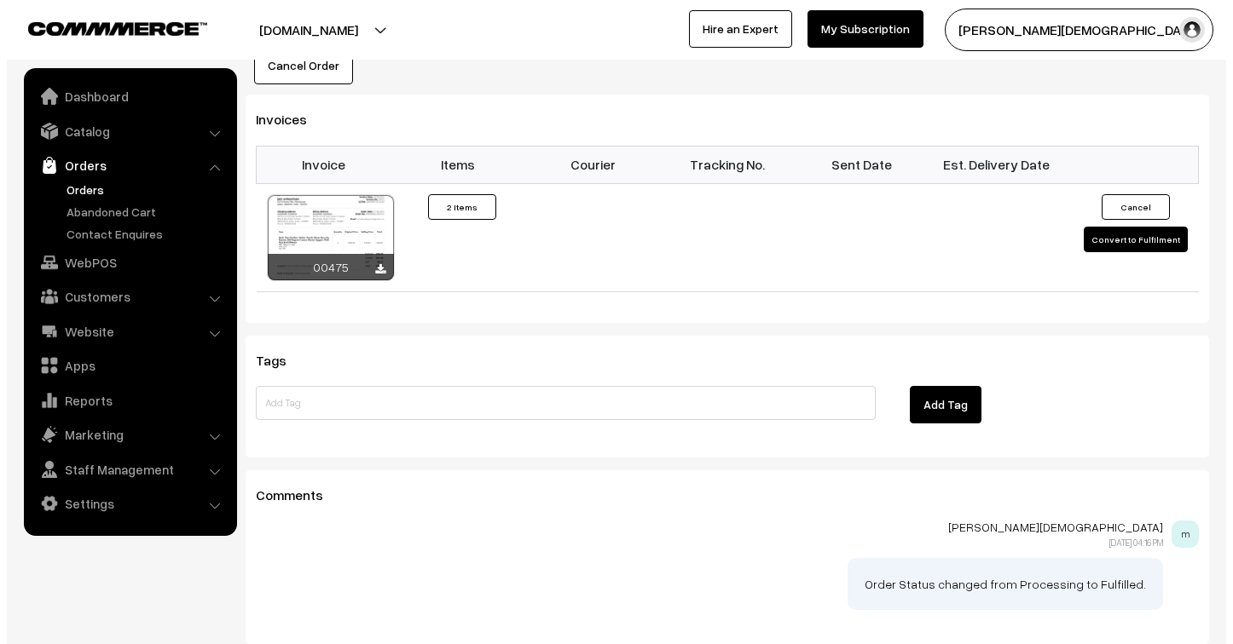
scroll to position [1136, 0]
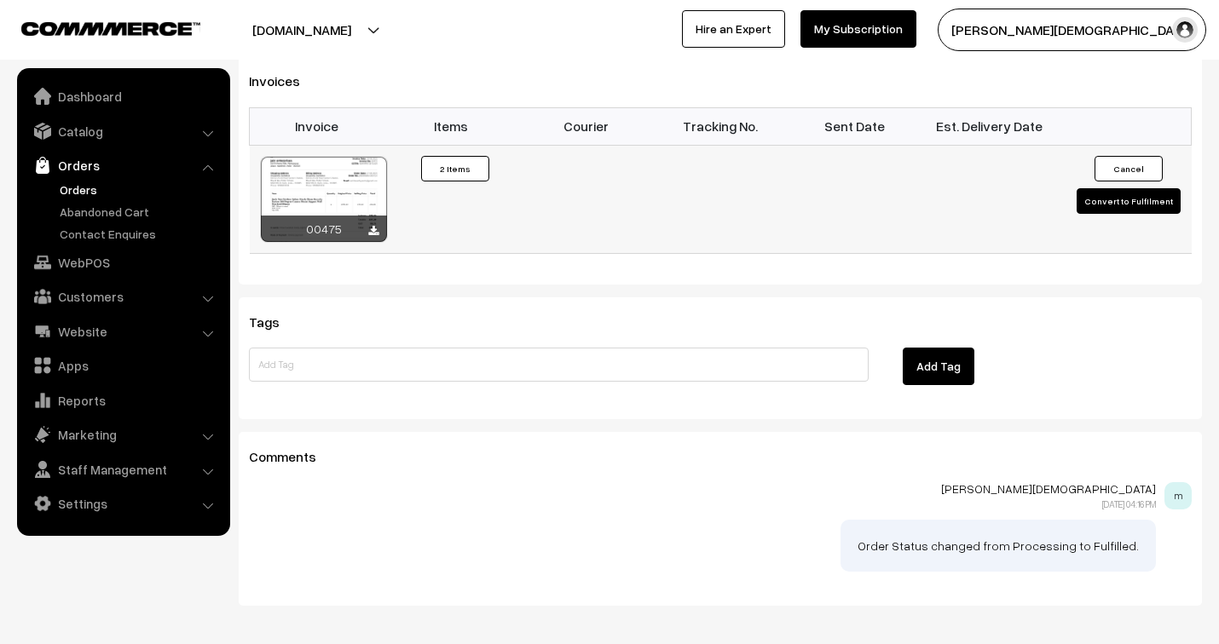
click at [1110, 207] on button "Convert to Fulfilment" at bounding box center [1129, 201] width 104 height 26
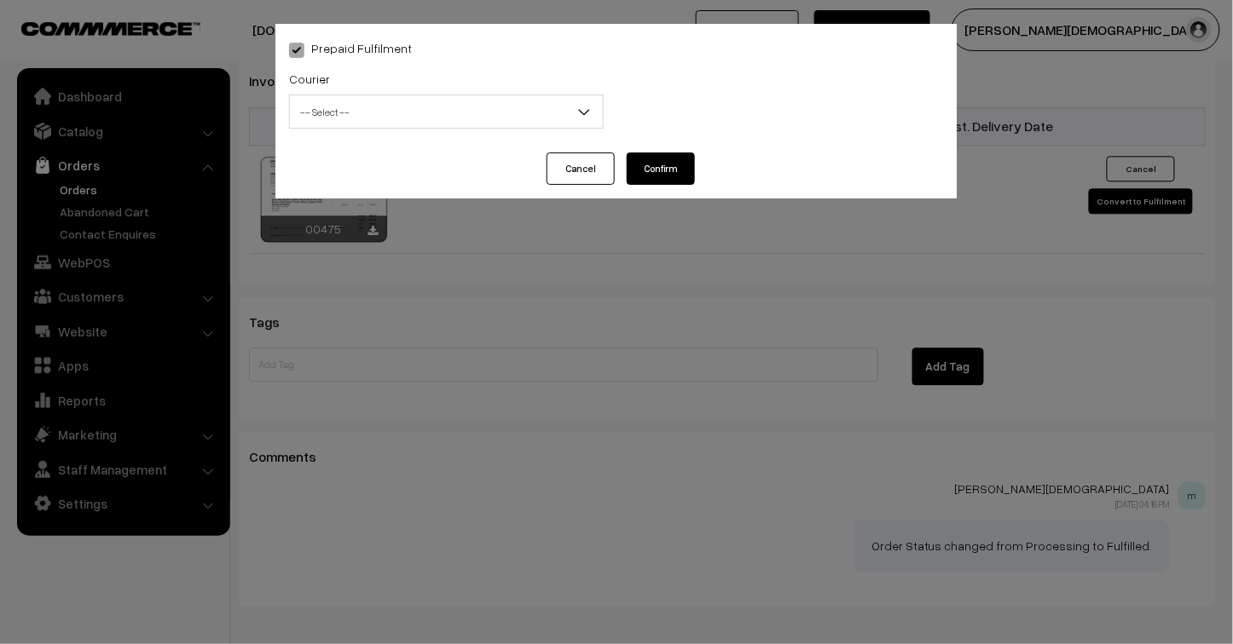
click at [431, 97] on span "-- Select --" at bounding box center [446, 112] width 313 height 30
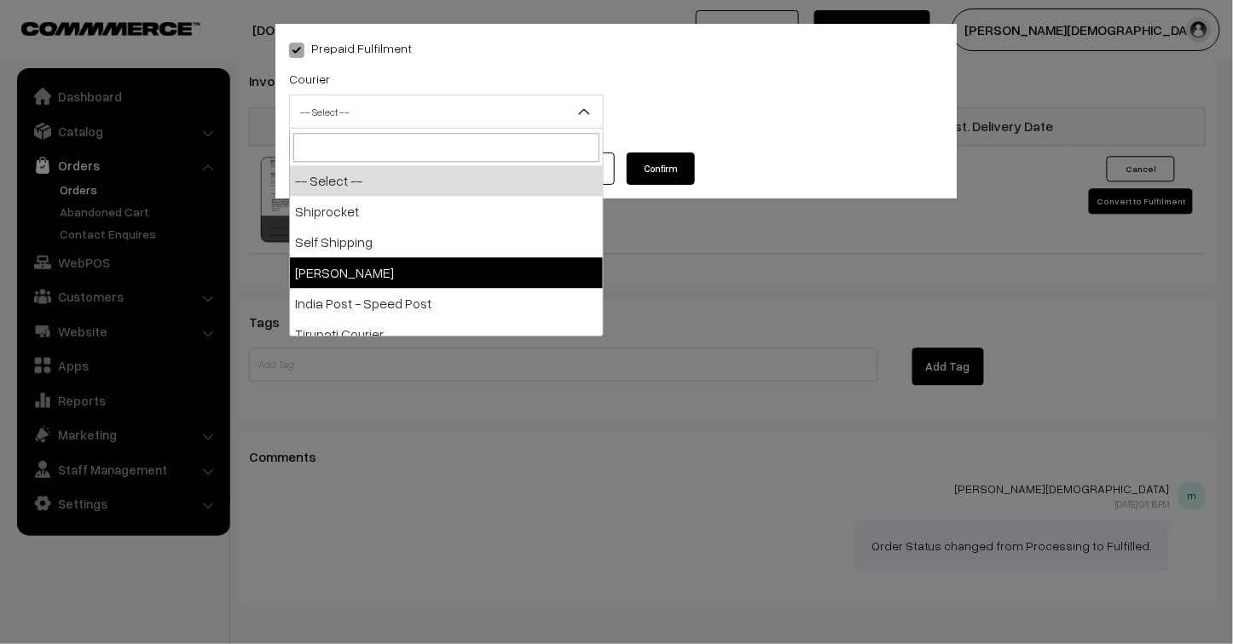
select select "3"
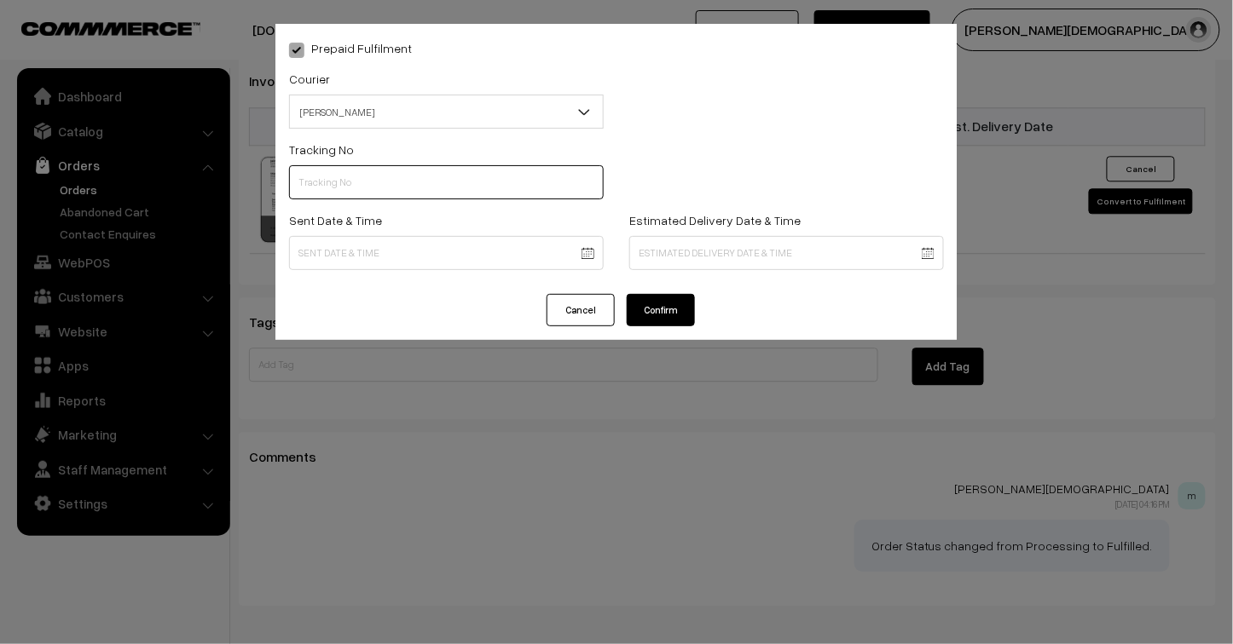
drag, startPoint x: 367, startPoint y: 182, endPoint x: 415, endPoint y: 171, distance: 49.0
click at [367, 182] on input "text" at bounding box center [446, 182] width 315 height 34
type input "25103200096413"
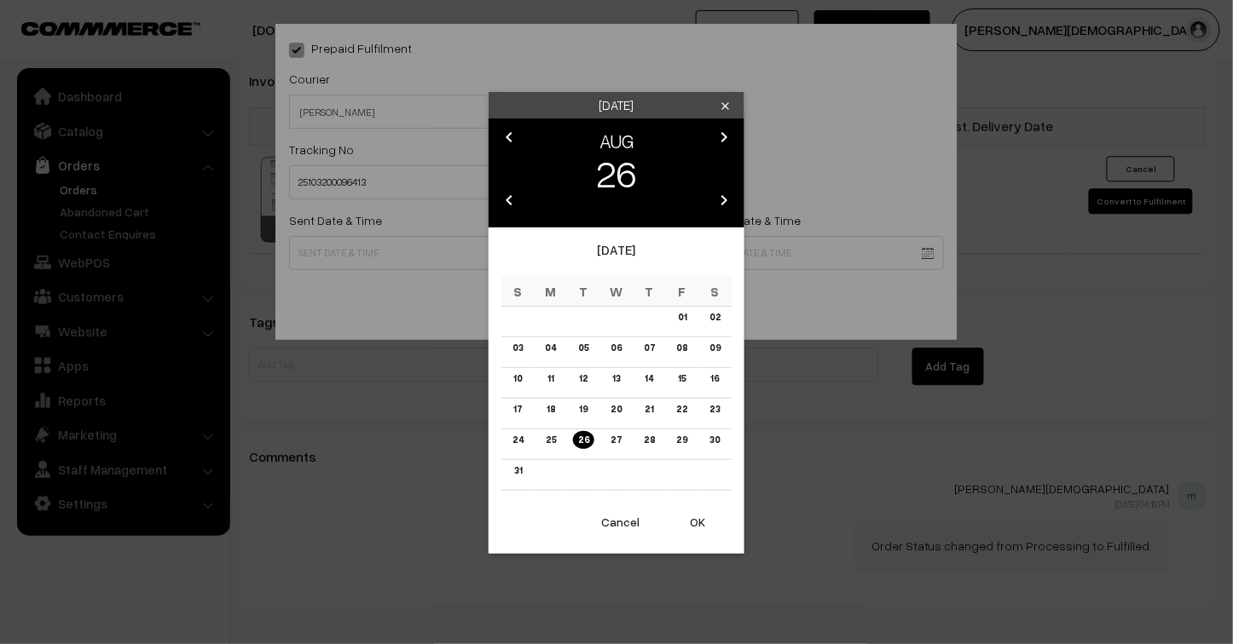
click at [544, 408] on link "18" at bounding box center [550, 410] width 19 height 18
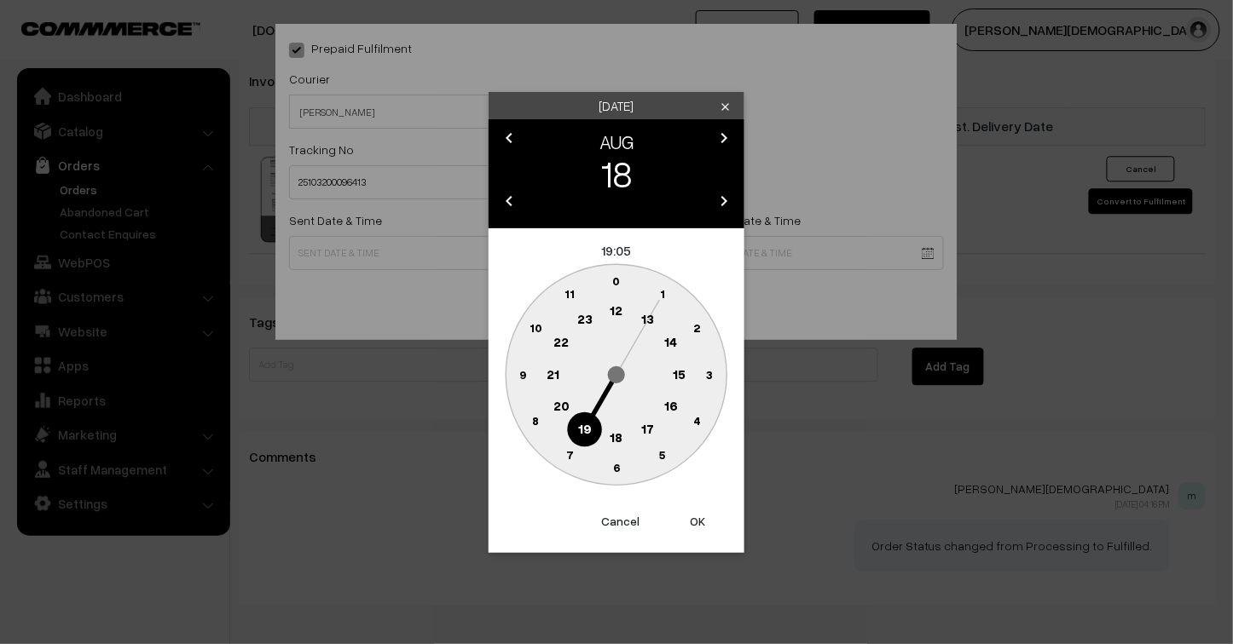
click at [590, 321] on text "23" at bounding box center [584, 318] width 15 height 15
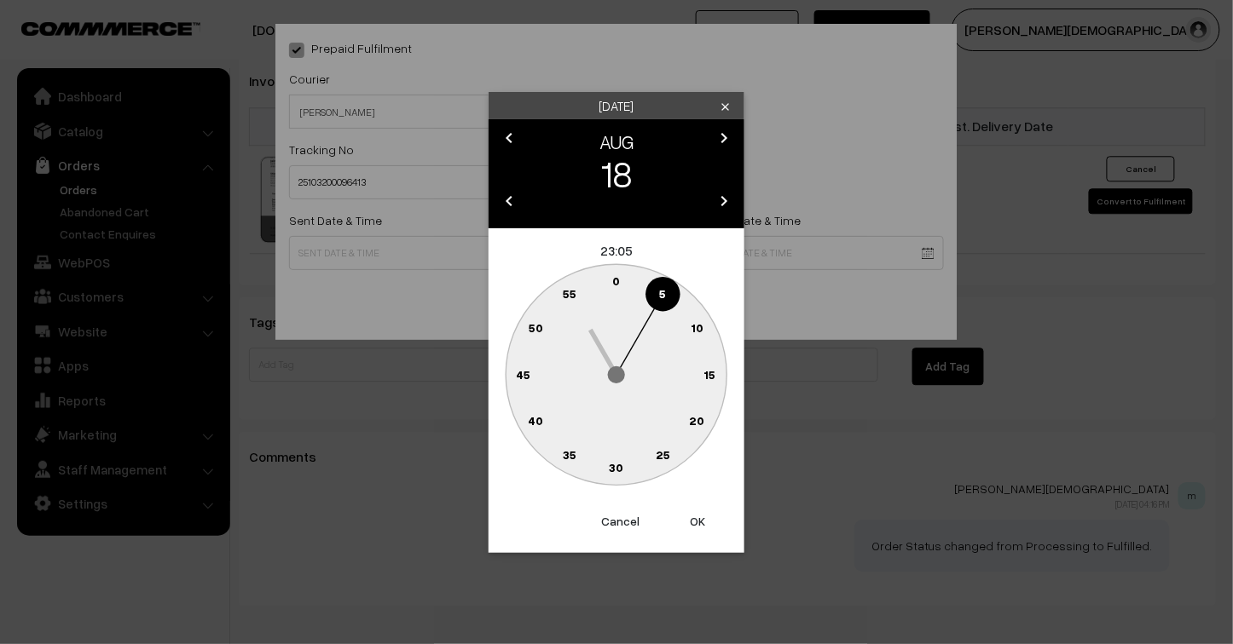
click at [693, 518] on button "OK" at bounding box center [697, 522] width 68 height 38
type input "18-08-2025 23:05"
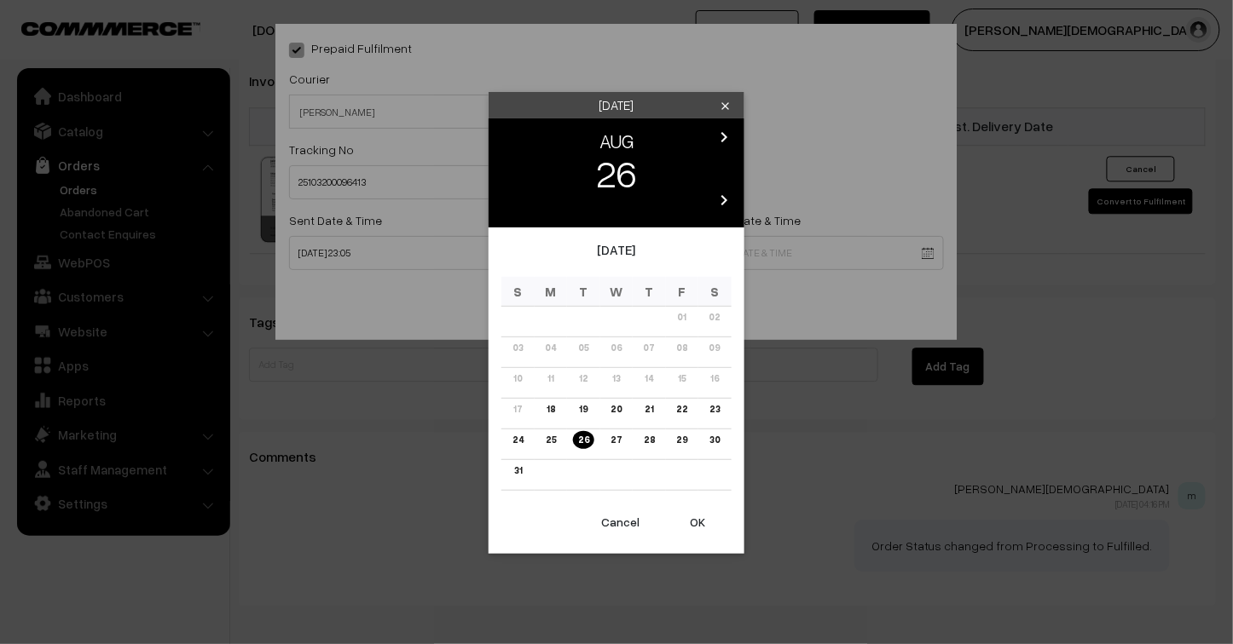
click at [685, 410] on link "22" at bounding box center [681, 410] width 21 height 18
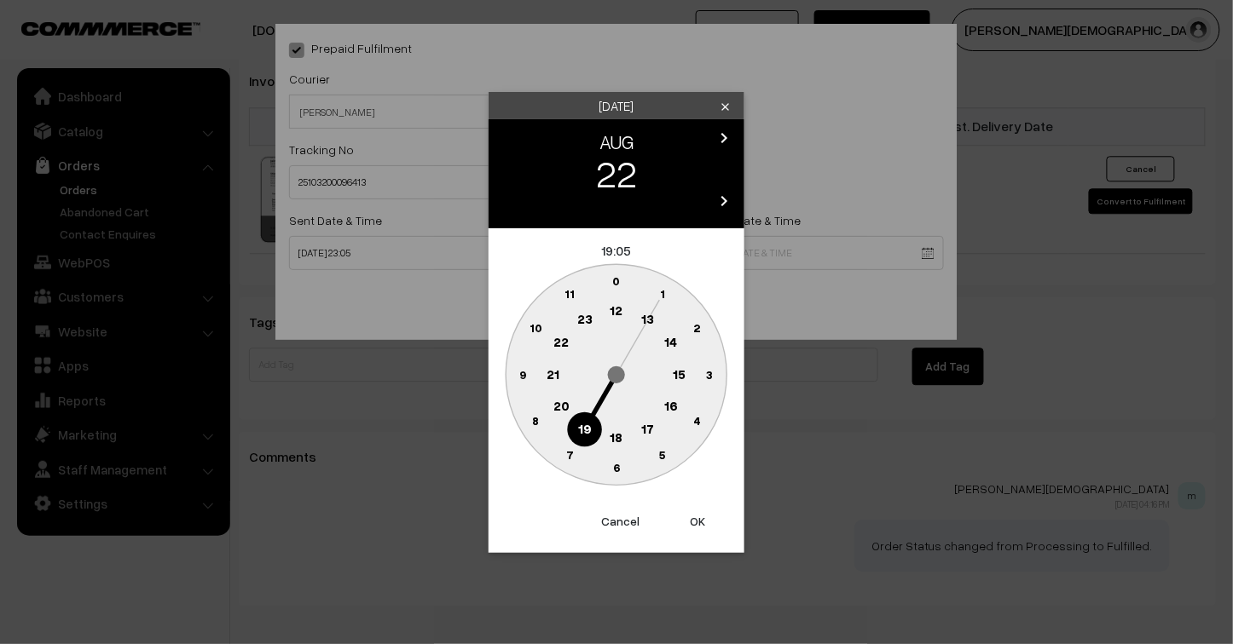
click at [697, 520] on button "OK" at bounding box center [697, 522] width 68 height 38
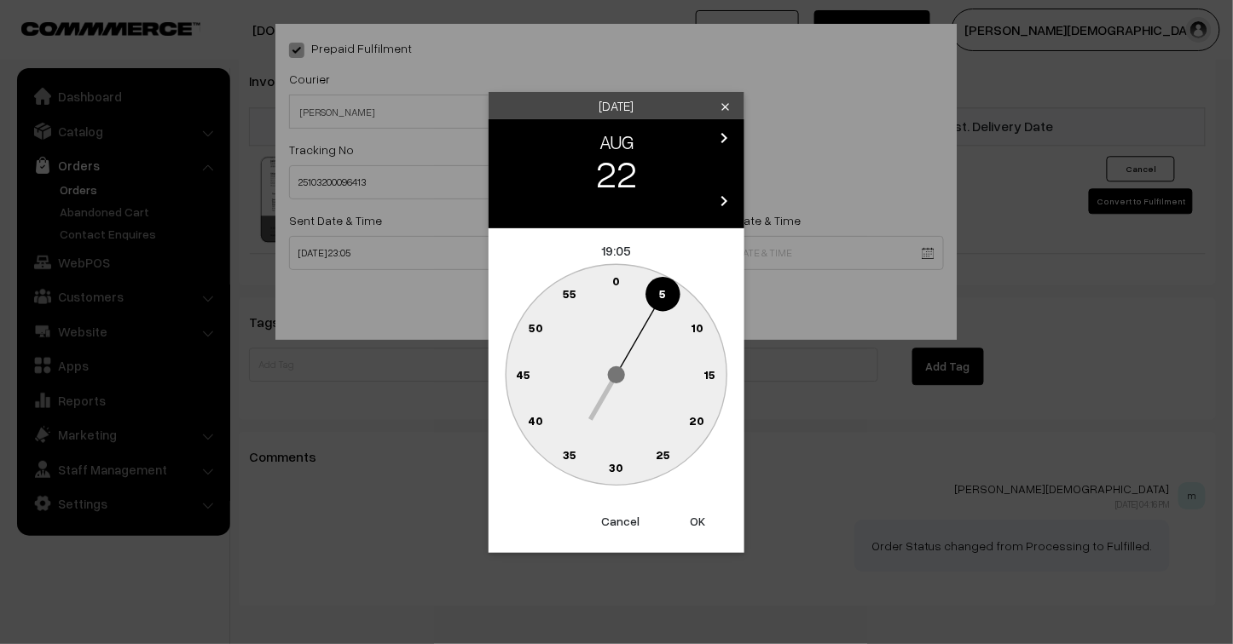
click at [697, 520] on button "OK" at bounding box center [697, 522] width 68 height 38
type input "22-08-2025 19:05"
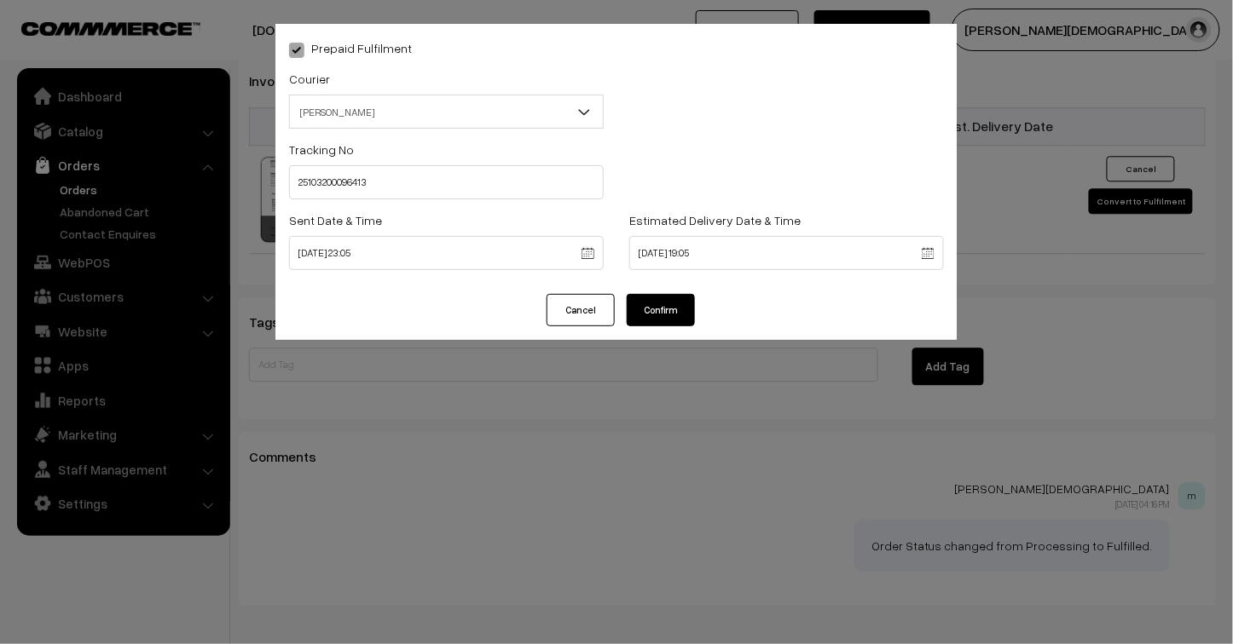
click at [673, 309] on button "Confirm" at bounding box center [661, 310] width 68 height 32
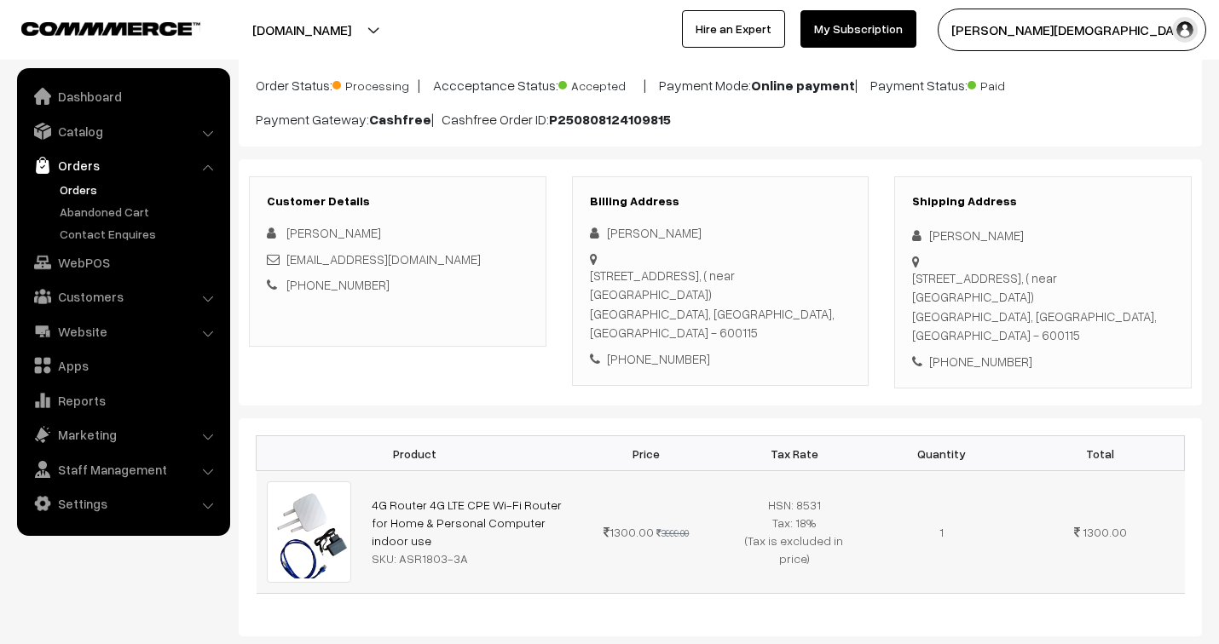
scroll to position [95, 0]
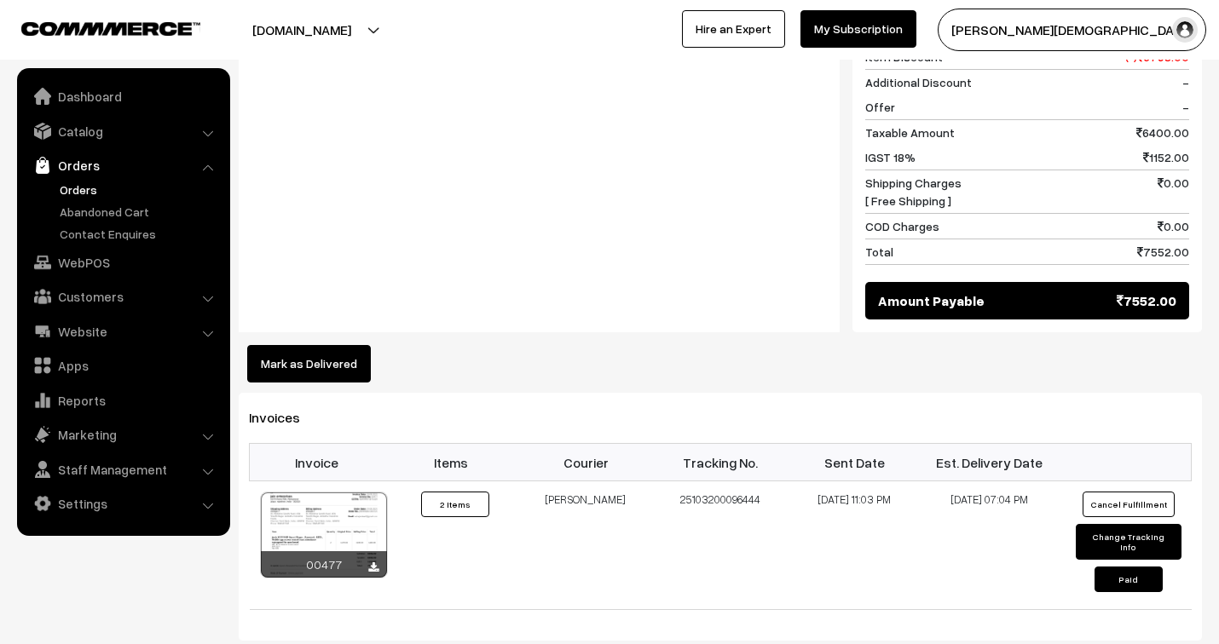
scroll to position [853, 0]
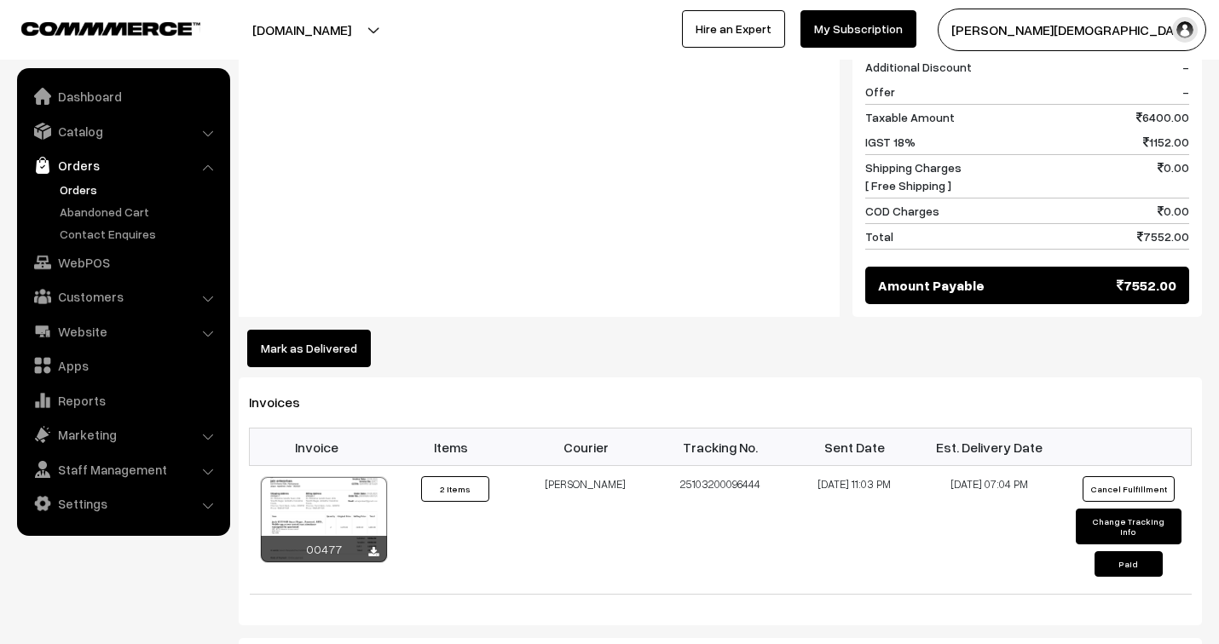
click at [331, 330] on button "Mark as Delivered" at bounding box center [309, 349] width 124 height 38
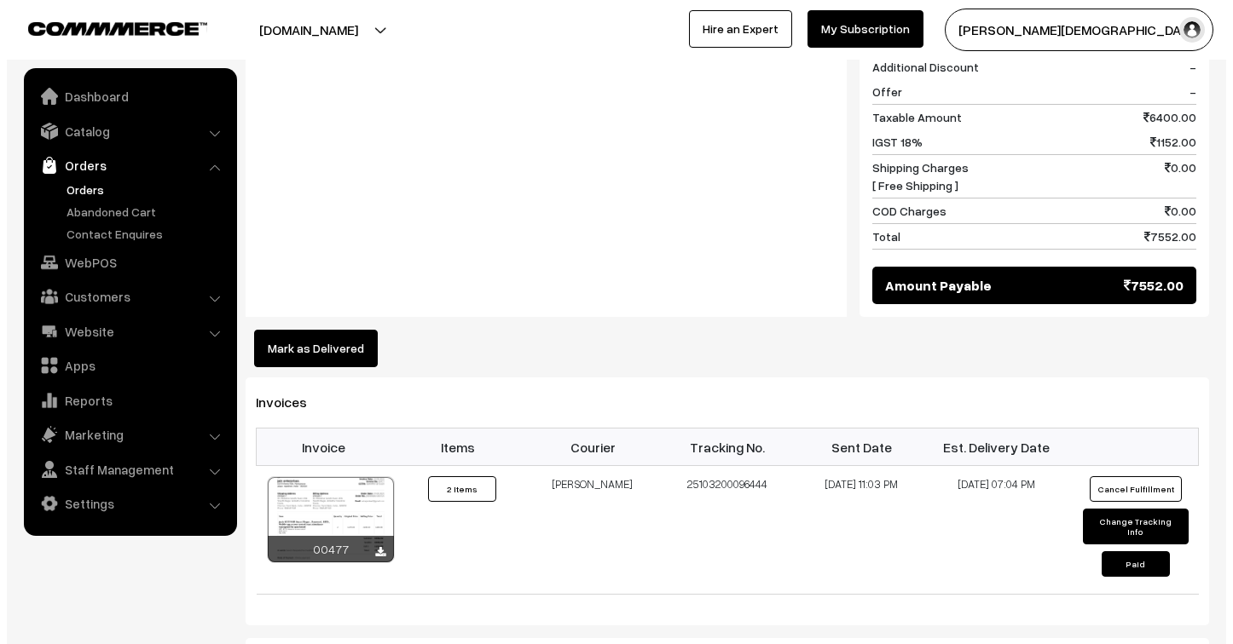
scroll to position [854, 0]
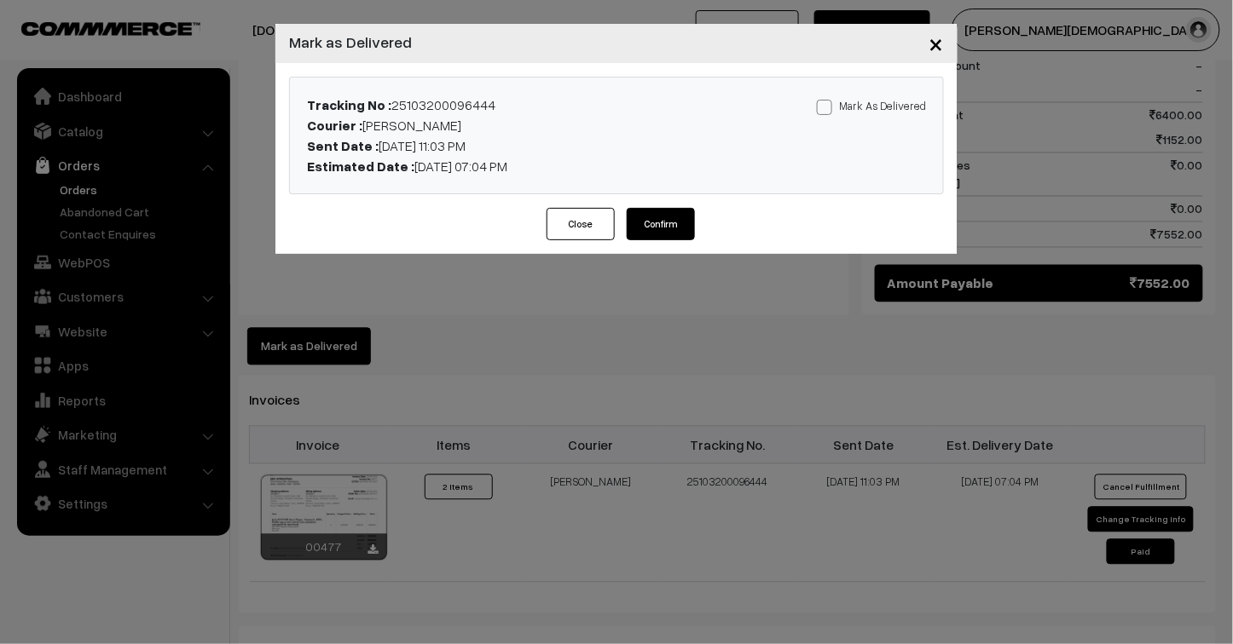
click at [832, 106] on span at bounding box center [824, 107] width 15 height 15
click at [828, 106] on input "Mark As Delivered" at bounding box center [822, 104] width 11 height 11
checkbox input "true"
click at [670, 224] on button "Confirm" at bounding box center [661, 224] width 68 height 32
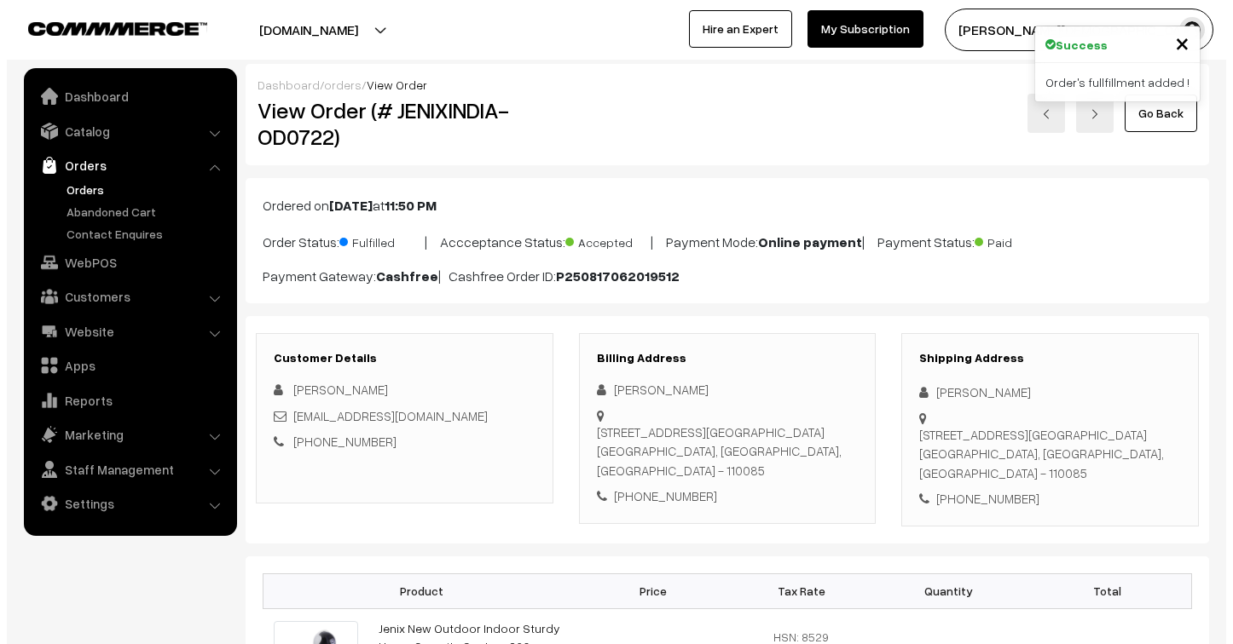
scroll to position [947, 0]
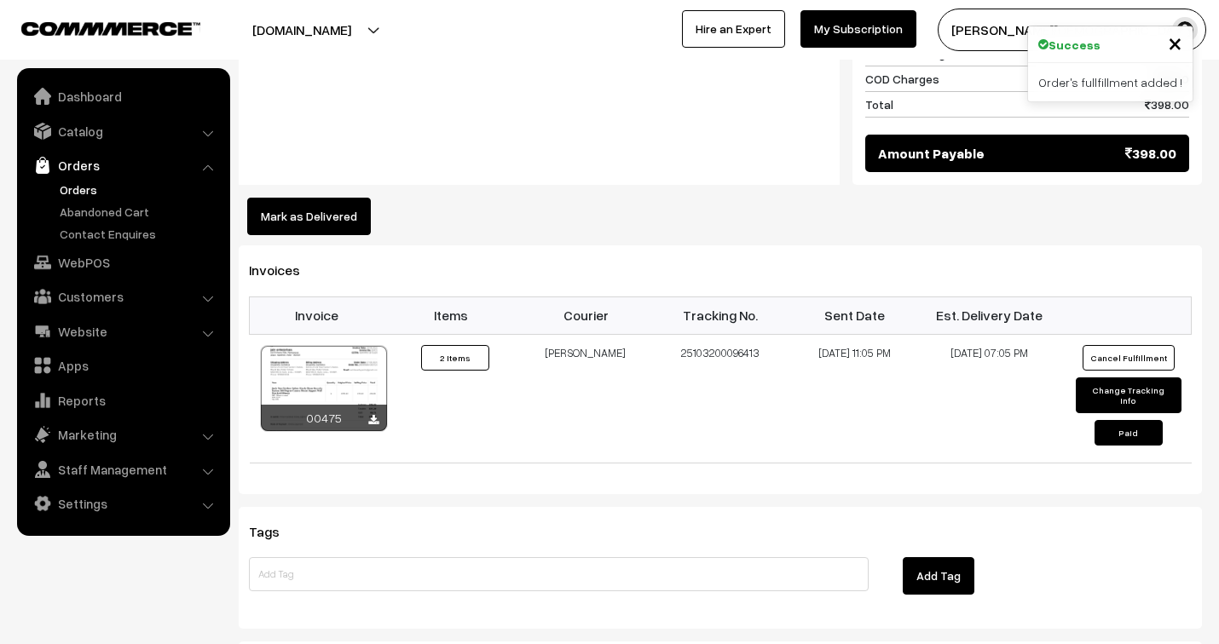
click at [321, 220] on button "Mark as Delivered" at bounding box center [309, 217] width 124 height 38
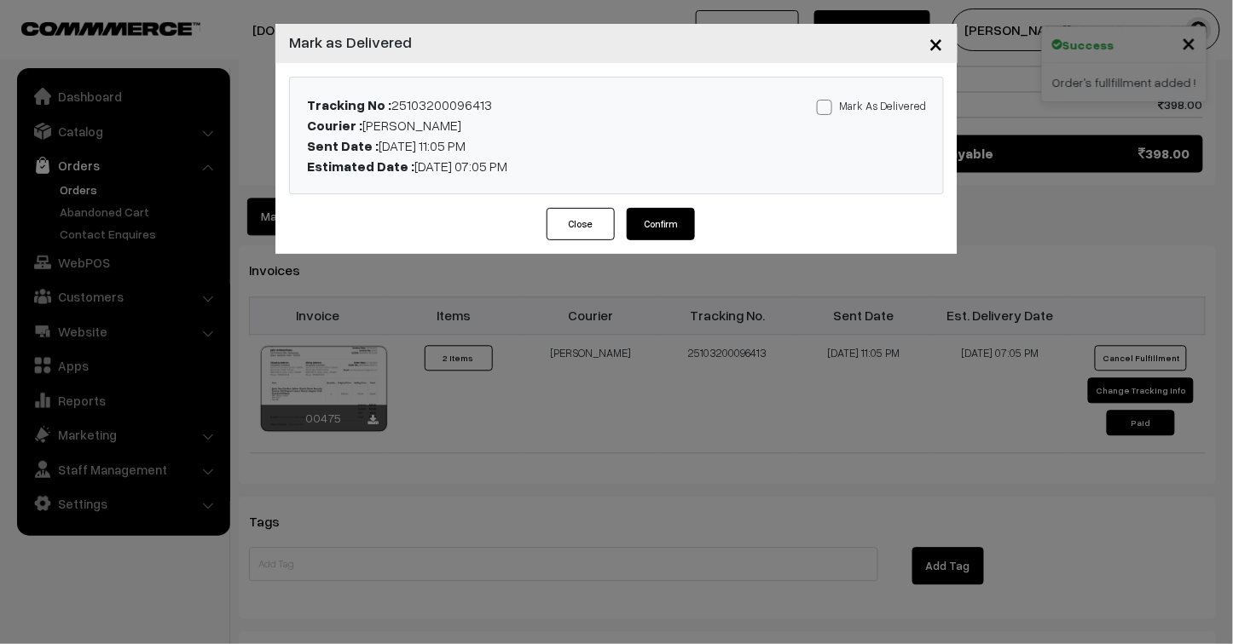
click at [829, 104] on span at bounding box center [824, 107] width 15 height 15
click at [828, 104] on input "Mark As Delivered" at bounding box center [822, 104] width 11 height 11
checkbox input "true"
click at [668, 225] on button "Confirm" at bounding box center [661, 224] width 68 height 32
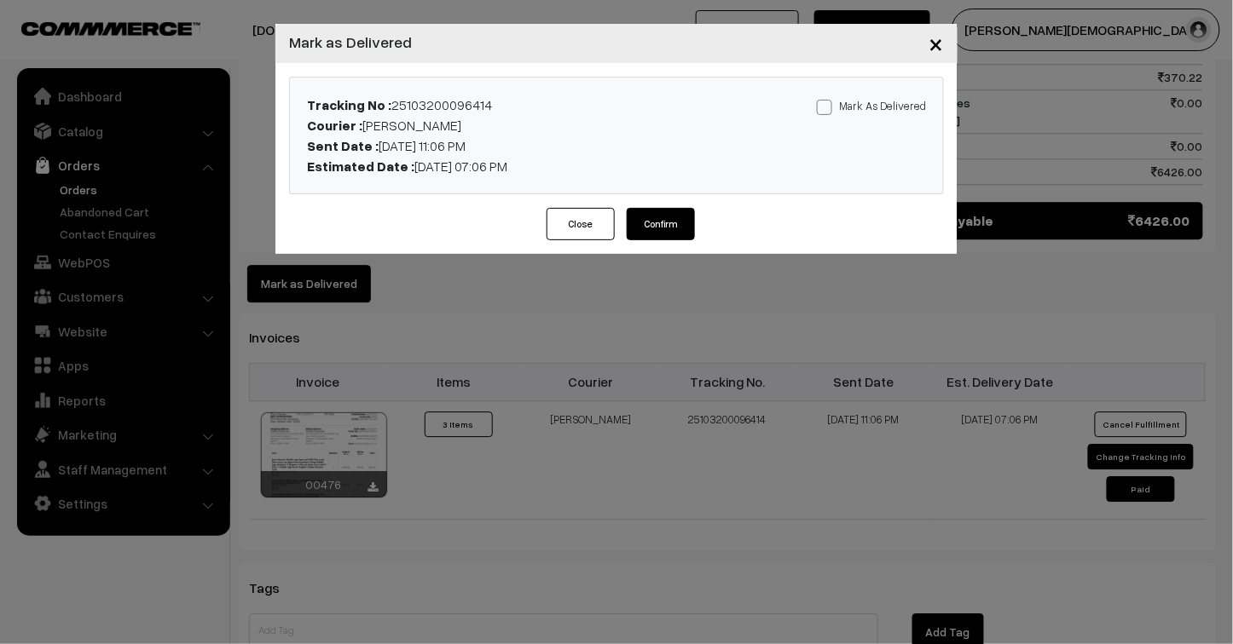
scroll to position [1233, 0]
click at [837, 105] on label "Mark As Delivered" at bounding box center [871, 105] width 109 height 19
click at [828, 105] on input "Mark As Delivered" at bounding box center [822, 104] width 11 height 11
checkbox input "true"
click at [675, 225] on button "Confirm" at bounding box center [661, 224] width 68 height 32
